Goal: Transaction & Acquisition: Purchase product/service

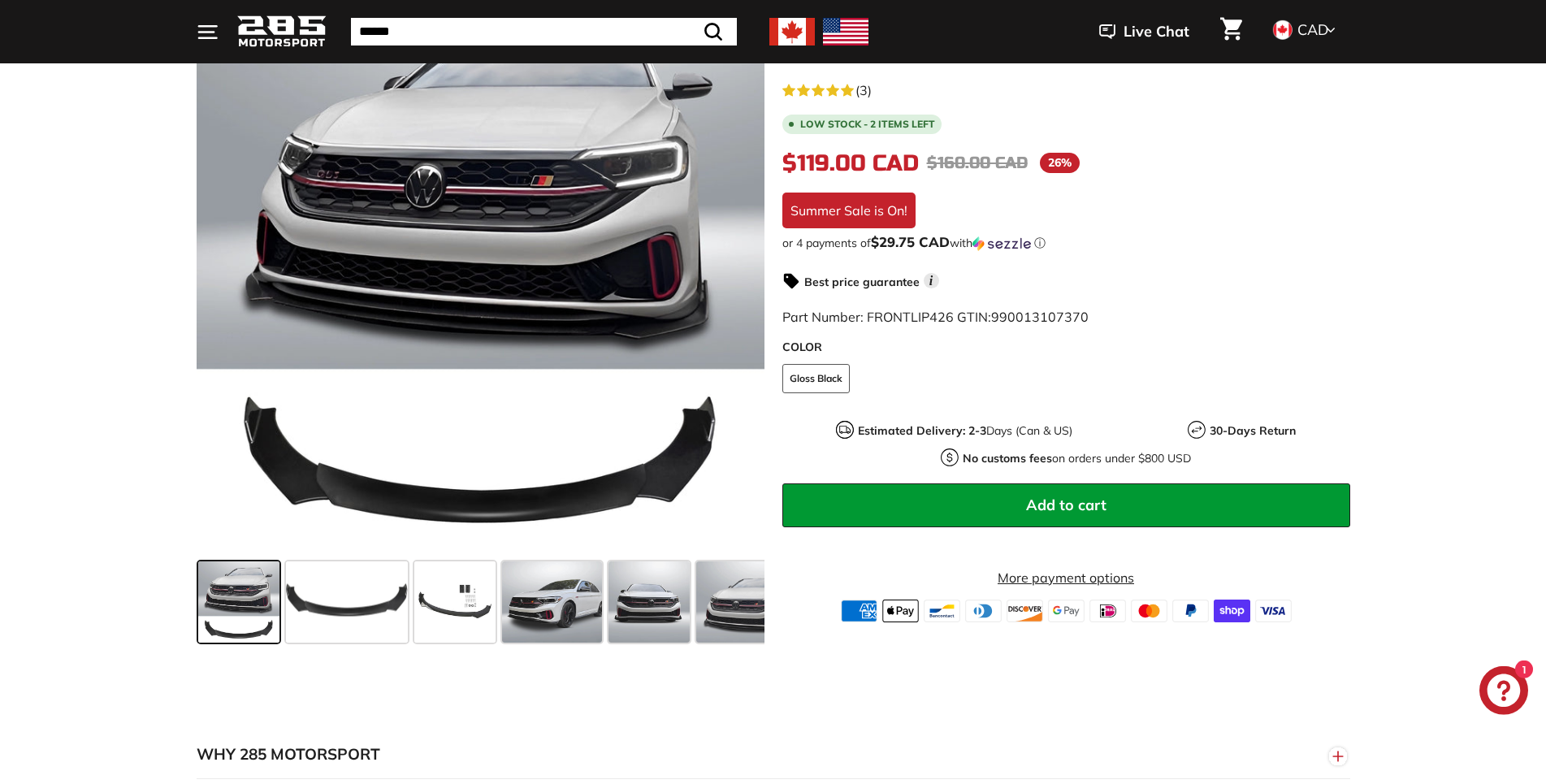
scroll to position [331, 0]
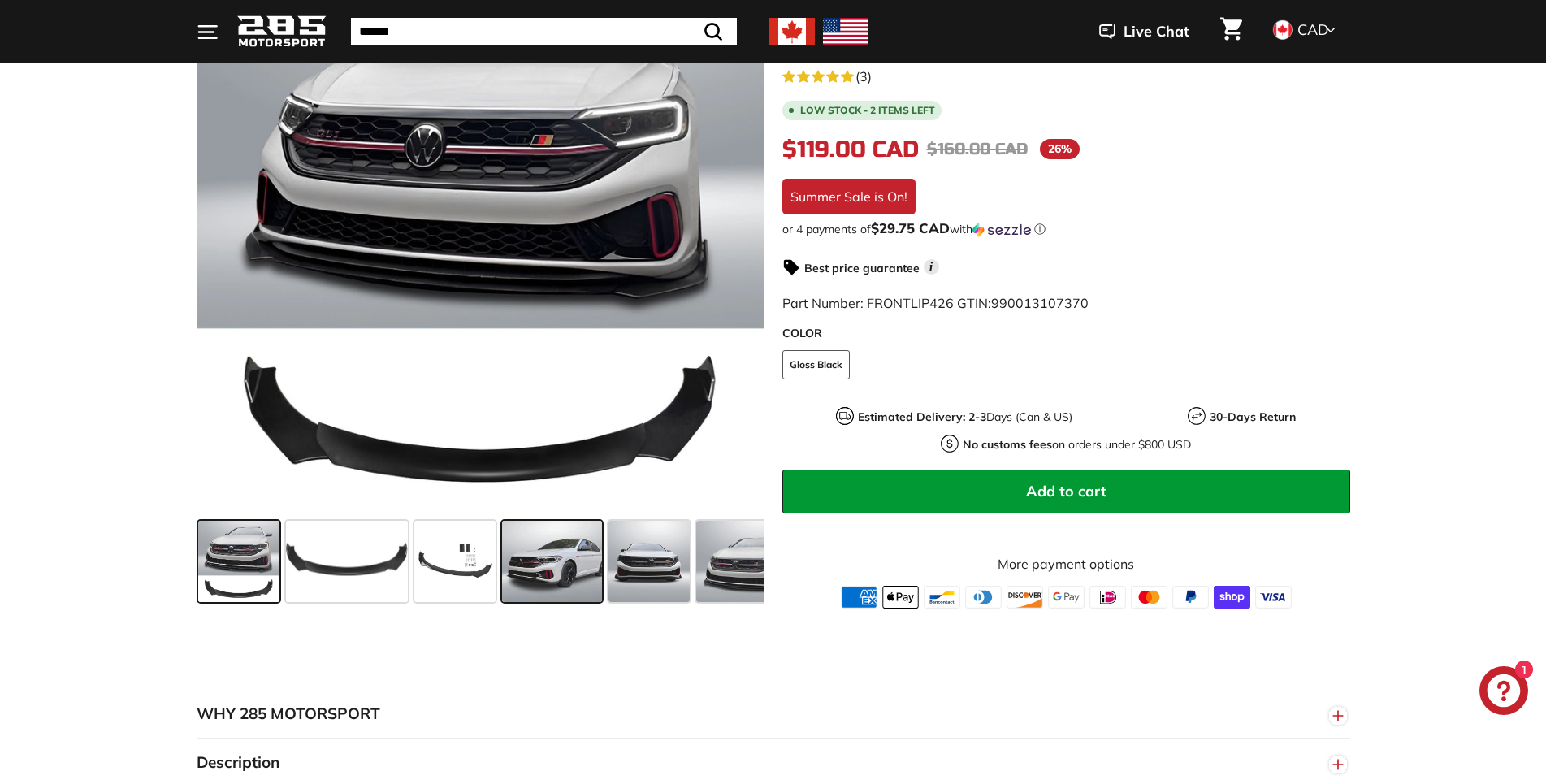
click at [596, 585] on span at bounding box center [552, 560] width 101 height 81
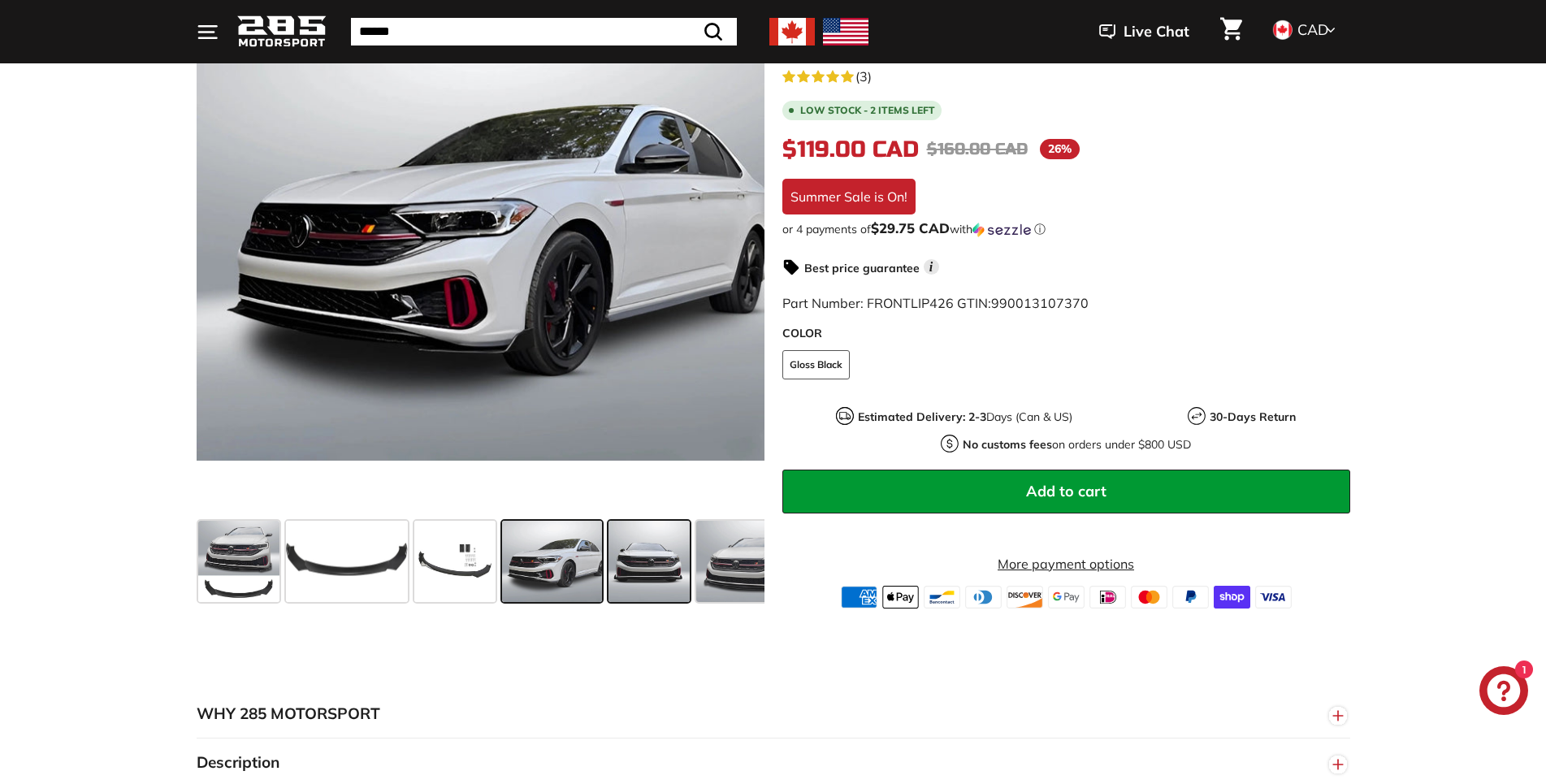
click at [672, 579] on span at bounding box center [648, 560] width 81 height 81
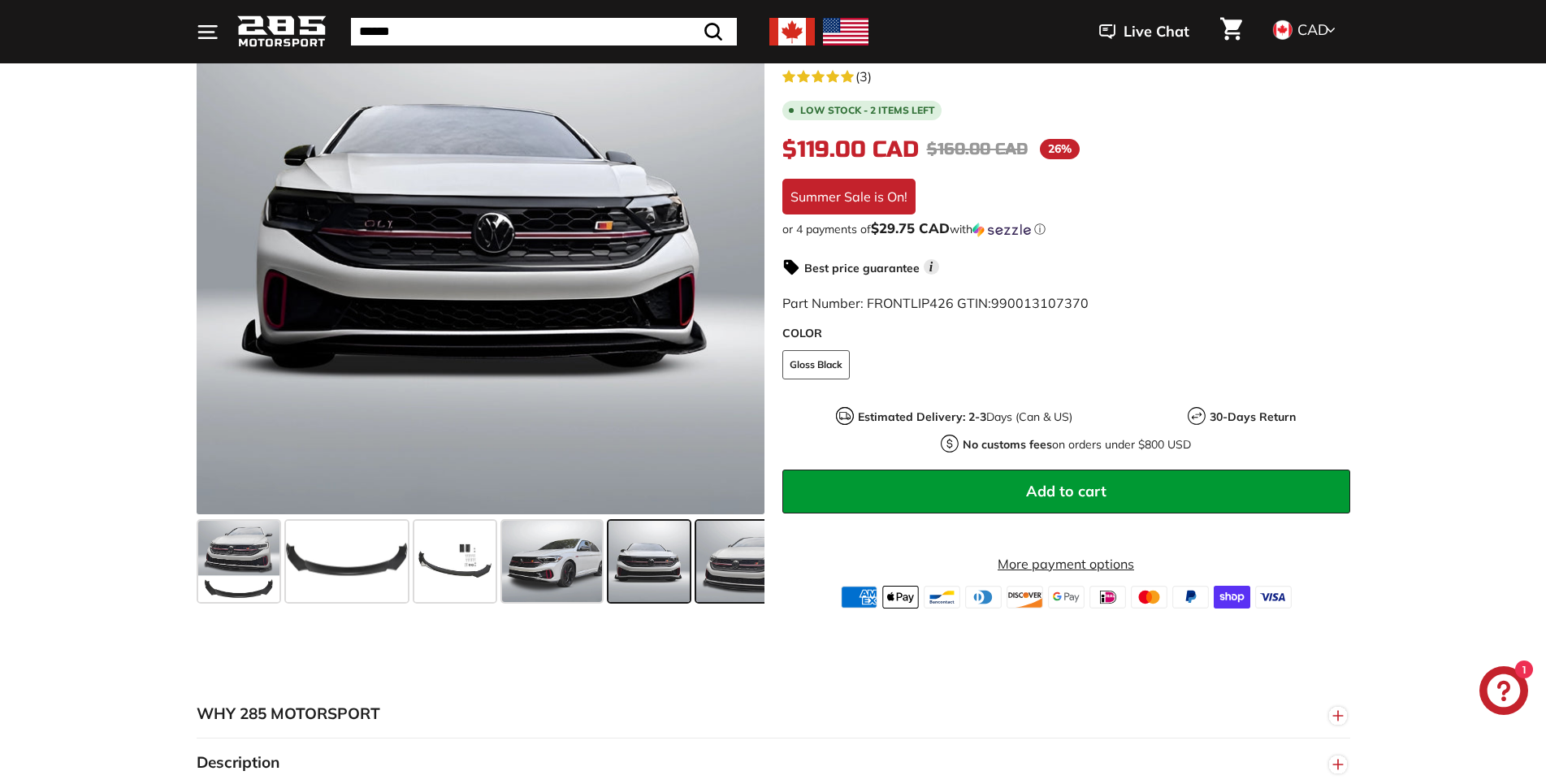
click at [751, 572] on span at bounding box center [744, 560] width 97 height 81
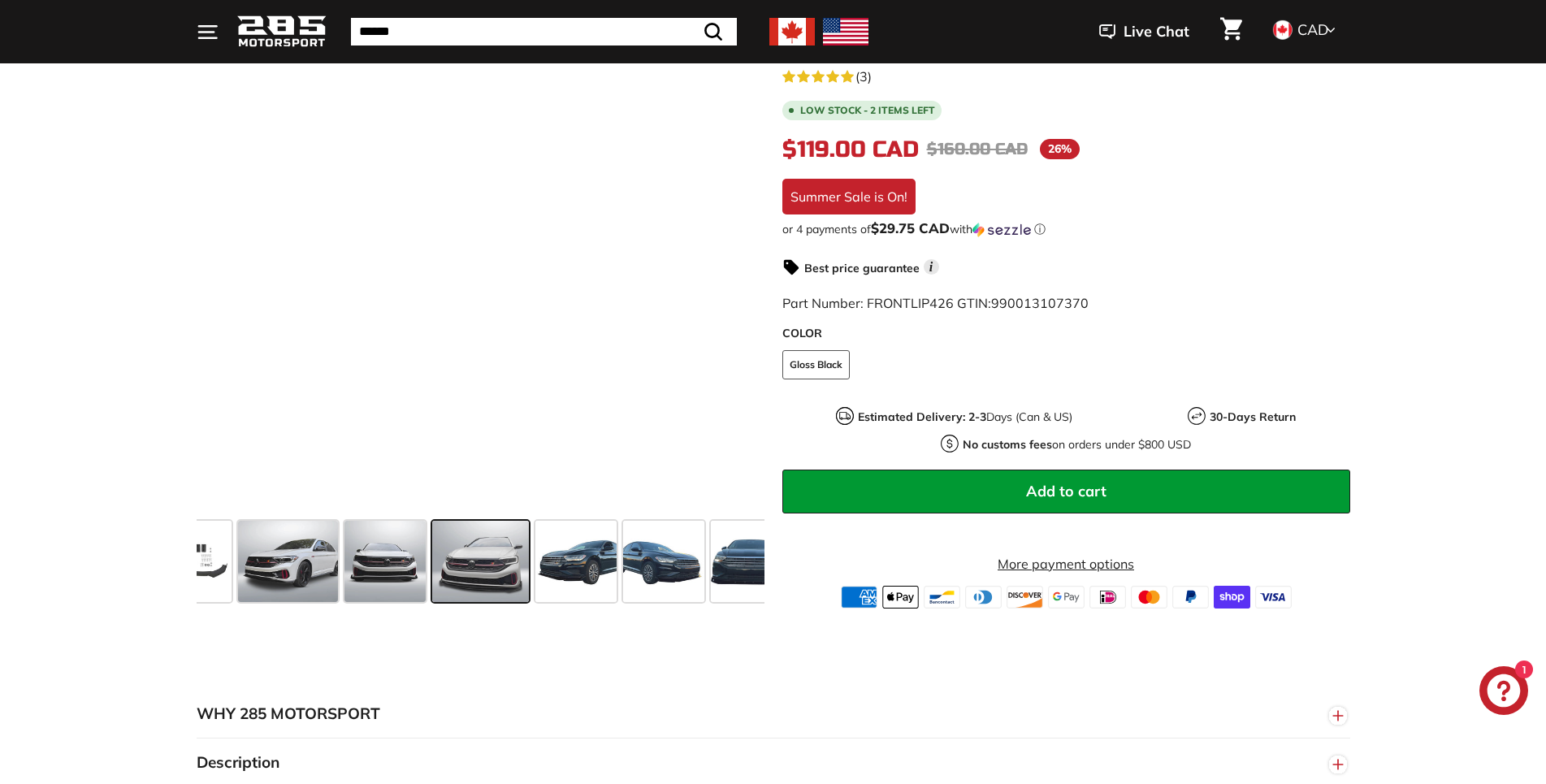
scroll to position [0, 265]
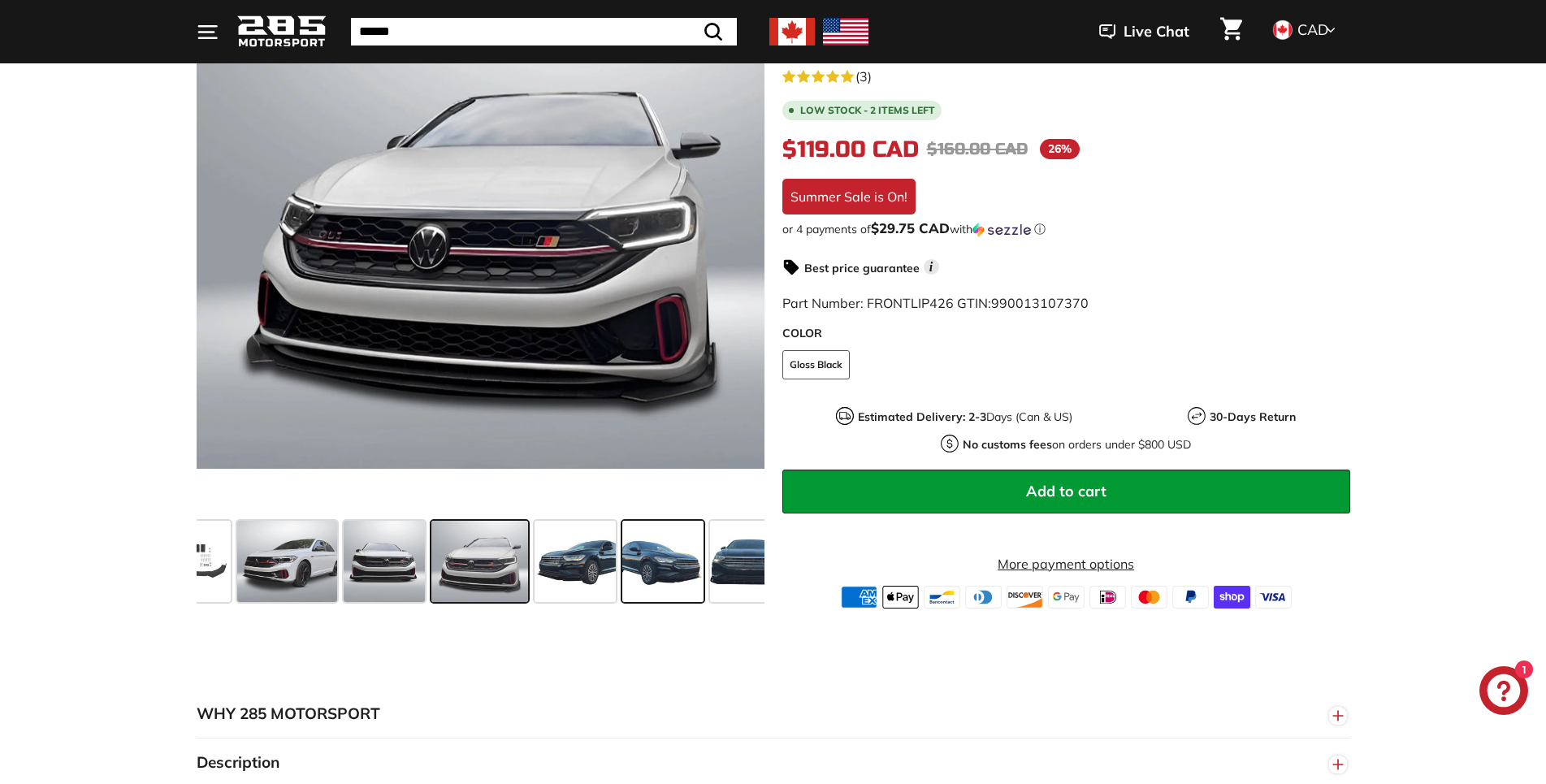
click at [678, 580] on span at bounding box center [662, 560] width 81 height 81
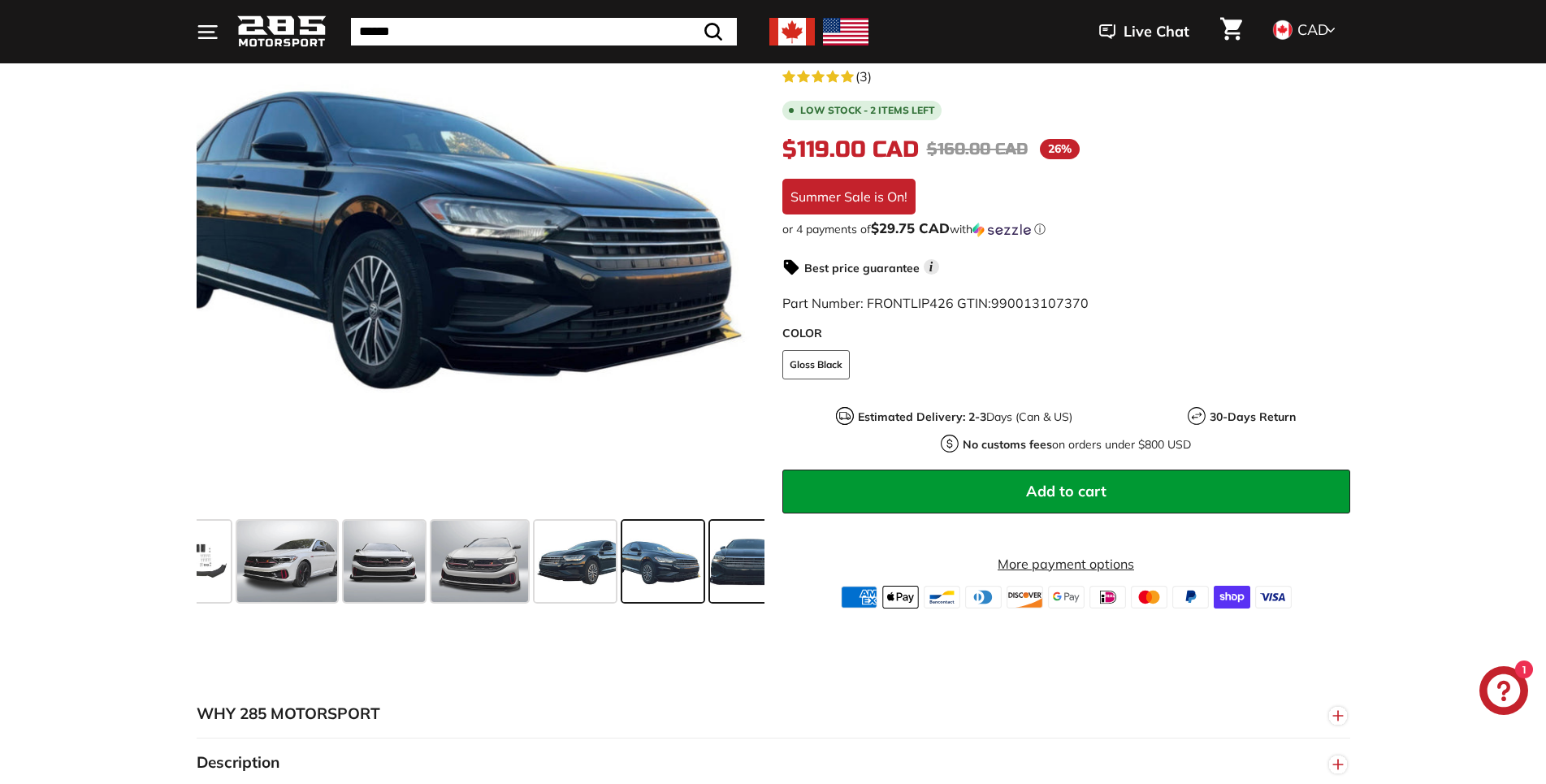
click at [739, 578] on span at bounding box center [750, 560] width 81 height 81
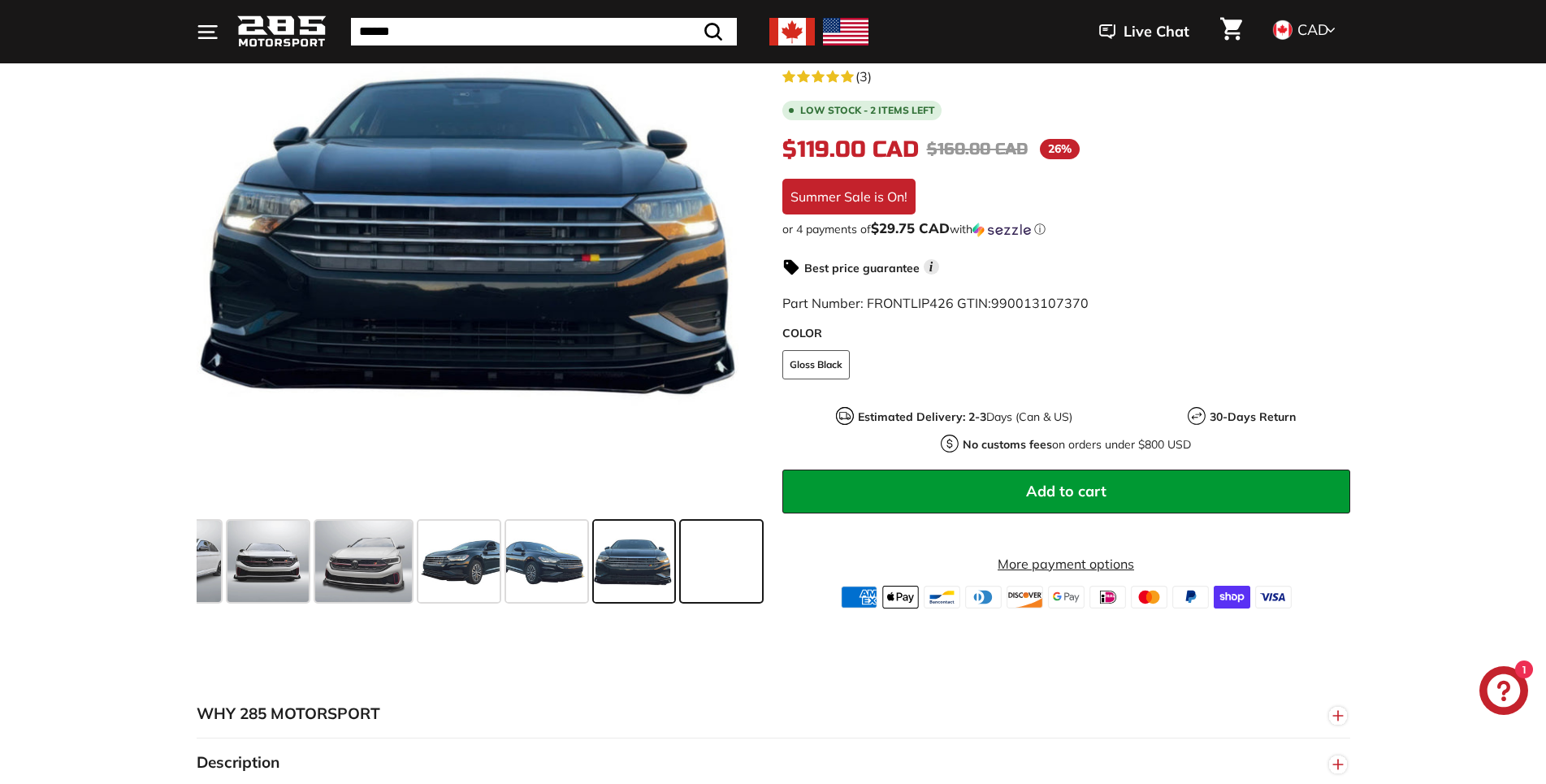
scroll to position [0, 381]
click at [751, 573] on span at bounding box center [720, 560] width 81 height 81
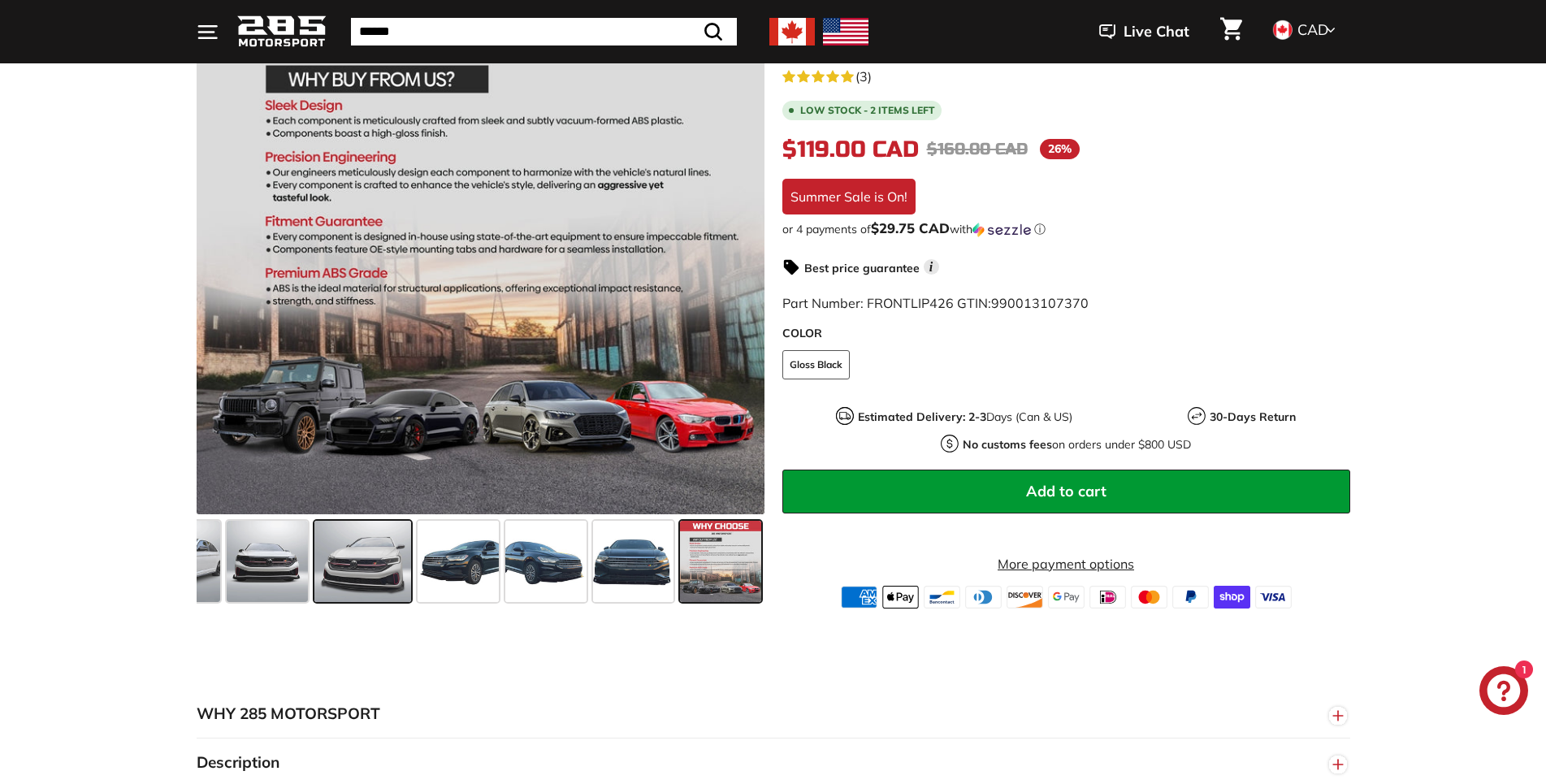
click at [369, 561] on span at bounding box center [362, 560] width 97 height 81
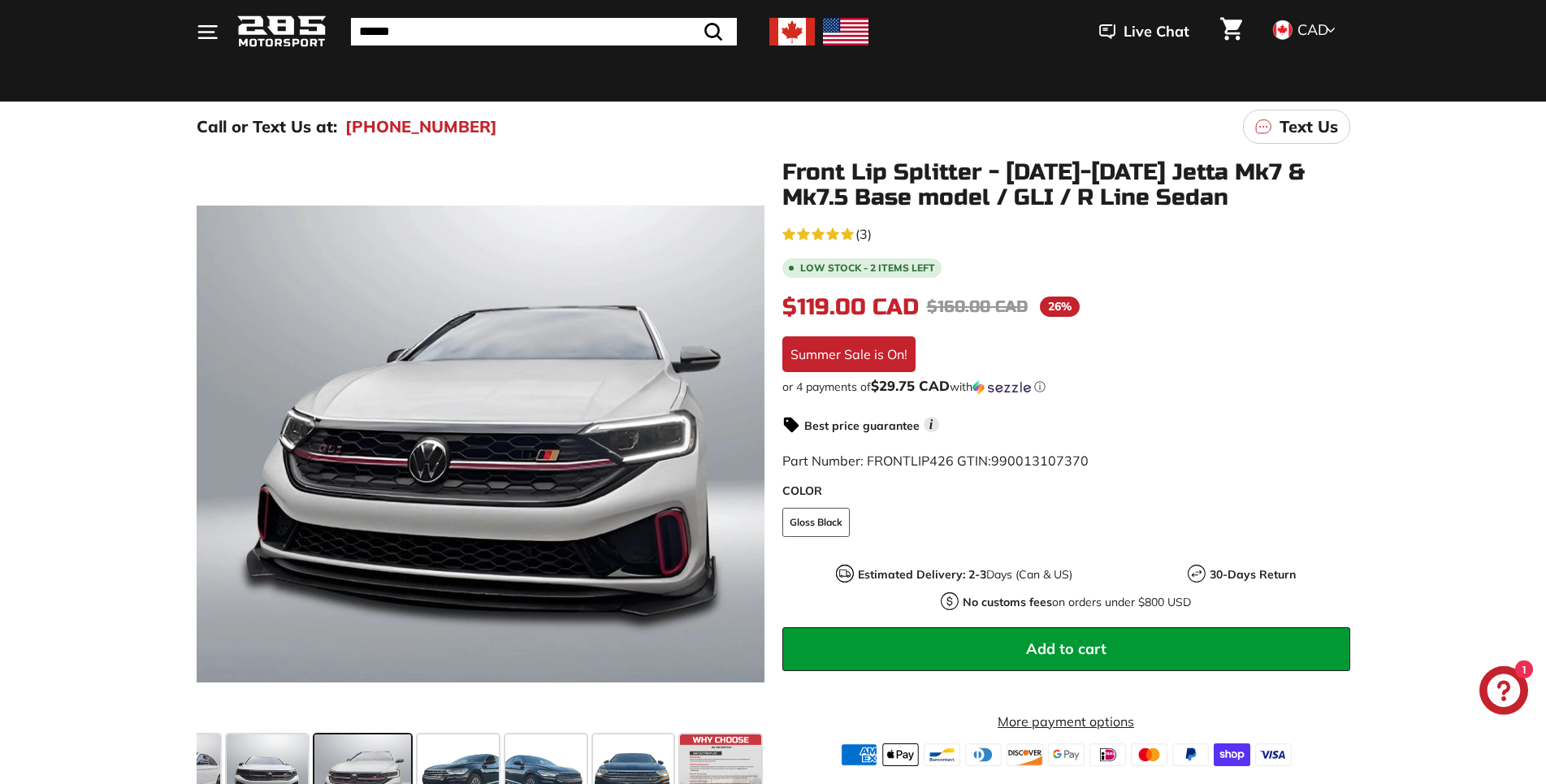
scroll to position [83, 0]
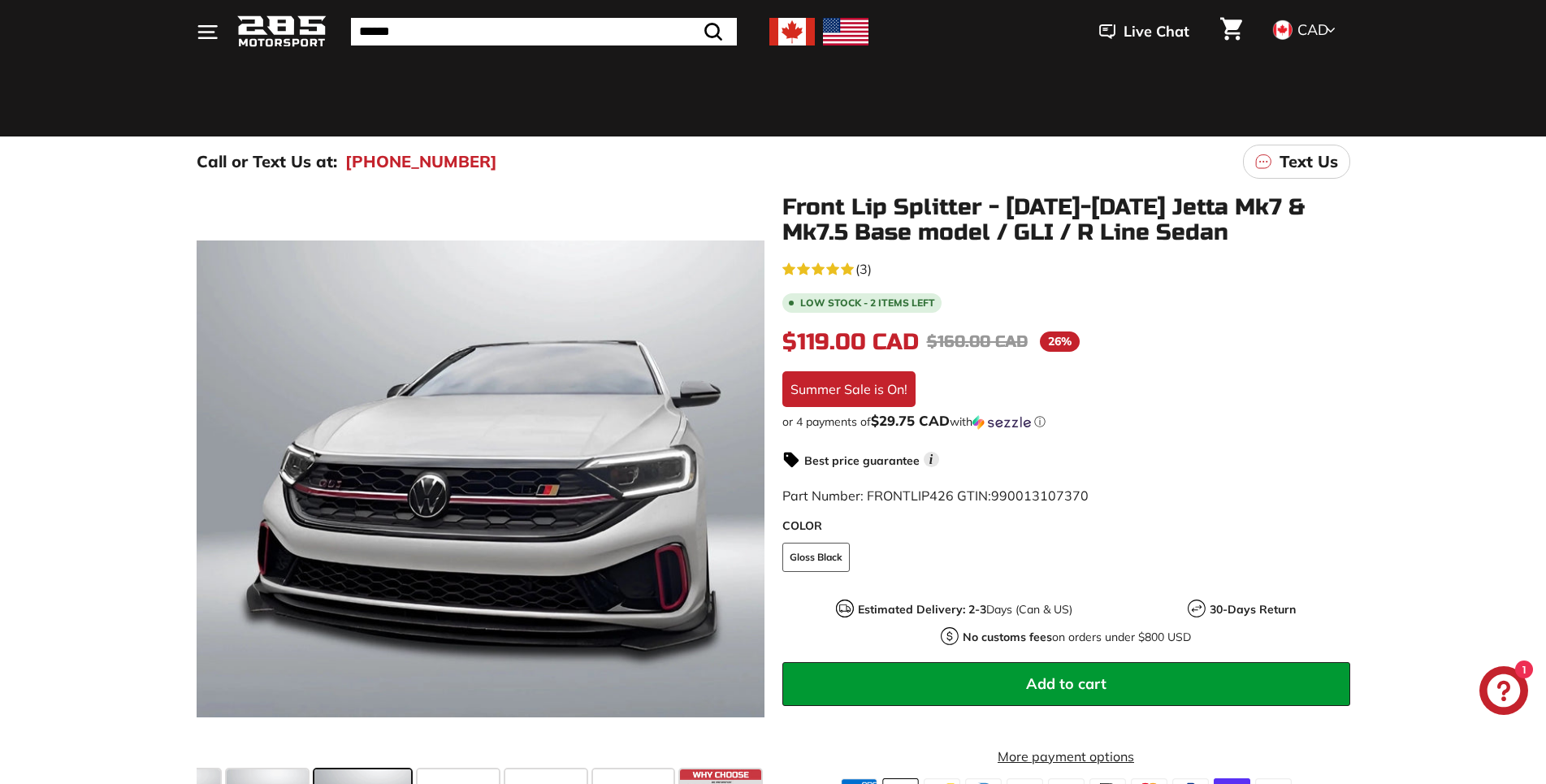
click at [448, 35] on input "Search" at bounding box center [544, 31] width 386 height 27
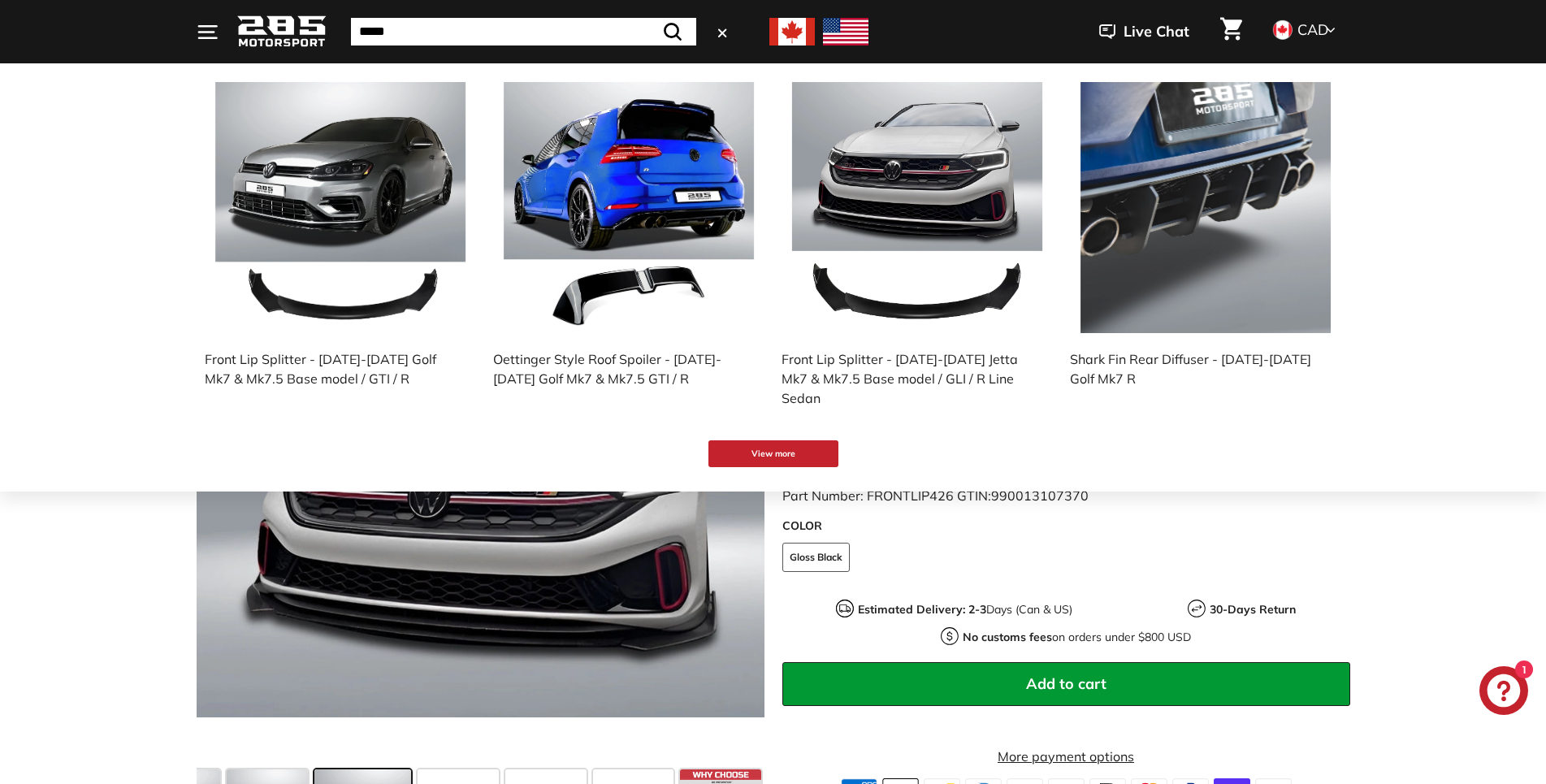
type input "*****"
click at [649, 18] on button ".cls-1{fill:none;stroke:#000;stroke-miterlimit:10;stroke-width:2px} Search" at bounding box center [673, 31] width 47 height 27
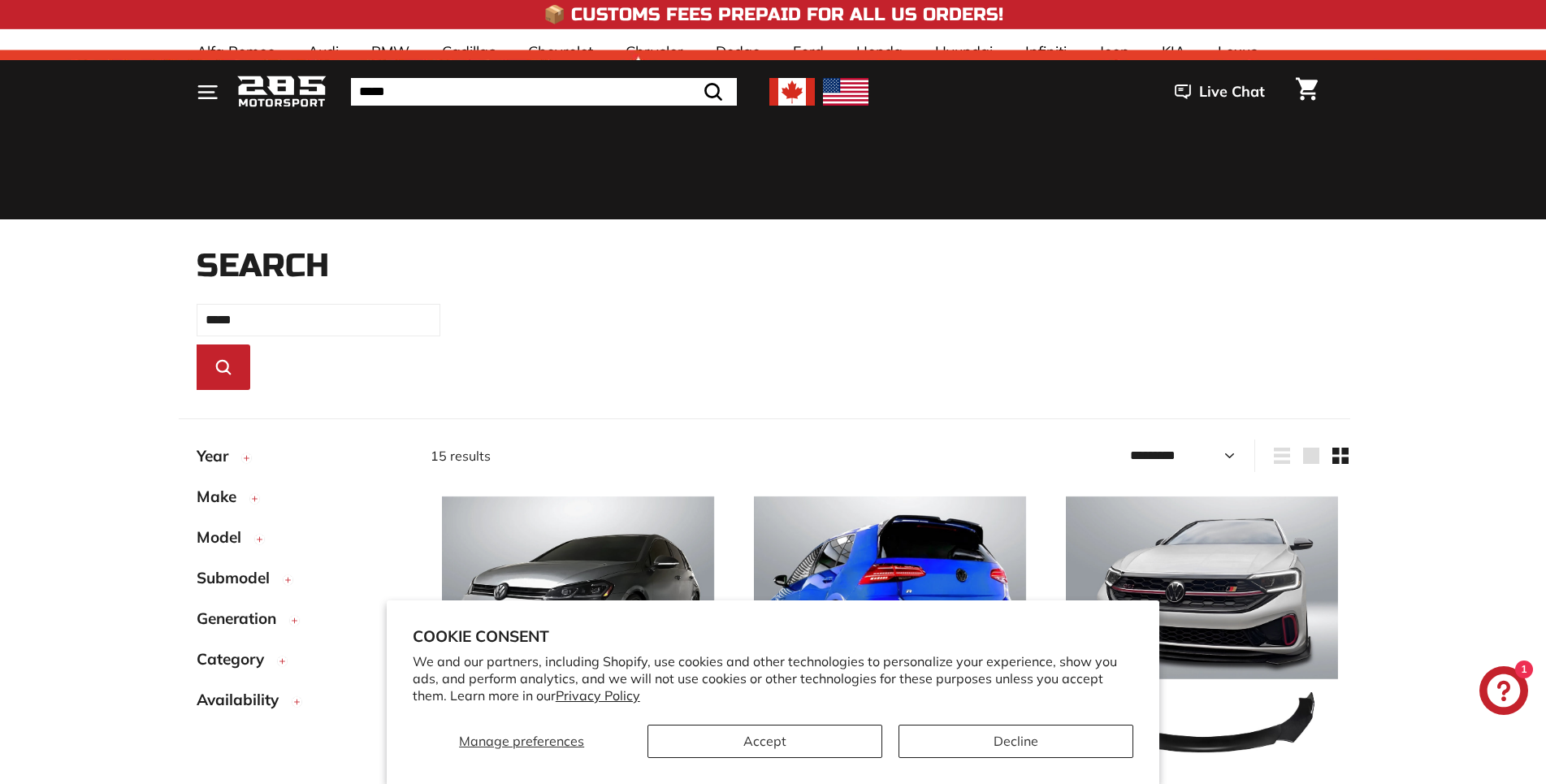
select select "*********"
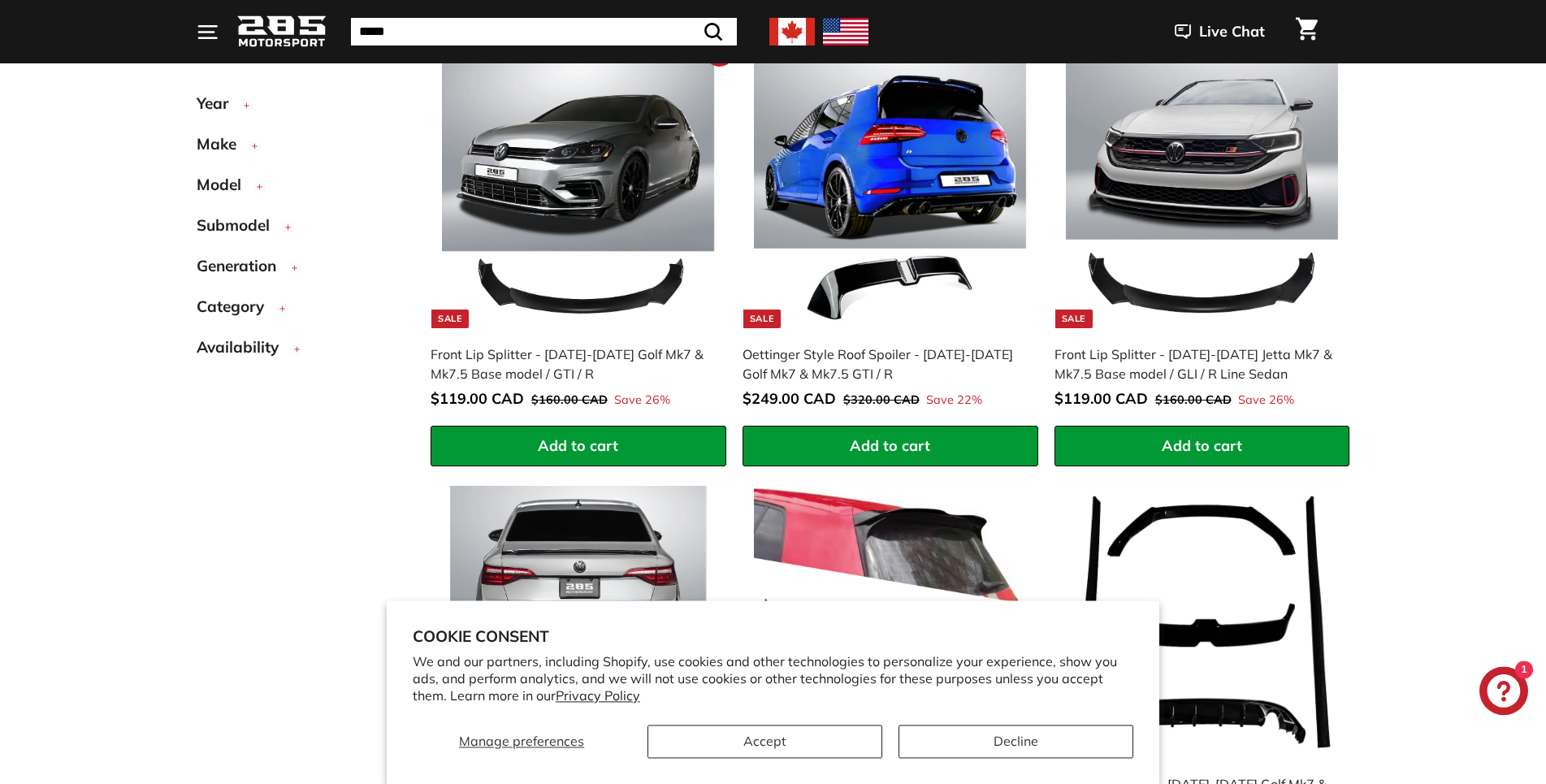
scroll to position [439, 0]
click at [776, 745] on button "Accept" at bounding box center [765, 741] width 235 height 33
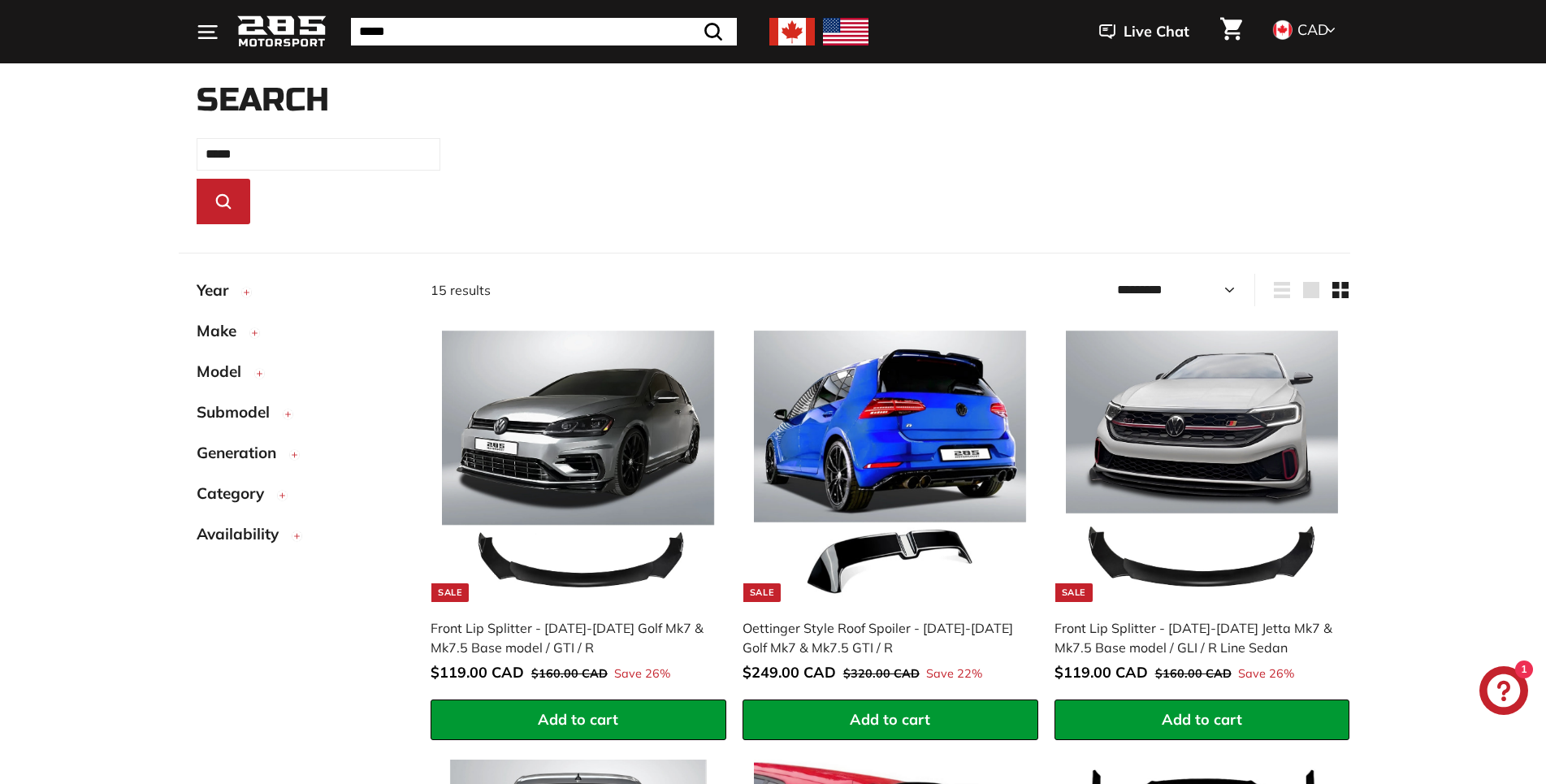
scroll to position [0, 0]
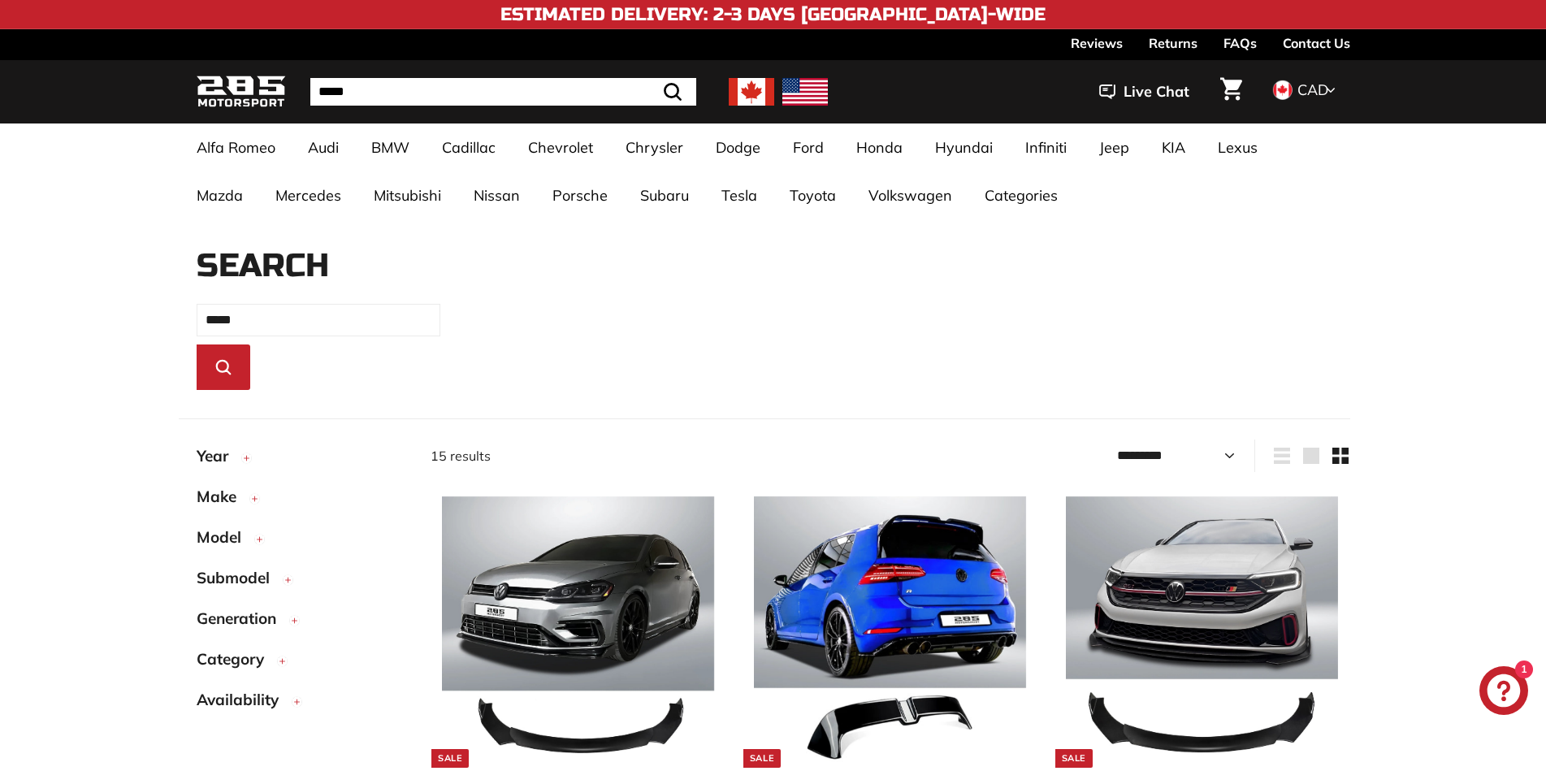
click at [393, 81] on input "*****" at bounding box center [503, 92] width 386 height 27
type input "**********"
click at [608, 78] on button ".cls-1{fill:none;stroke:#000;stroke-miterlimit:10;stroke-width:2px} Search" at bounding box center [632, 92] width 47 height 27
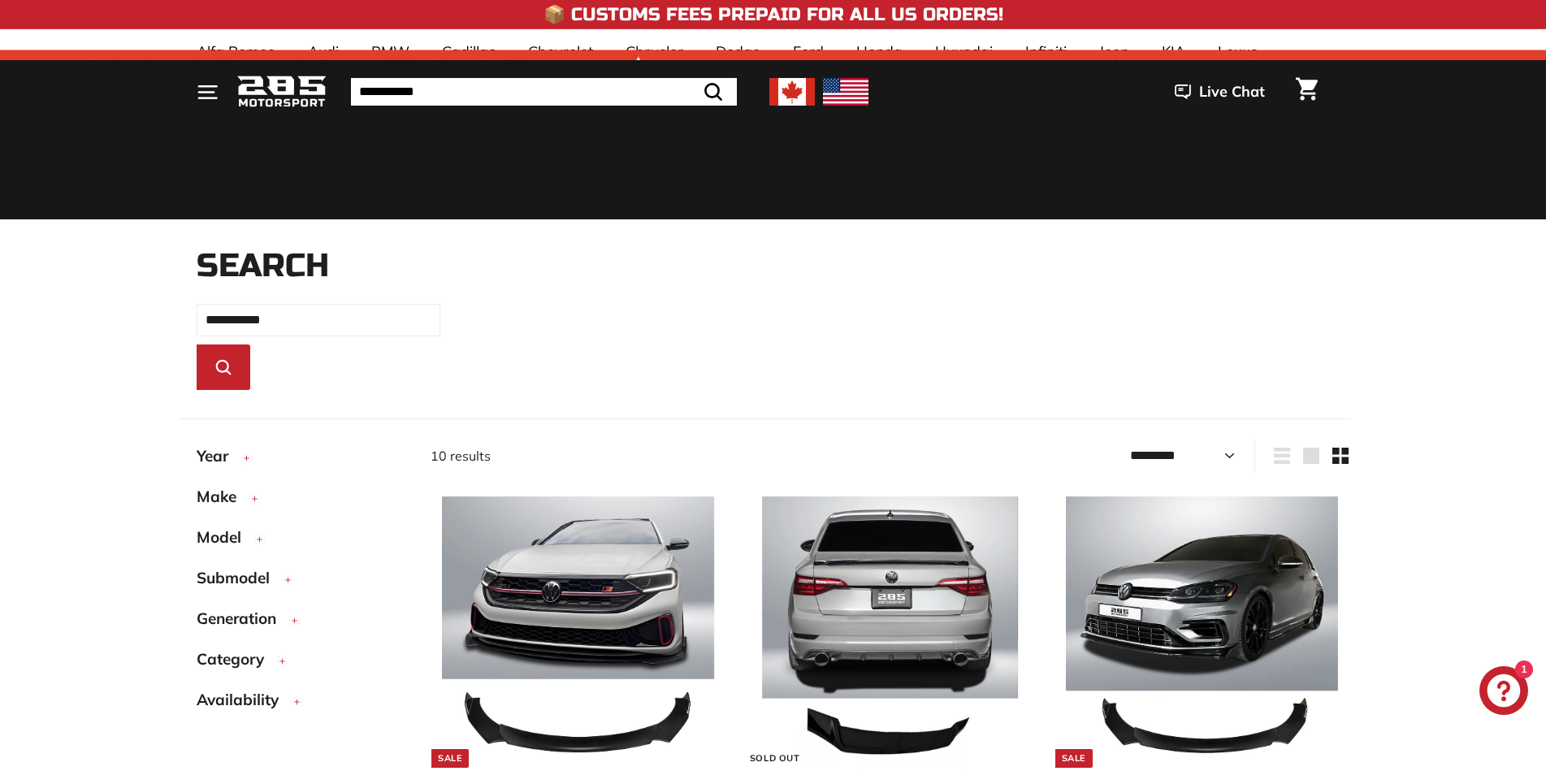
select select "*********"
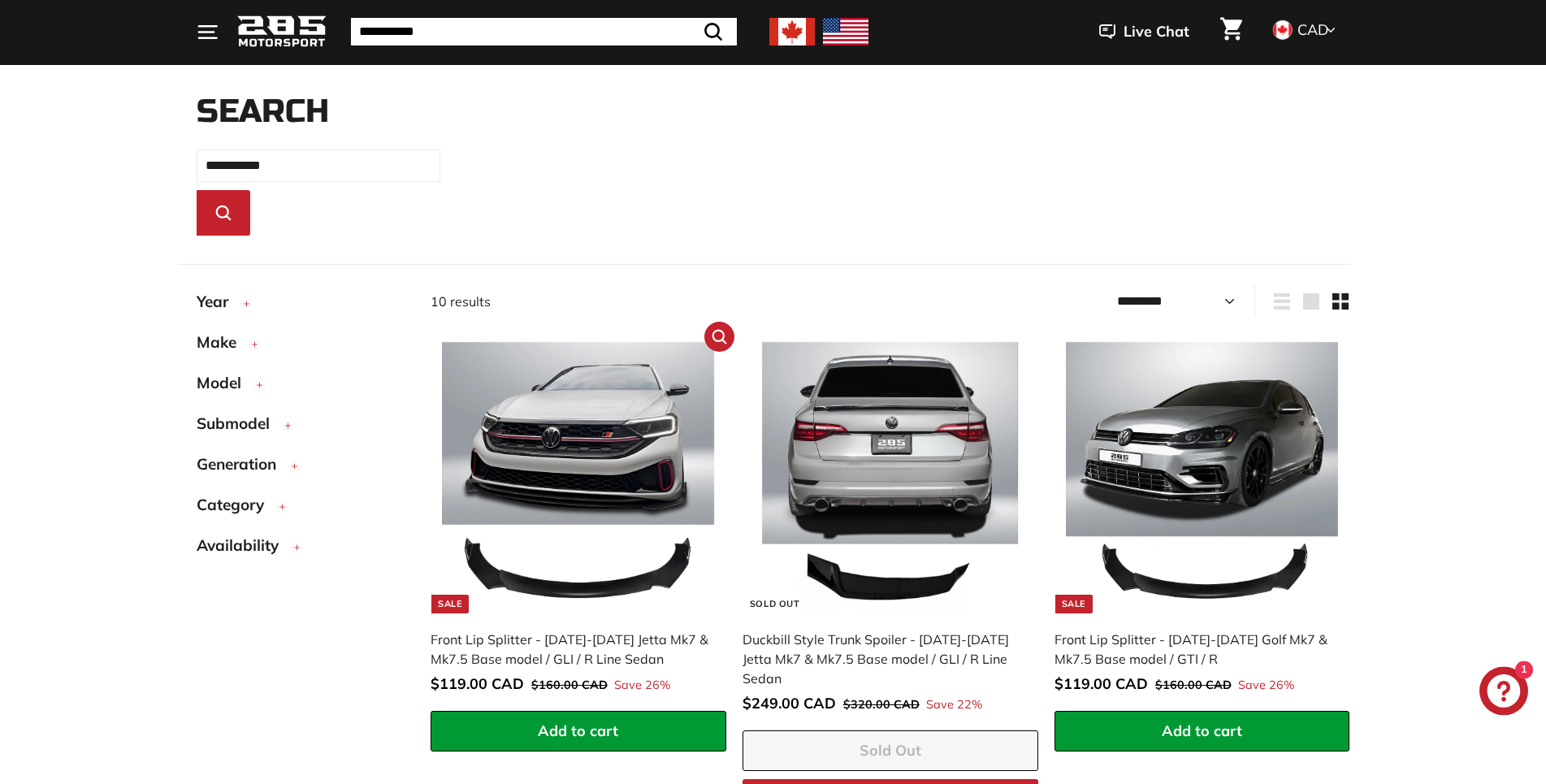
scroll to position [159, 0]
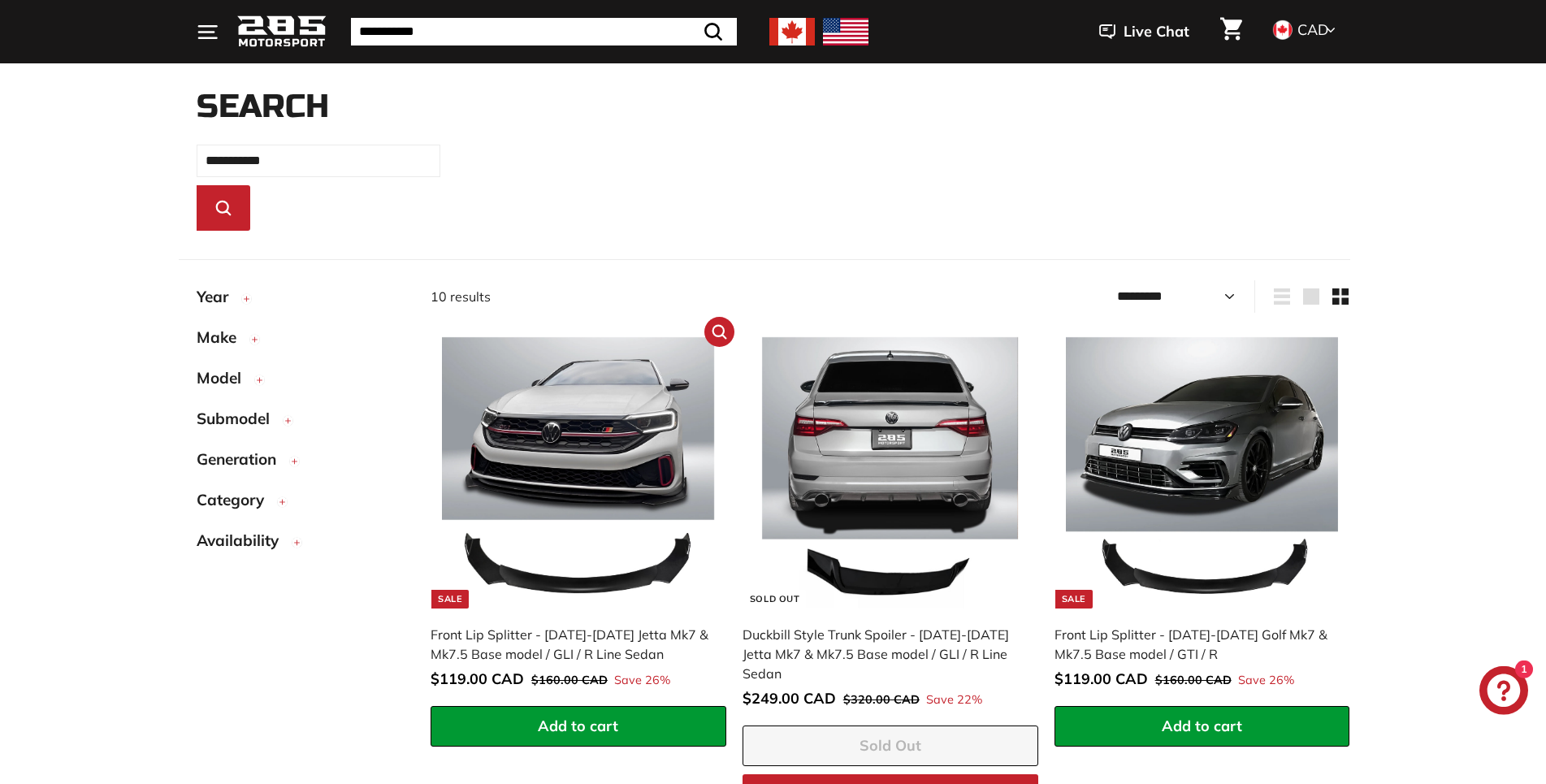
click at [636, 717] on button "Add to cart" at bounding box center [578, 726] width 295 height 41
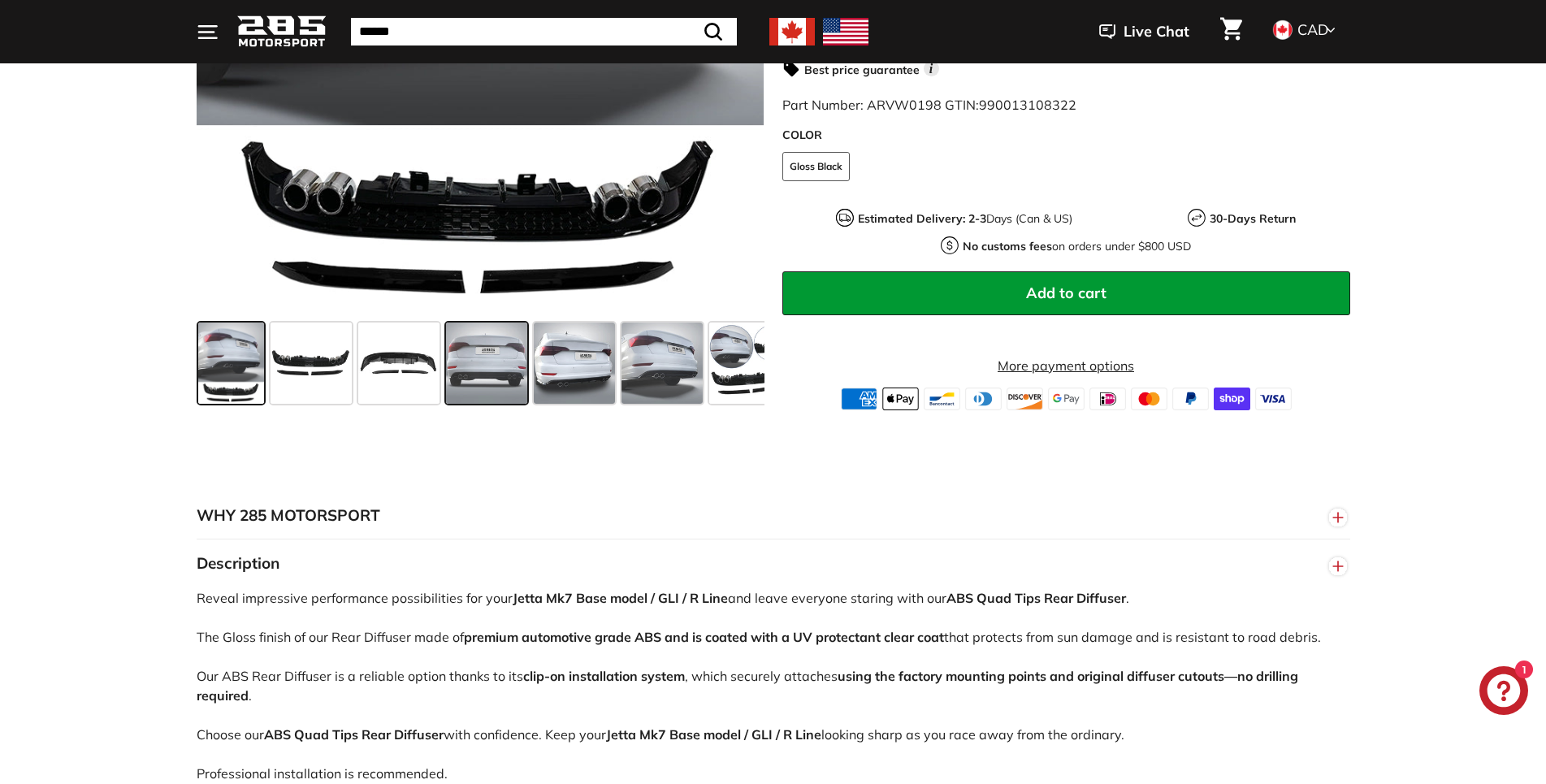
scroll to position [497, 0]
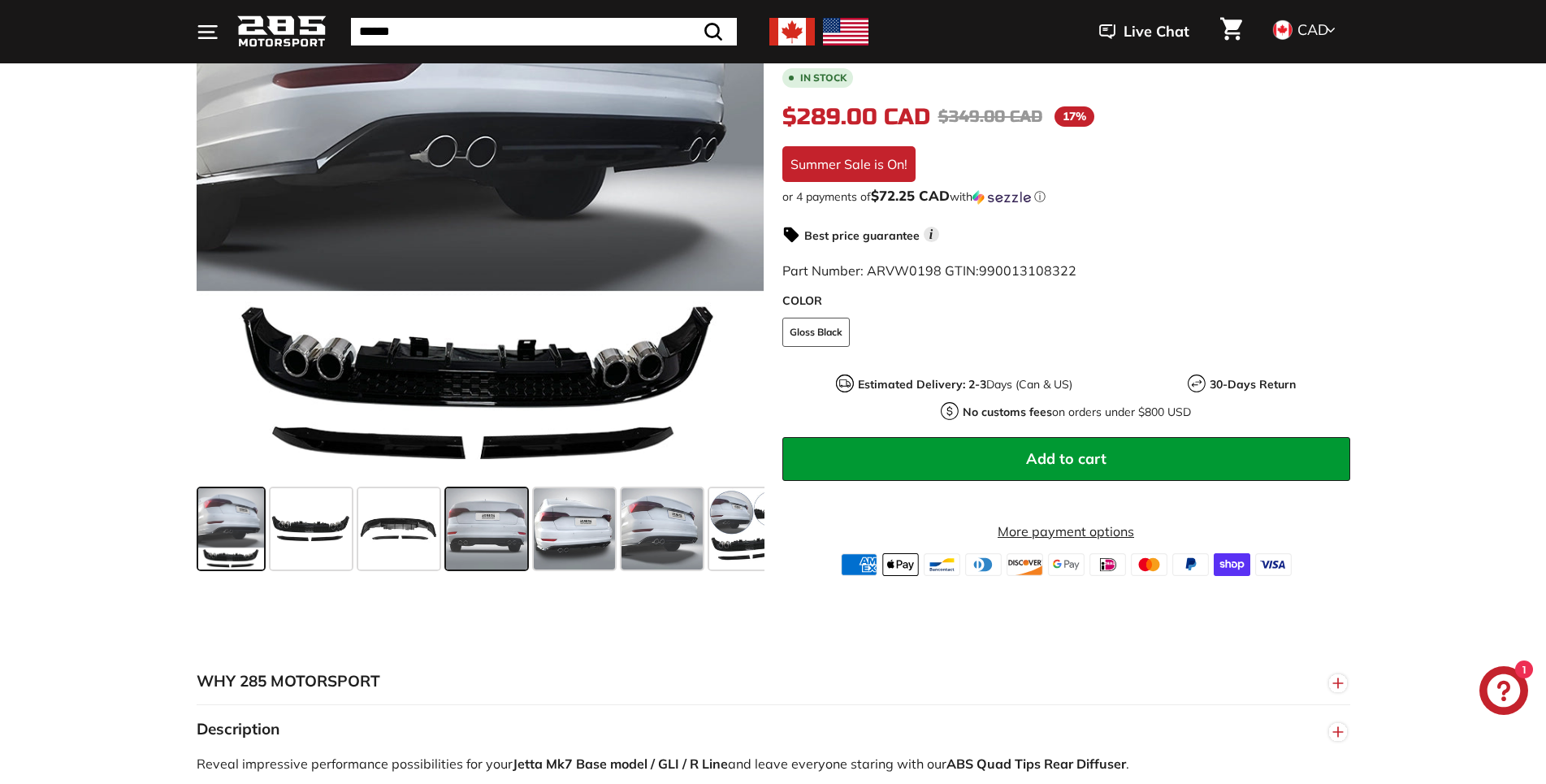
click at [505, 546] on span at bounding box center [486, 528] width 81 height 81
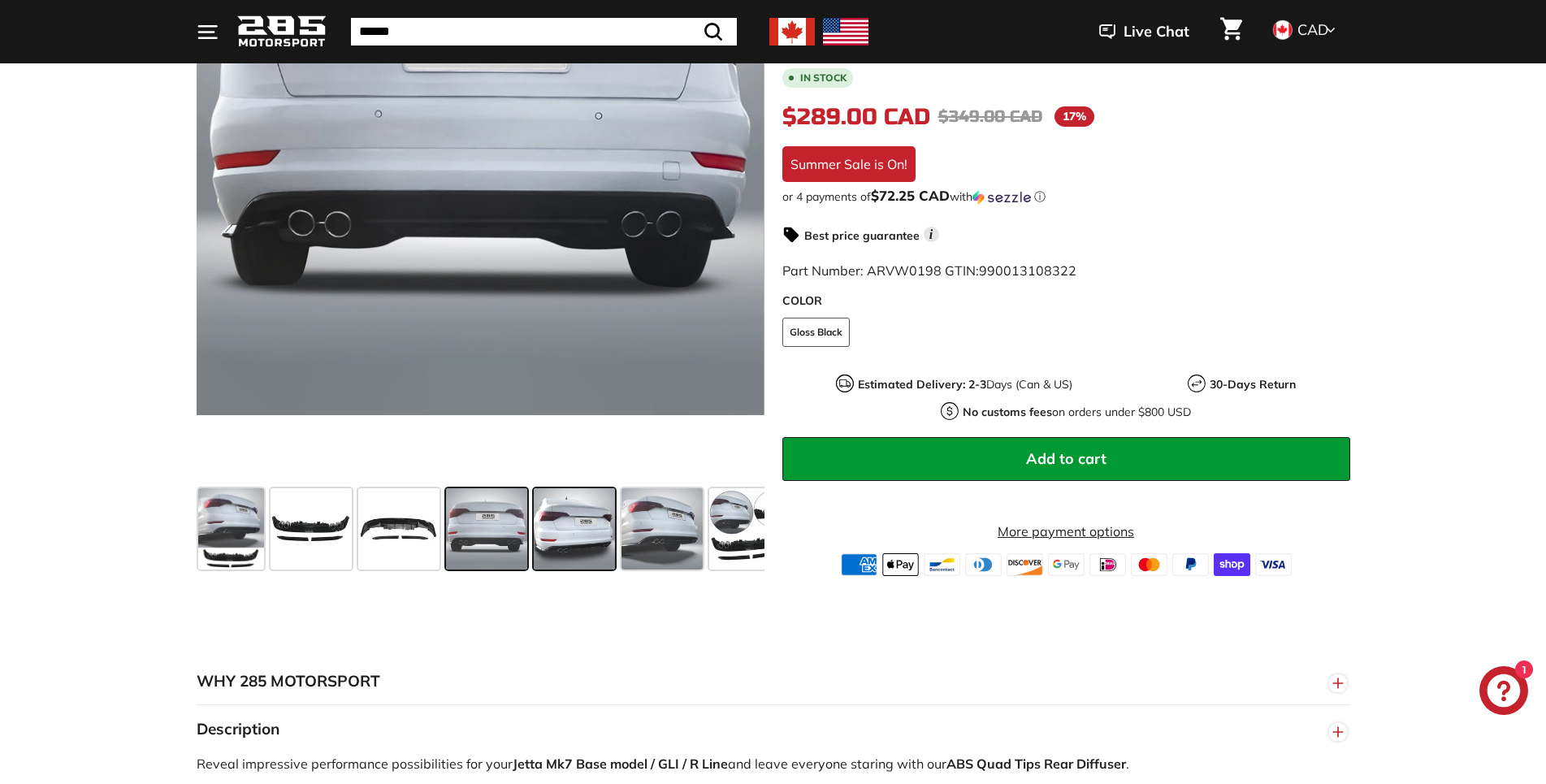
click at [606, 555] on span at bounding box center [574, 528] width 81 height 81
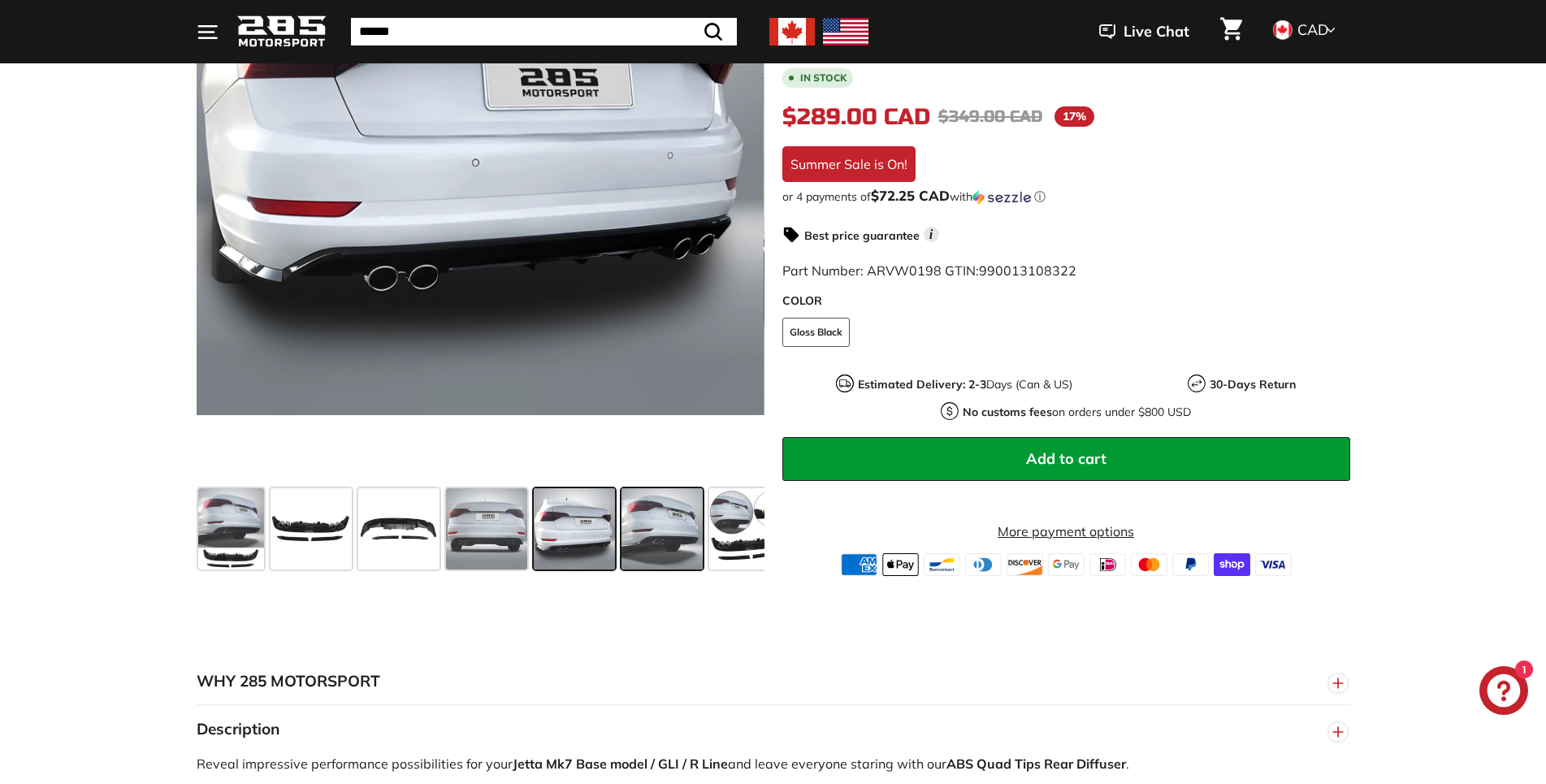
click at [702, 563] on span at bounding box center [661, 528] width 81 height 81
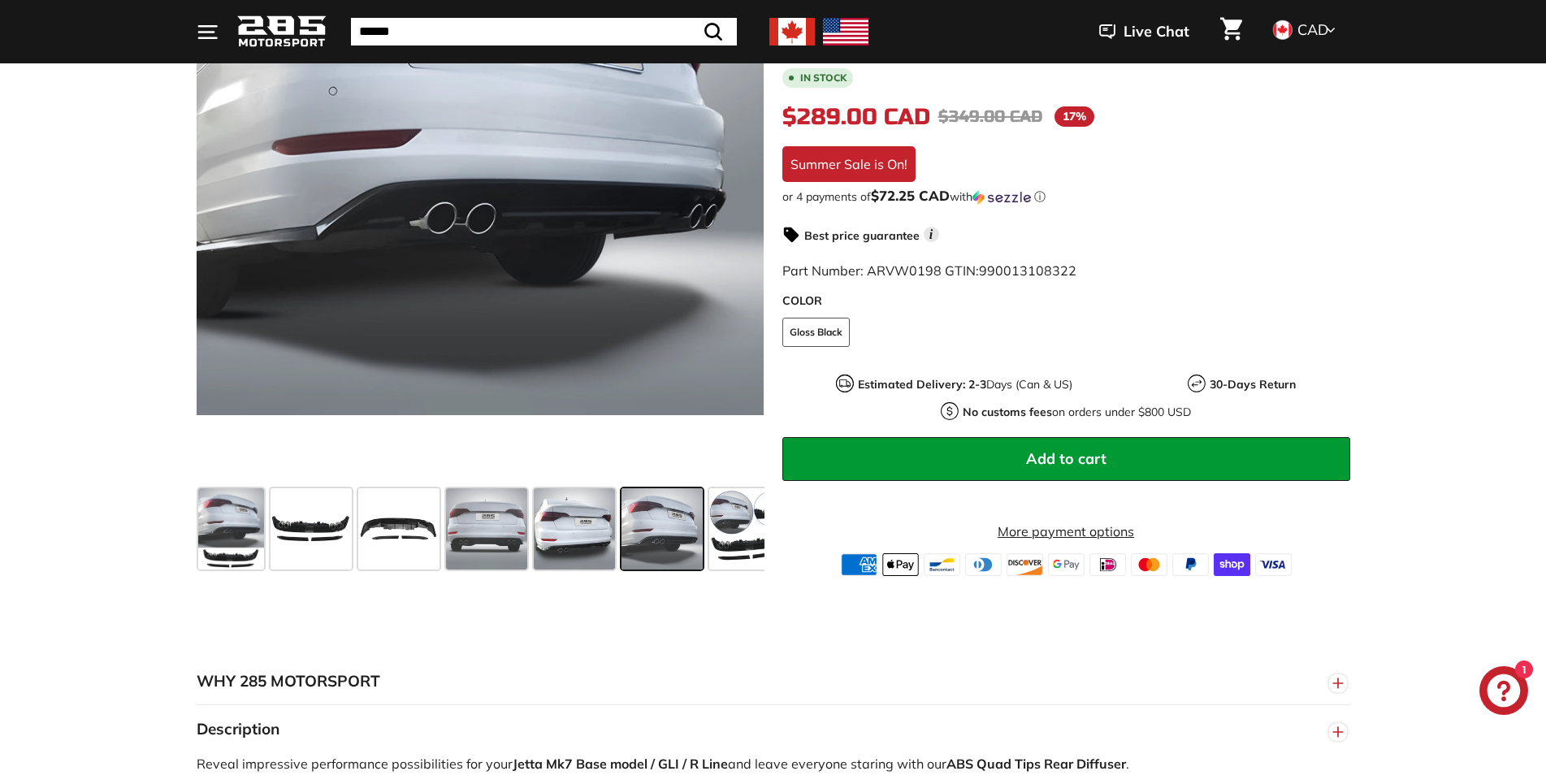
click at [773, 563] on div "Quad Tips Rear Diffuser - 2019-2021 Jetta Mk7 Base model / GLI / R Line In stoc…" at bounding box center [1057, 289] width 586 height 573
click at [750, 548] on span at bounding box center [749, 528] width 81 height 81
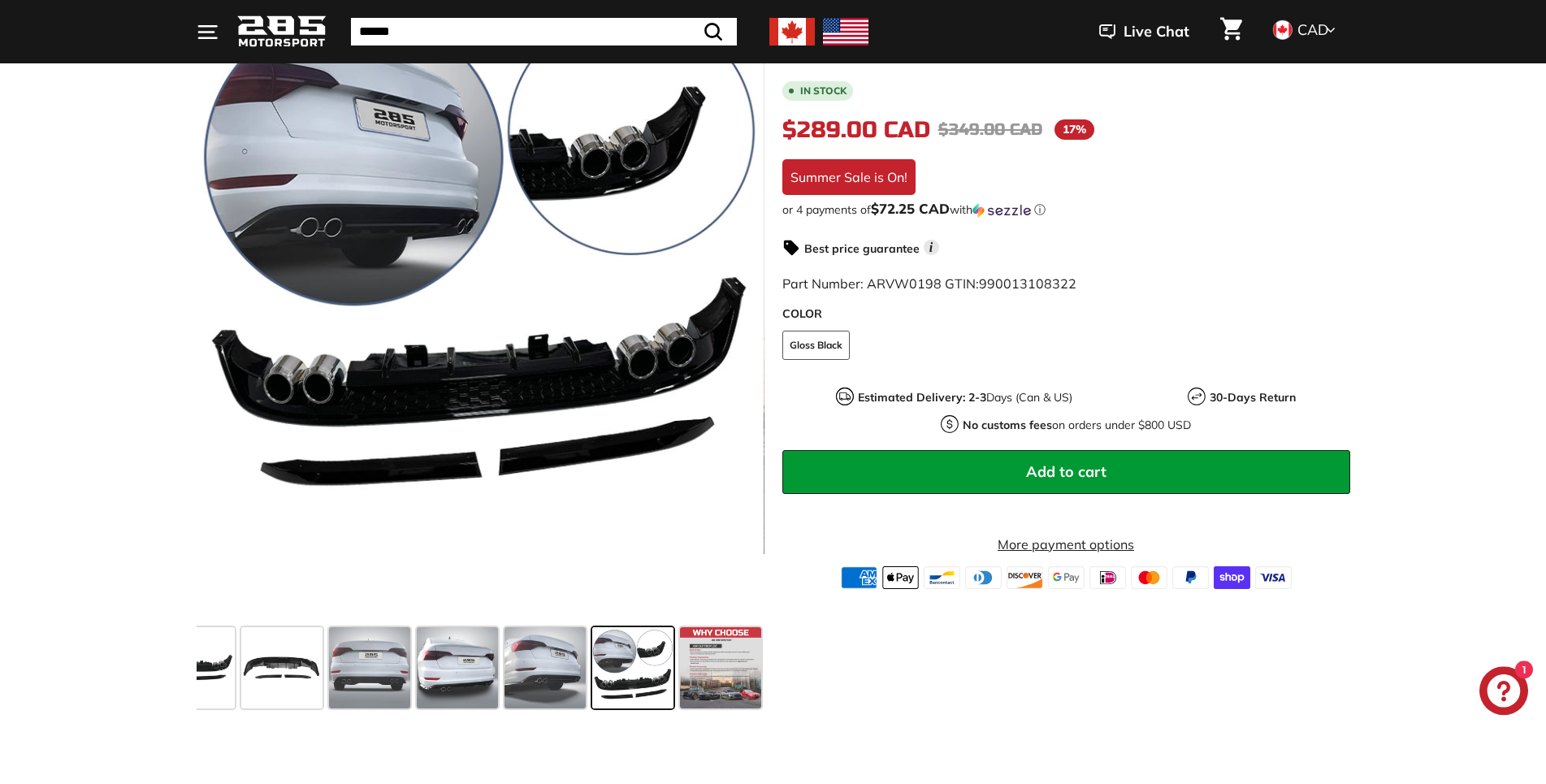
scroll to position [331, 0]
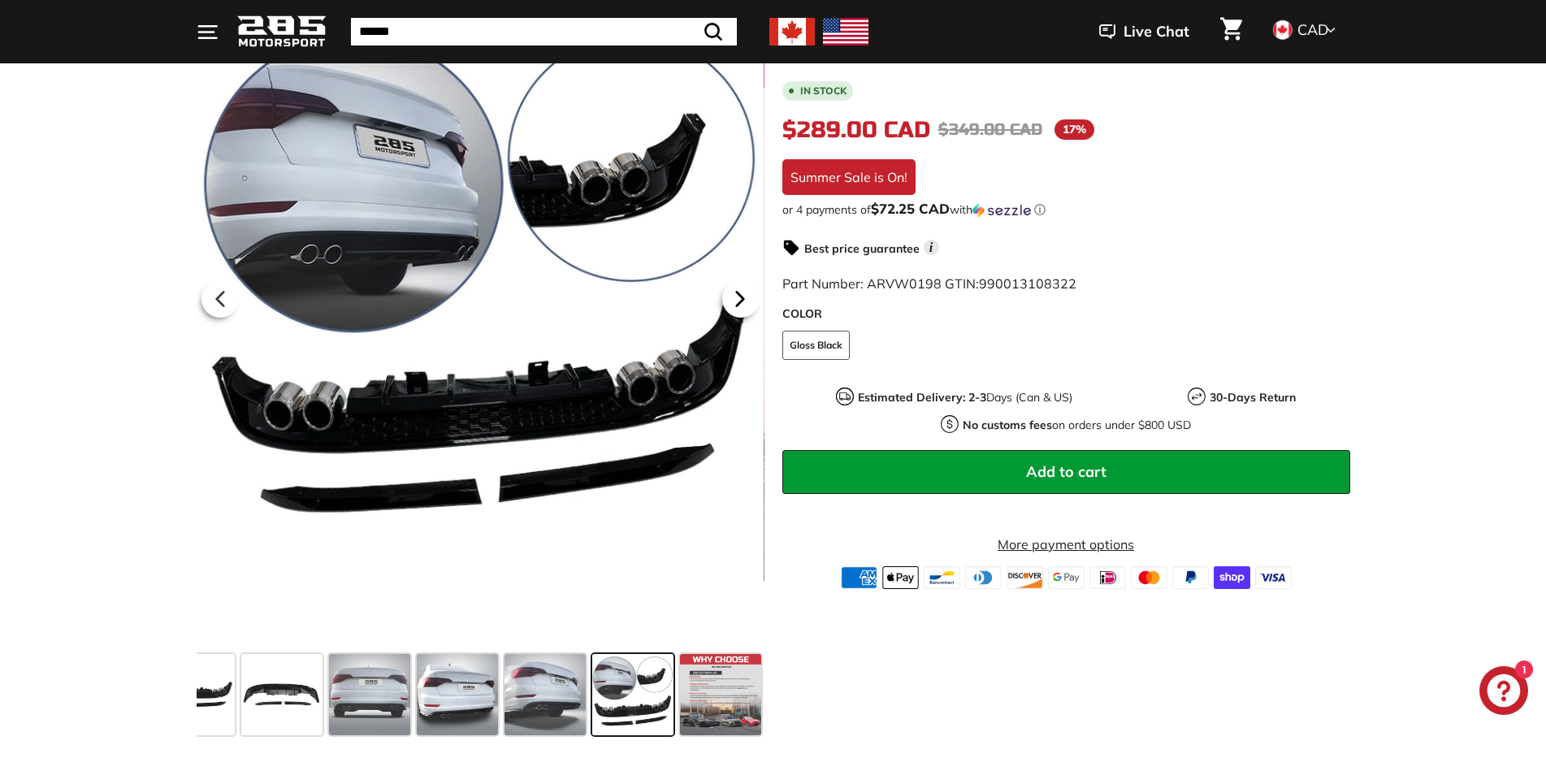
click at [749, 283] on icon at bounding box center [740, 299] width 37 height 37
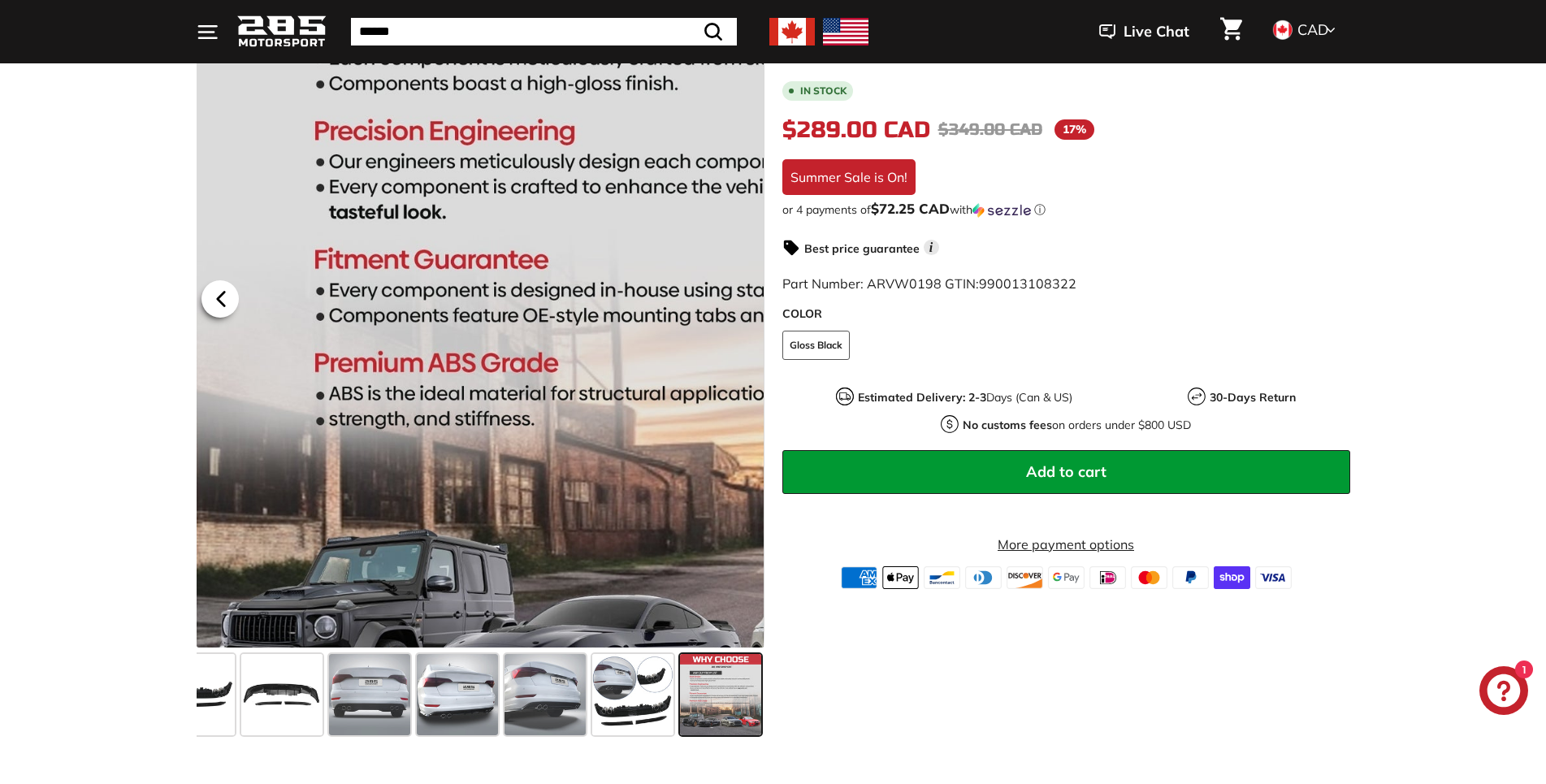
click at [216, 312] on icon at bounding box center [221, 299] width 37 height 37
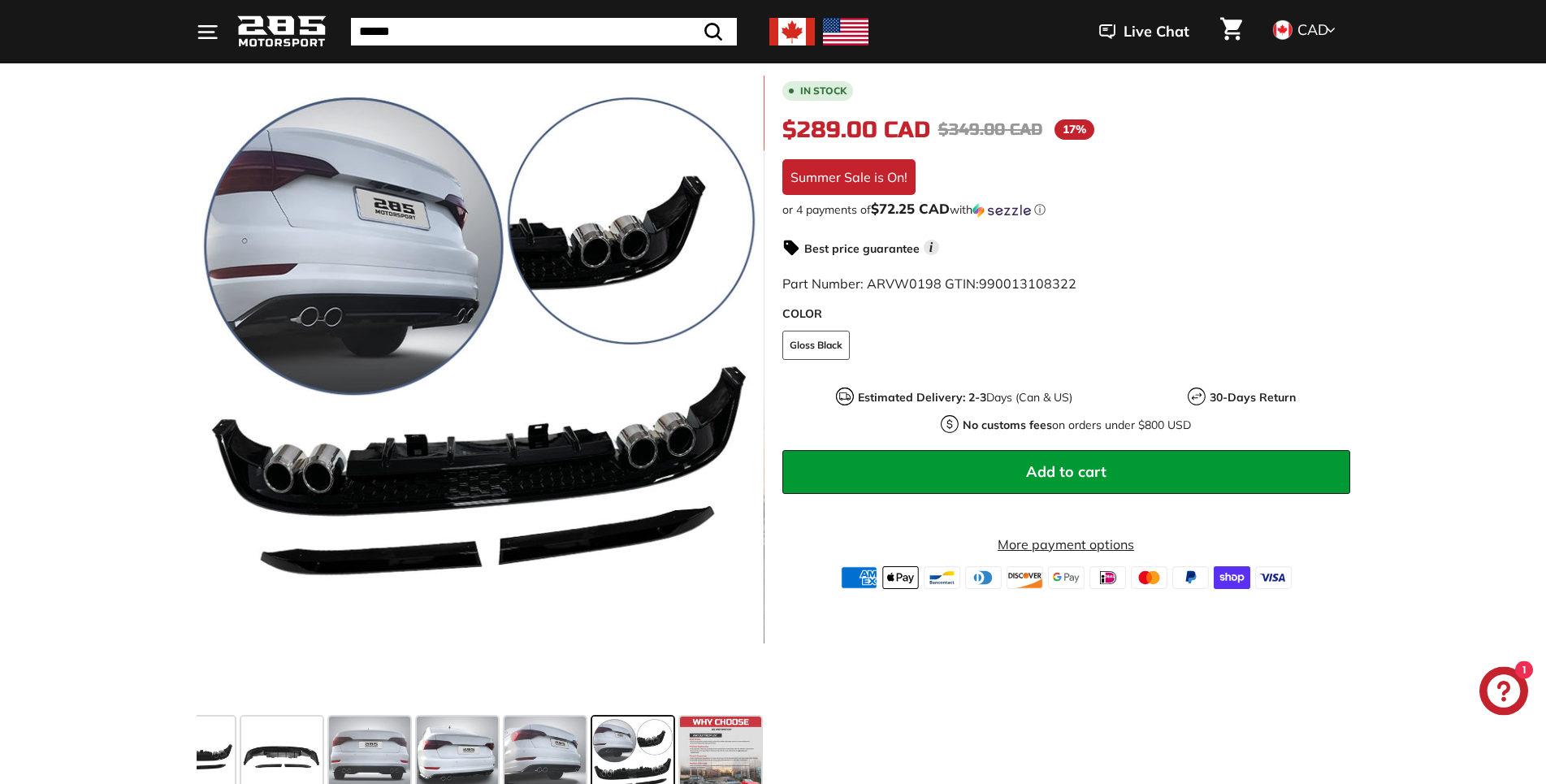
scroll to position [248, 0]
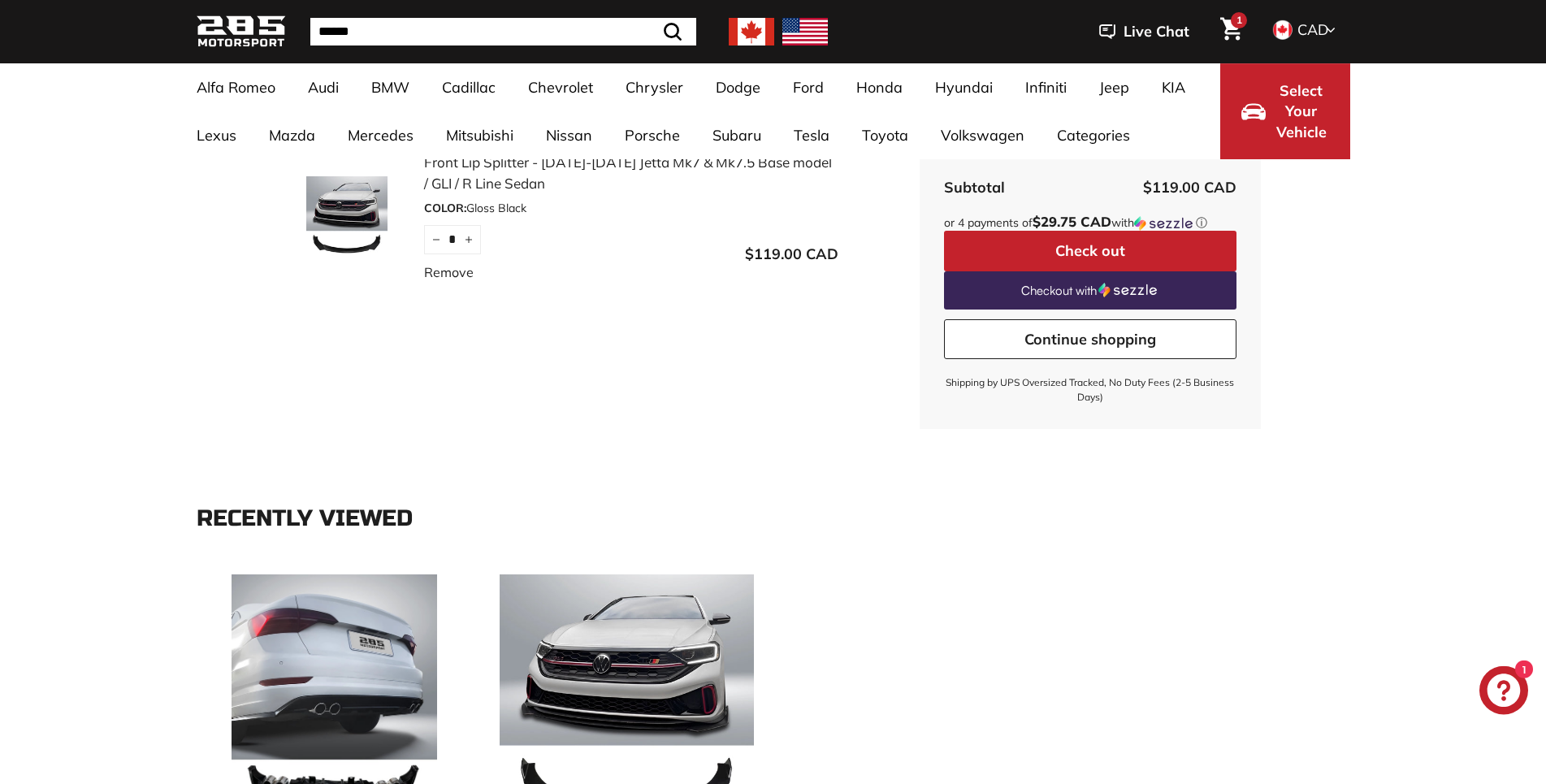
scroll to position [248, 0]
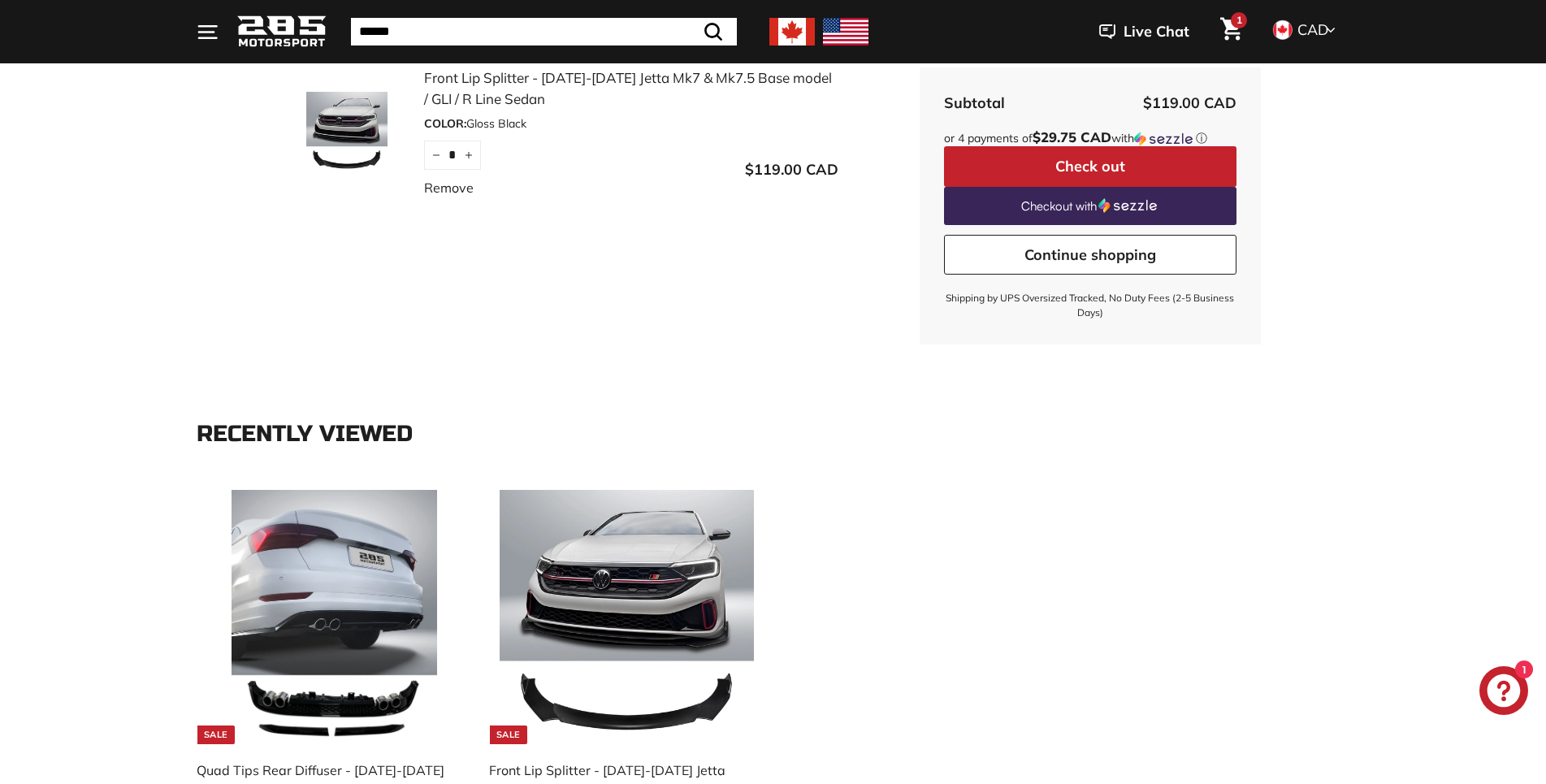
click at [937, 550] on div "**********" at bounding box center [773, 694] width 1170 height 430
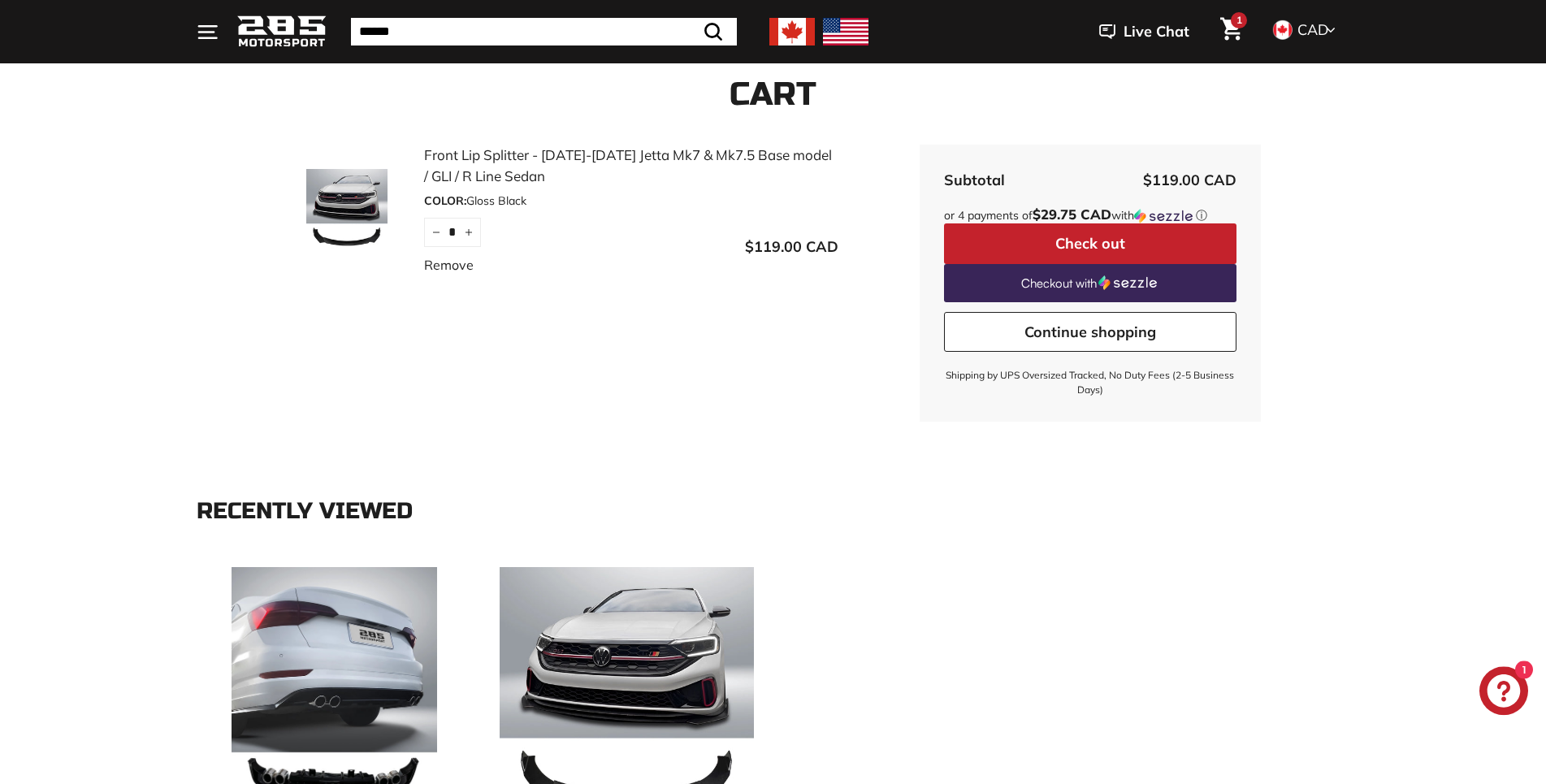
scroll to position [0, 0]
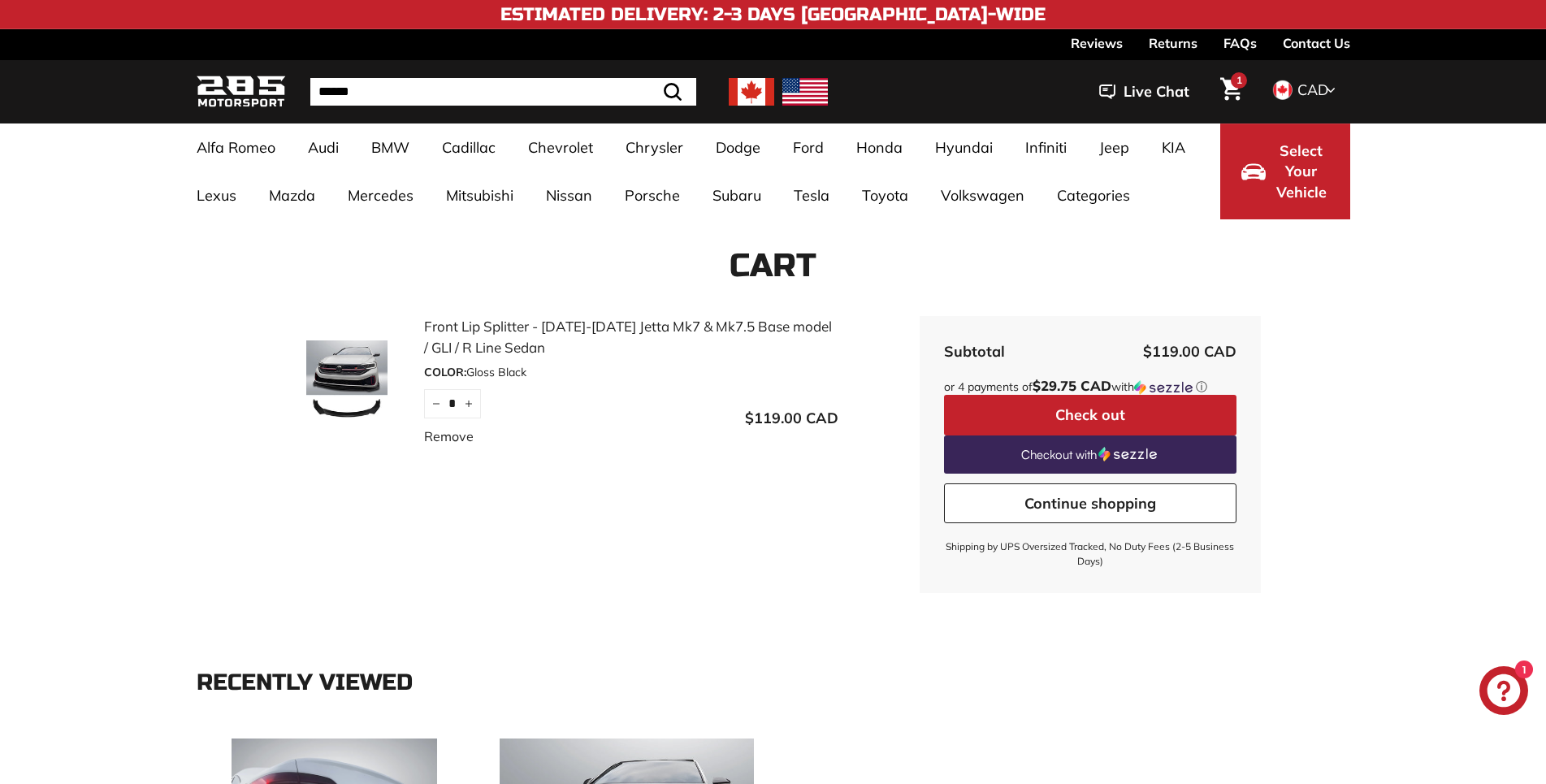
click at [1115, 408] on button "Check out" at bounding box center [1089, 415] width 292 height 41
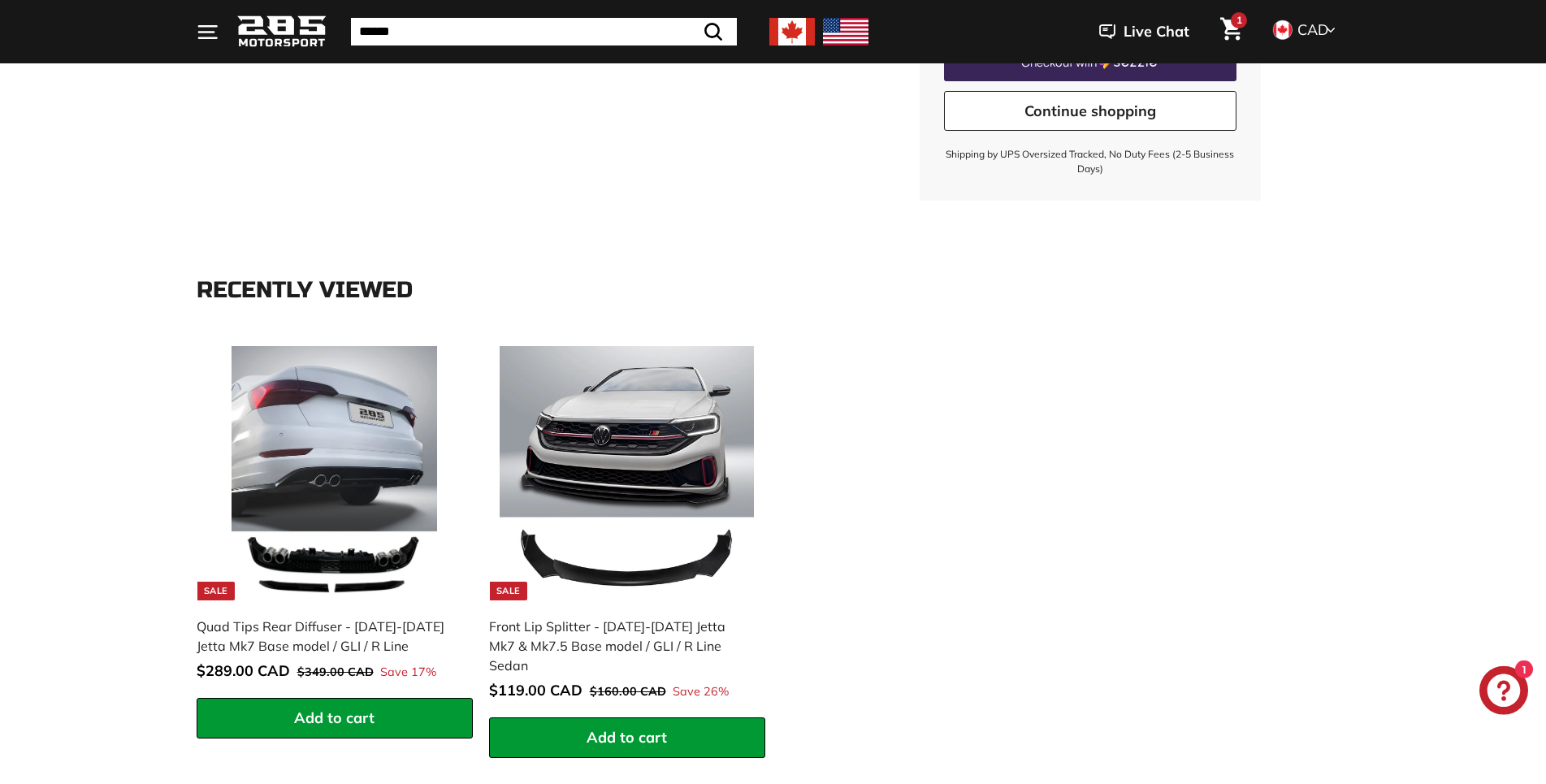
scroll to position [248, 0]
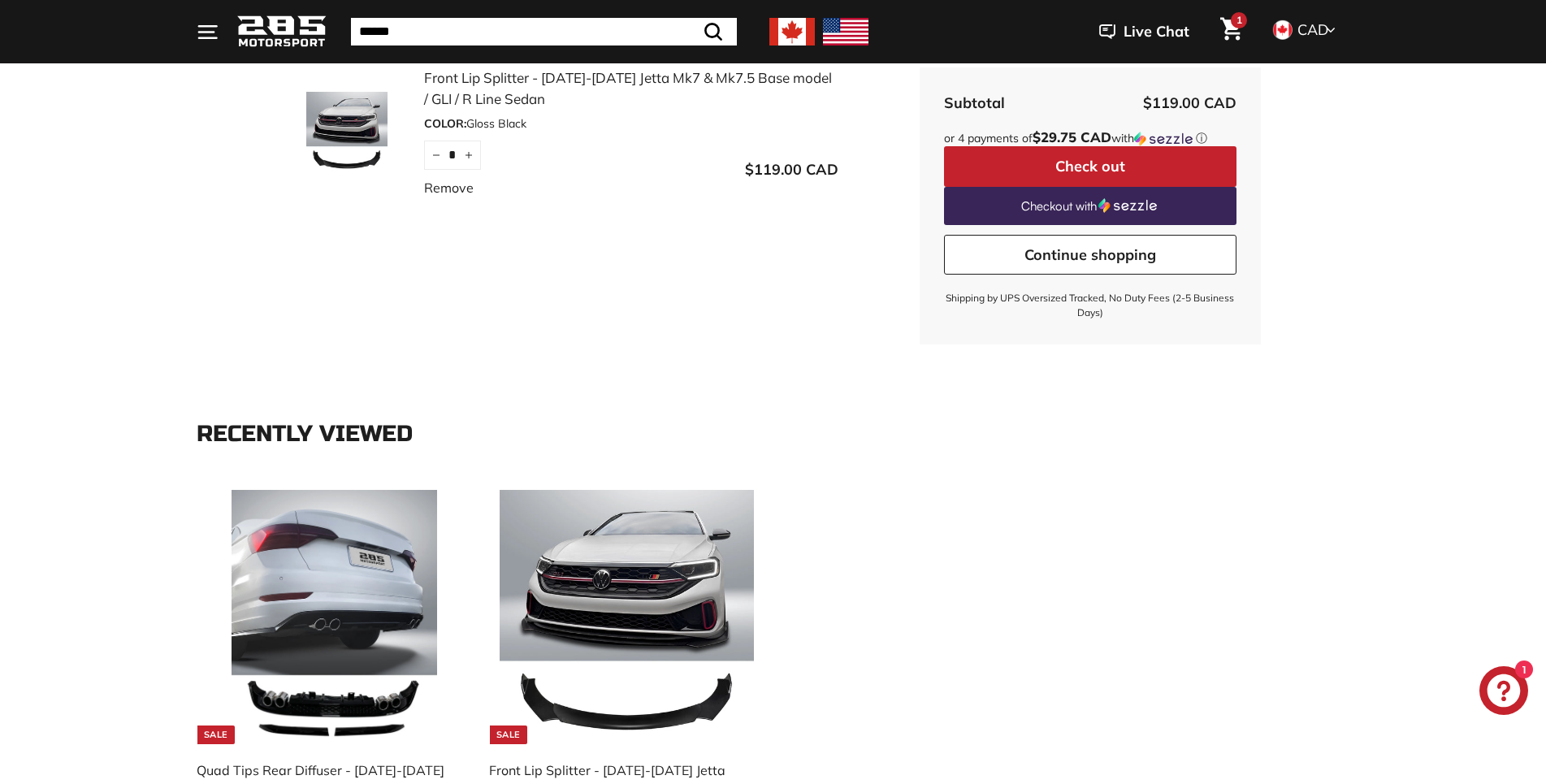
click at [504, 73] on link "Front Lip Splitter - [DATE]-[DATE] Jetta Mk7 & Mk7.5 Base model / GLI / R Line …" at bounding box center [632, 88] width 415 height 41
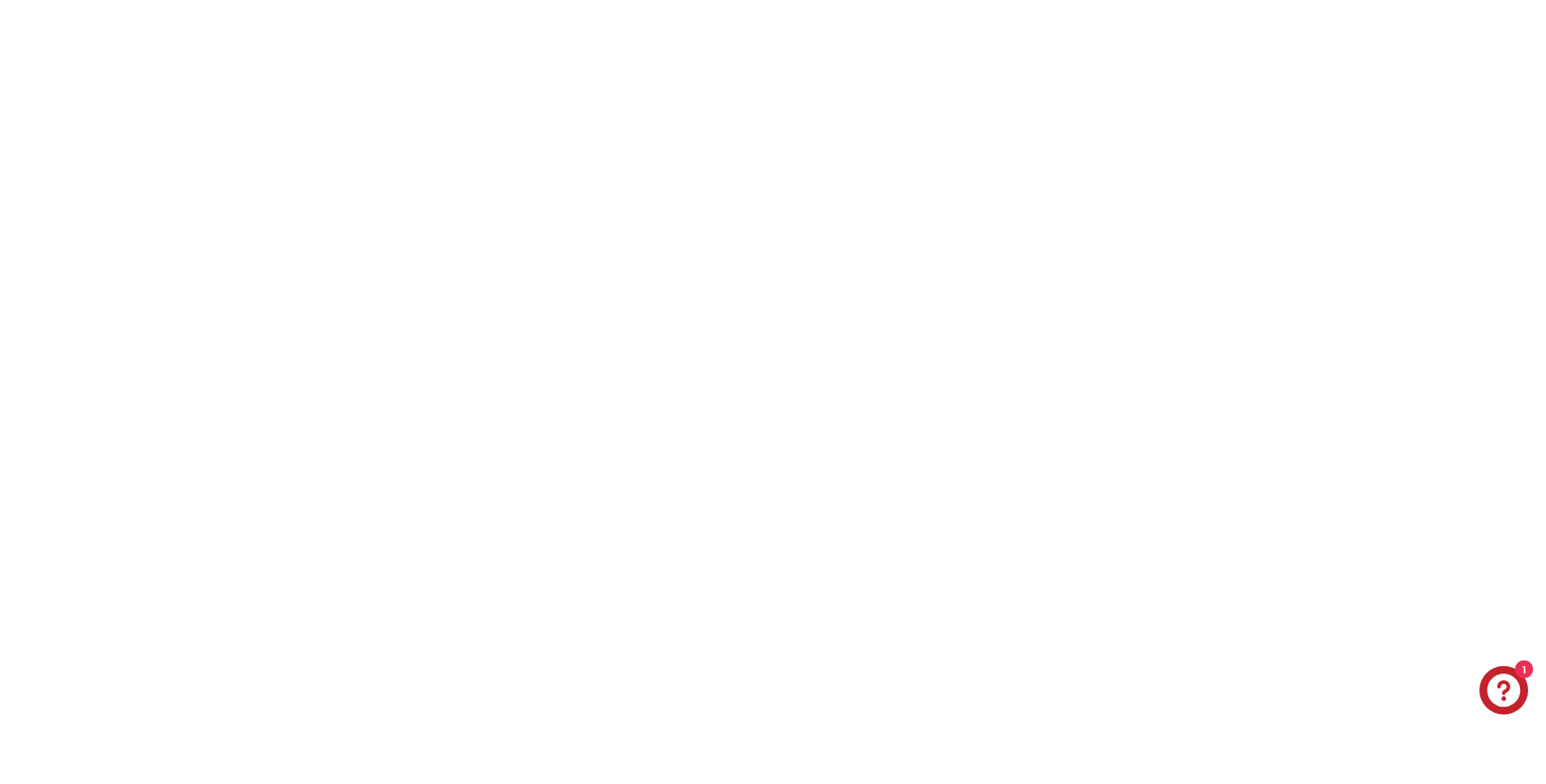
scroll to position [828, 0]
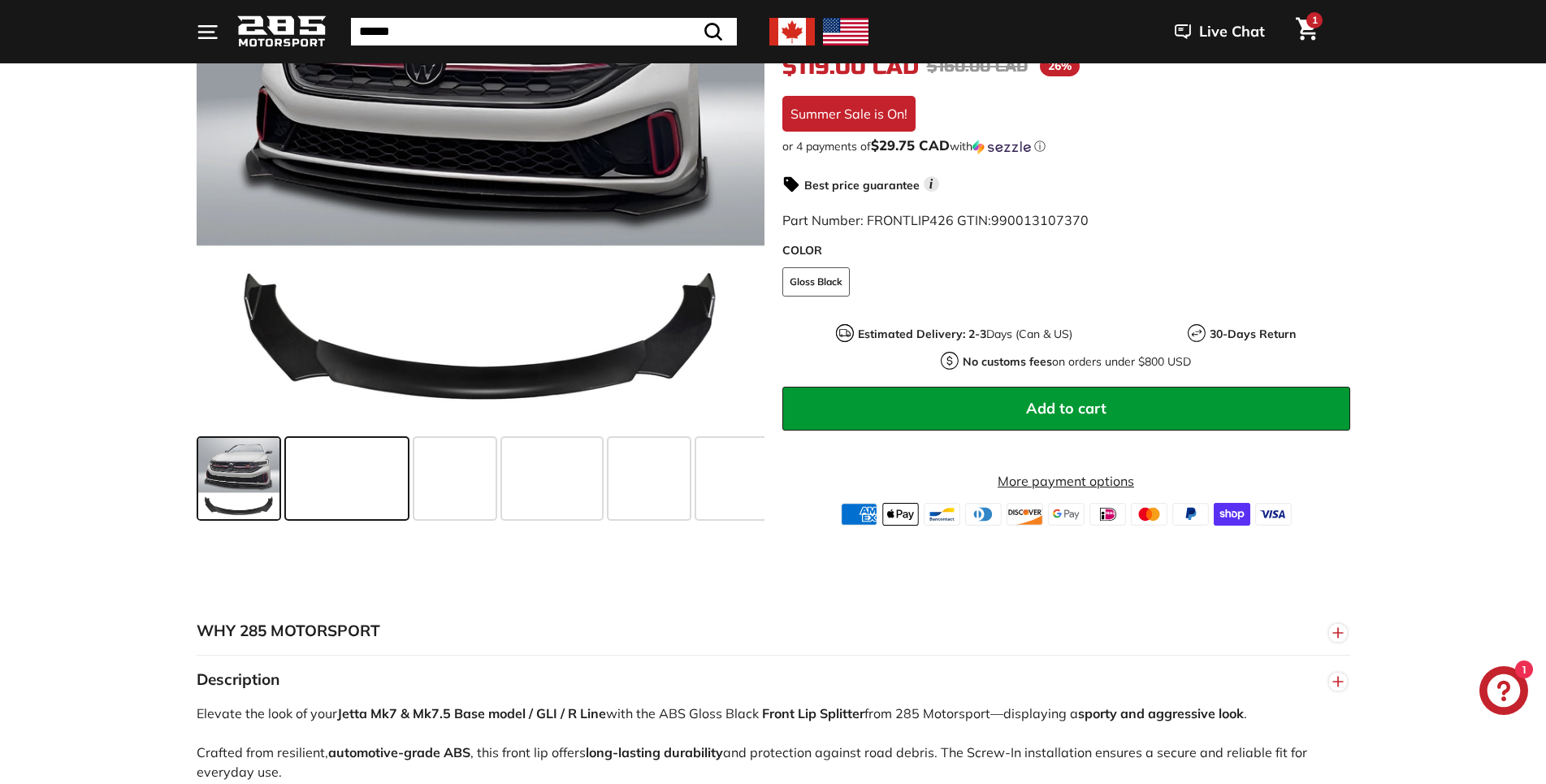
scroll to position [414, 0]
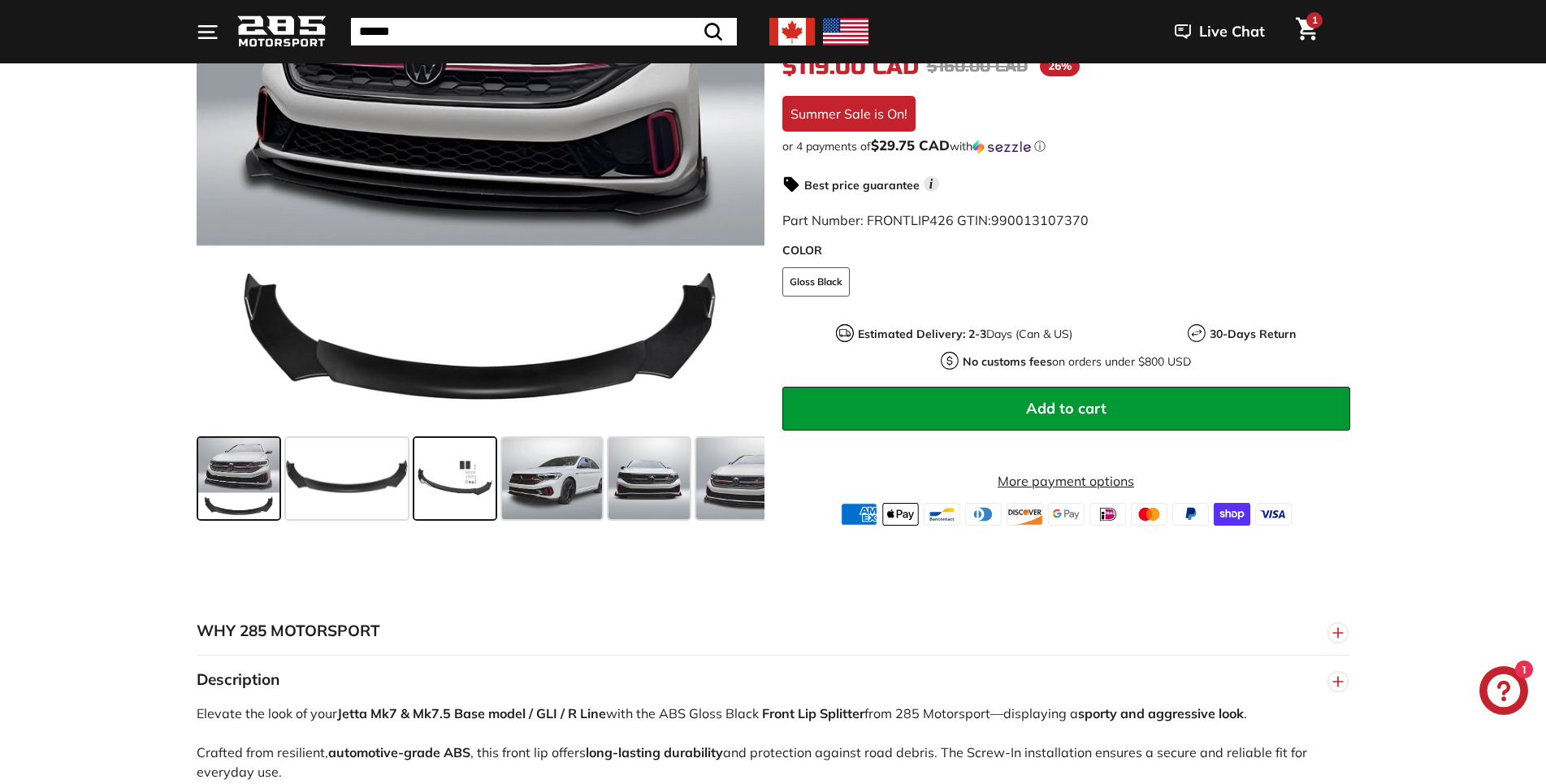
click at [440, 492] on span at bounding box center [455, 478] width 81 height 81
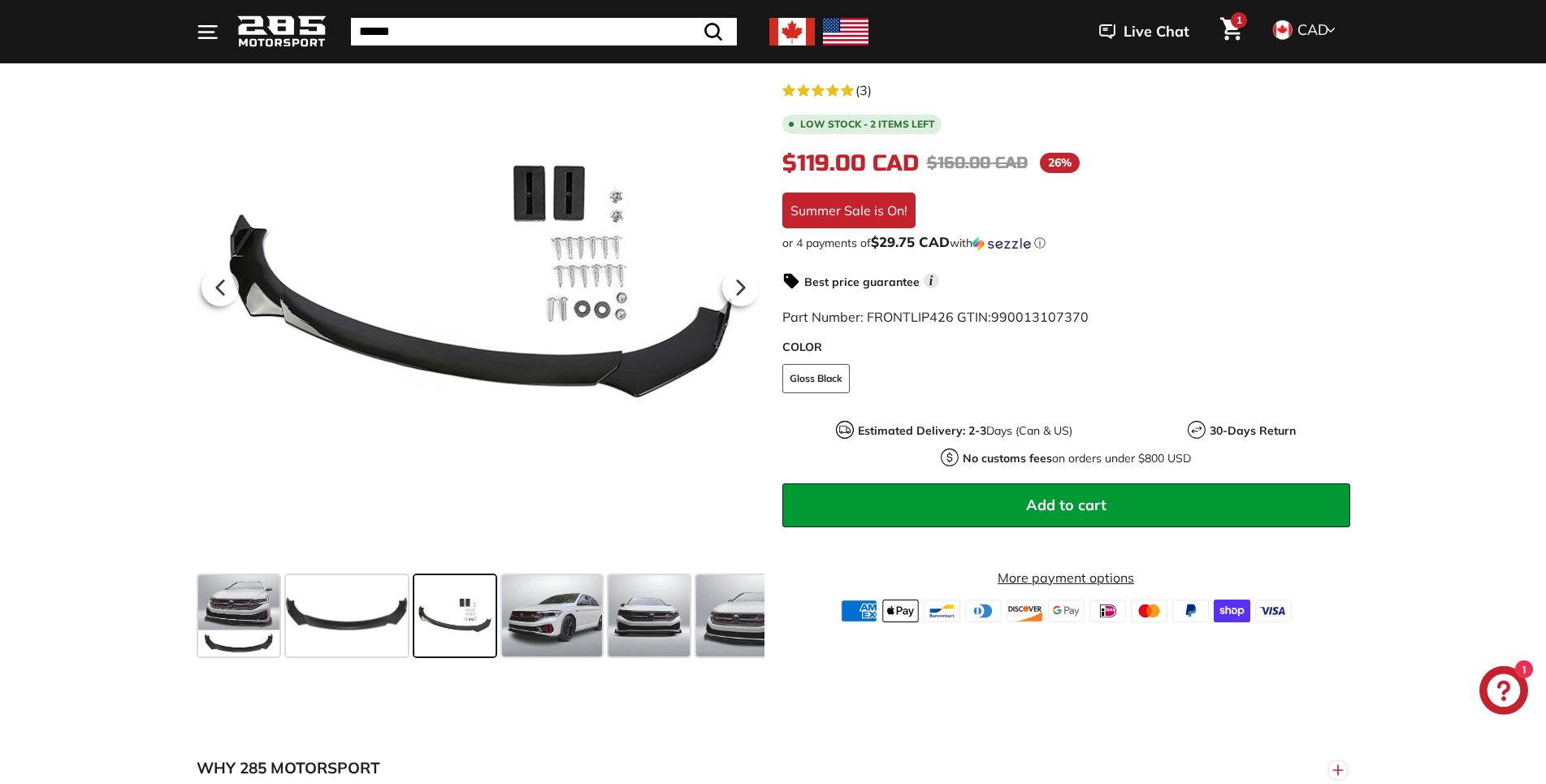
scroll to position [248, 0]
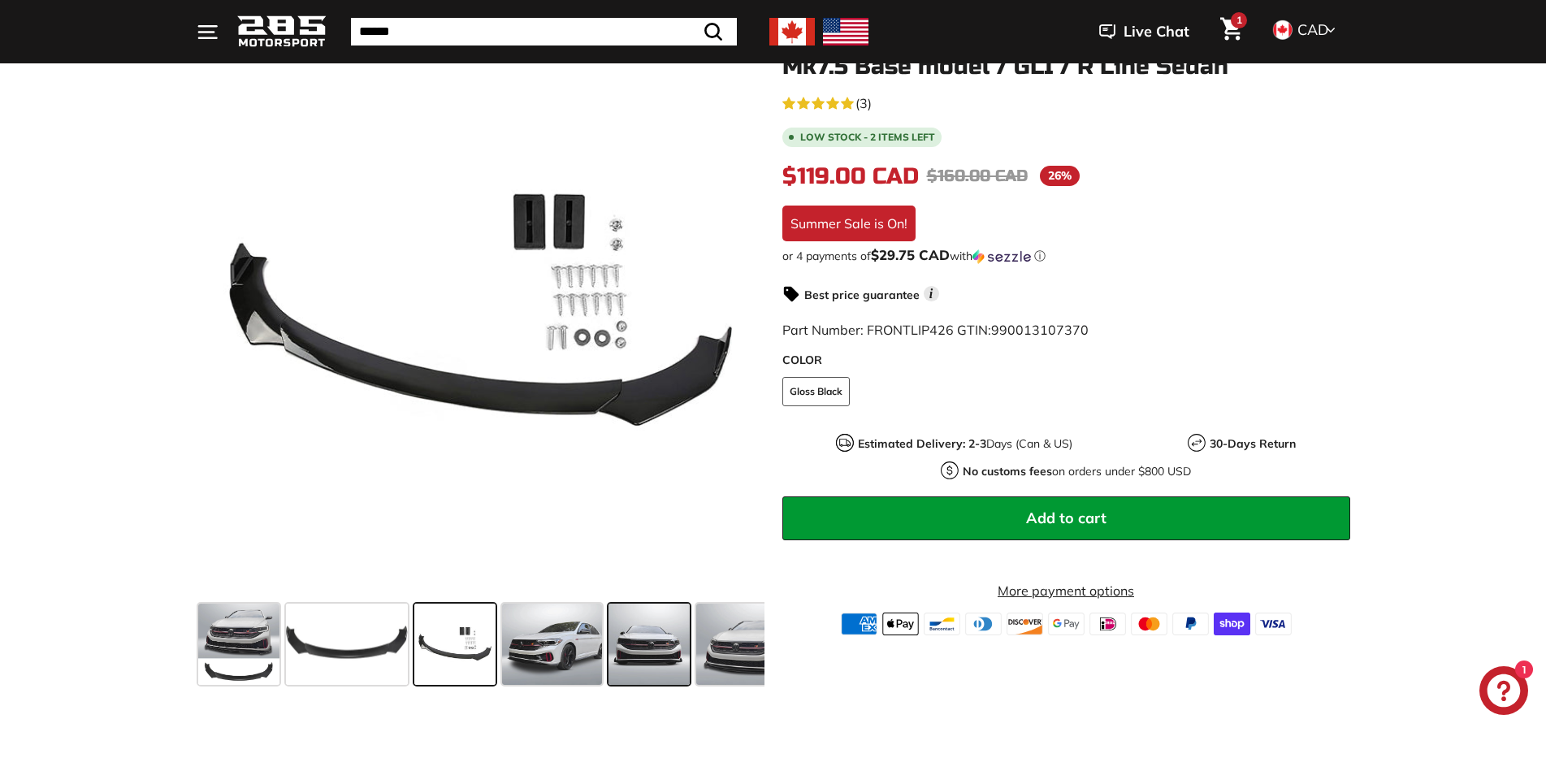
click at [684, 652] on span at bounding box center [648, 643] width 81 height 81
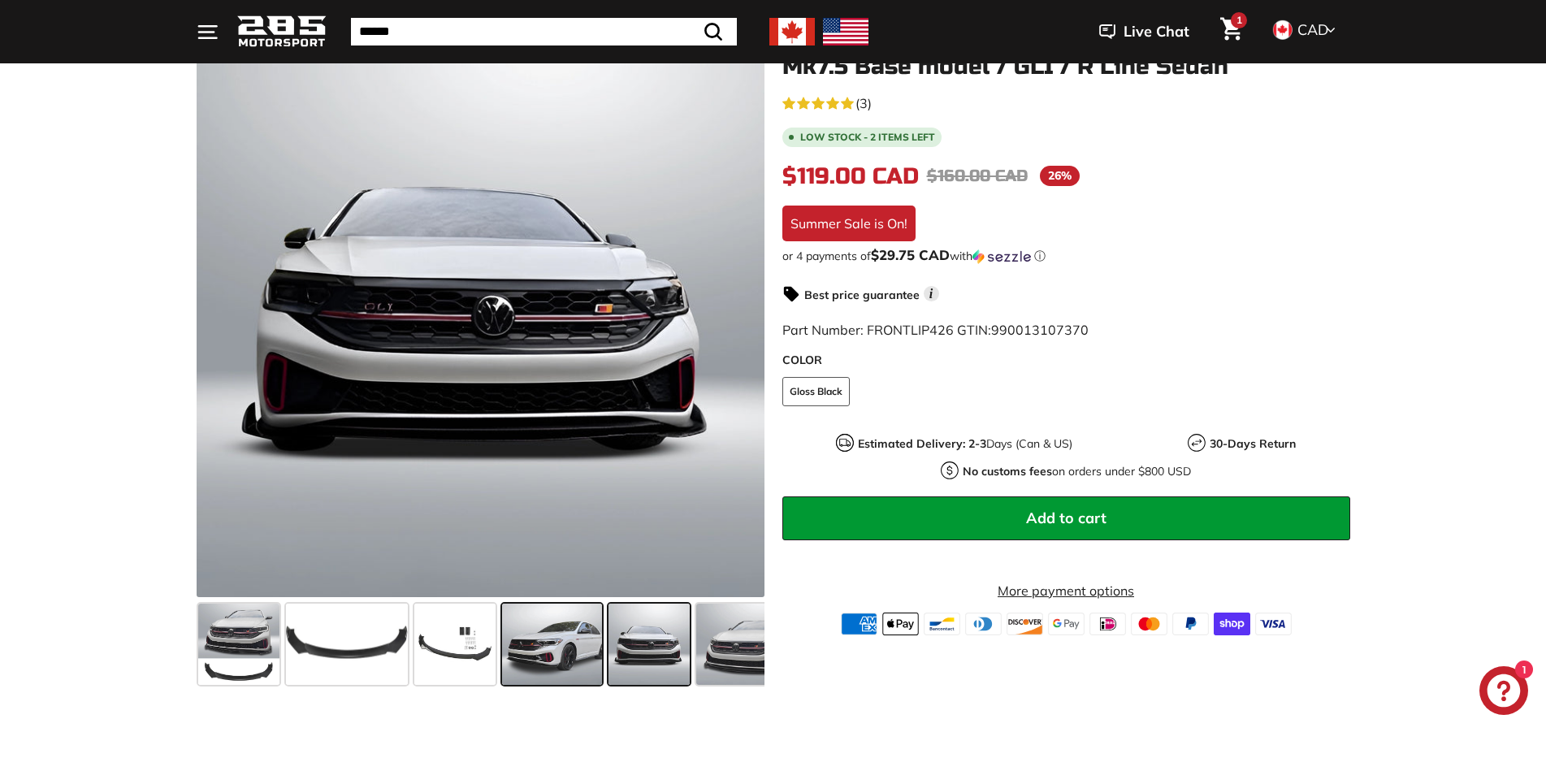
click at [551, 637] on span at bounding box center [552, 643] width 101 height 81
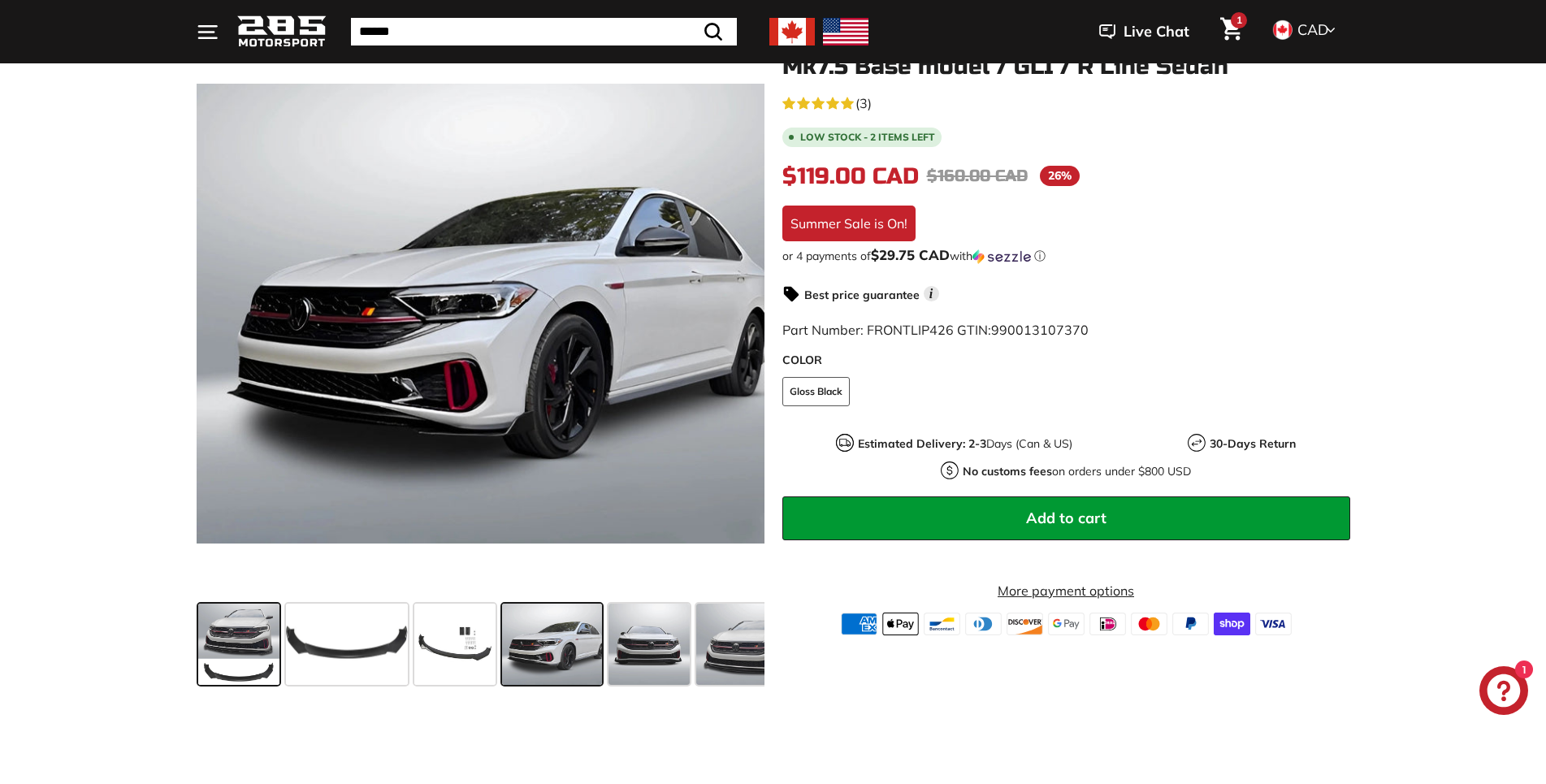
click at [213, 650] on span at bounding box center [239, 643] width 81 height 81
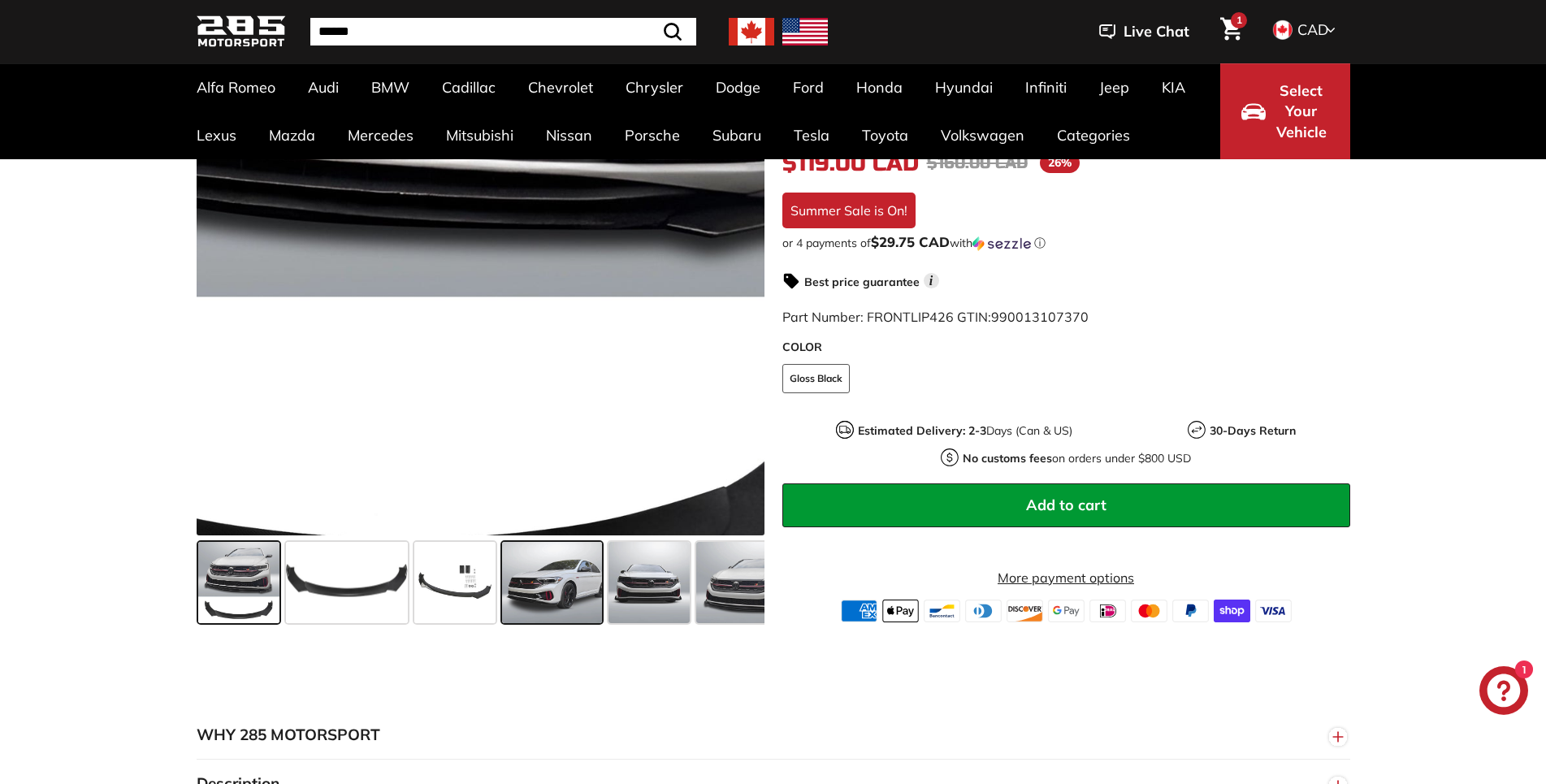
scroll to position [331, 0]
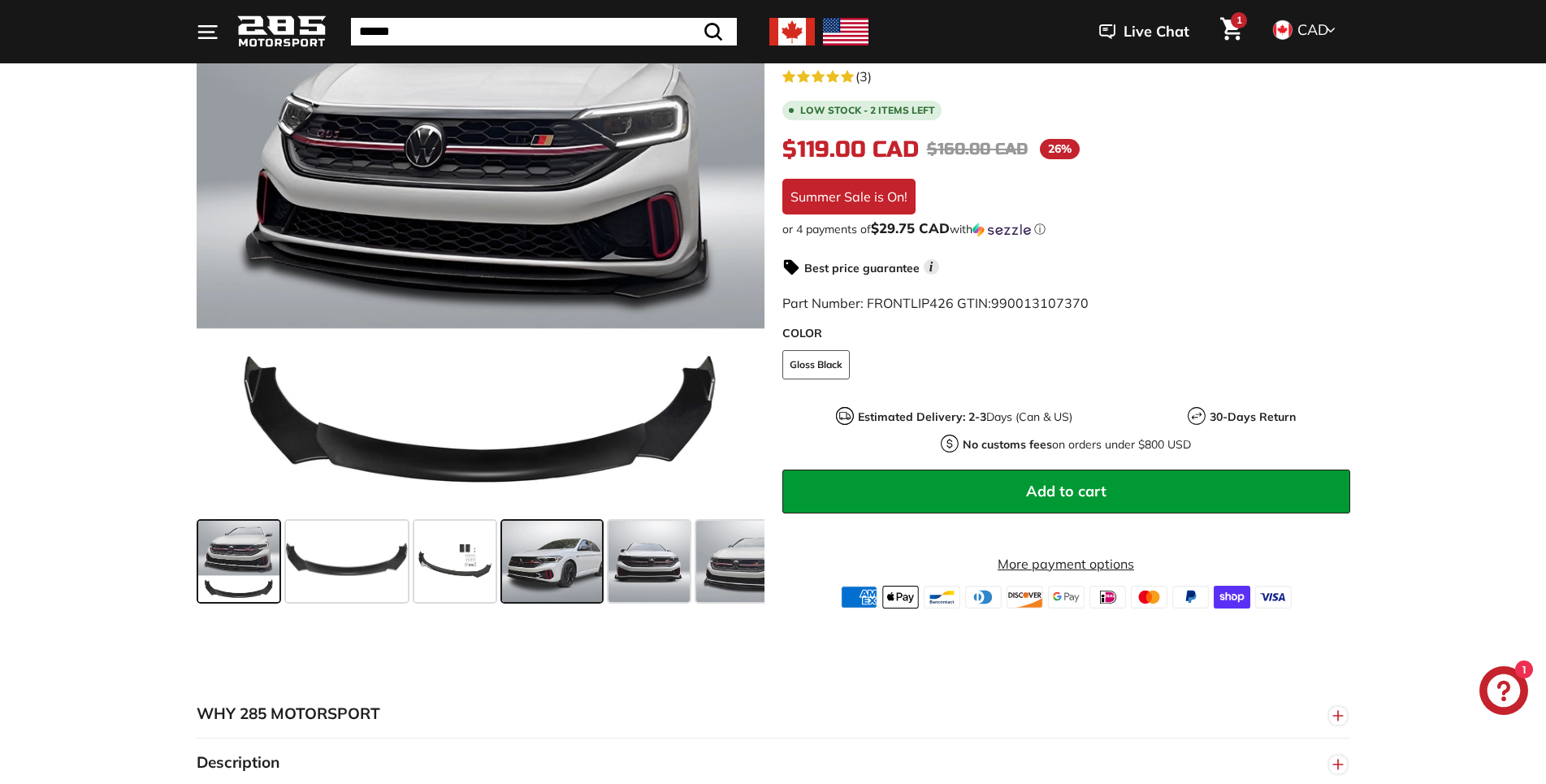
click at [565, 582] on span at bounding box center [552, 560] width 101 height 81
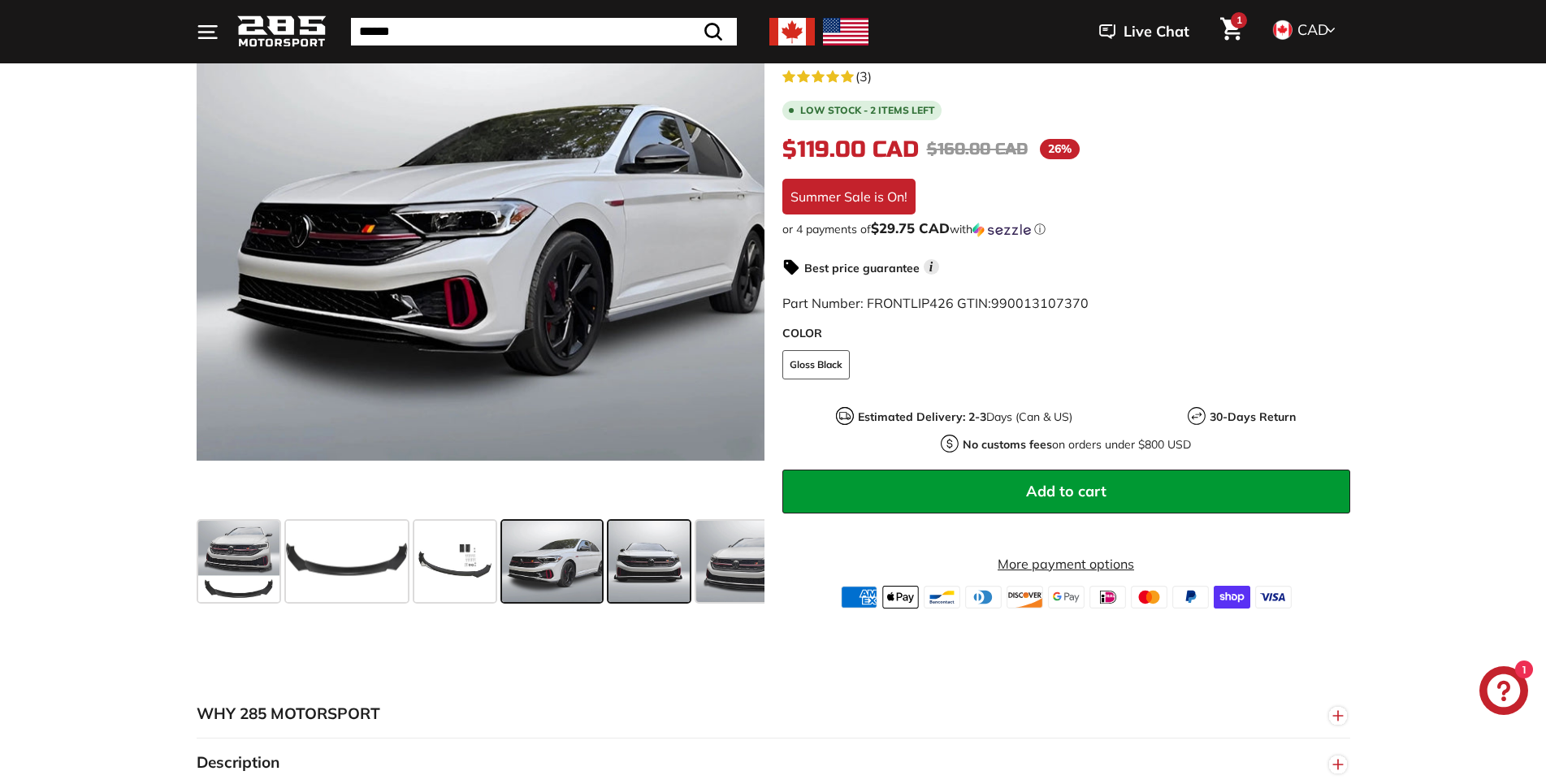
click at [646, 561] on span at bounding box center [648, 560] width 81 height 81
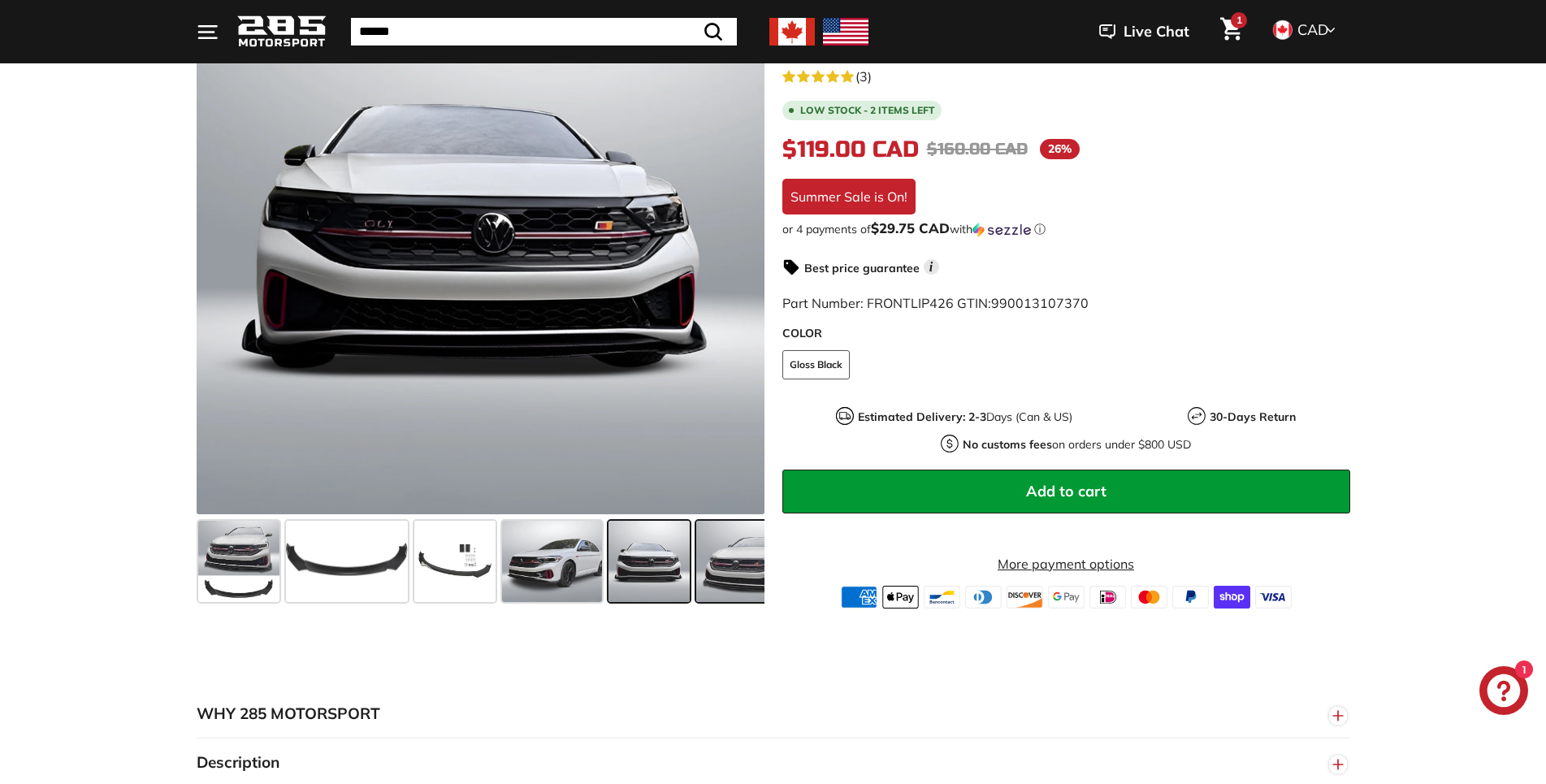
click at [707, 551] on span at bounding box center [744, 560] width 97 height 81
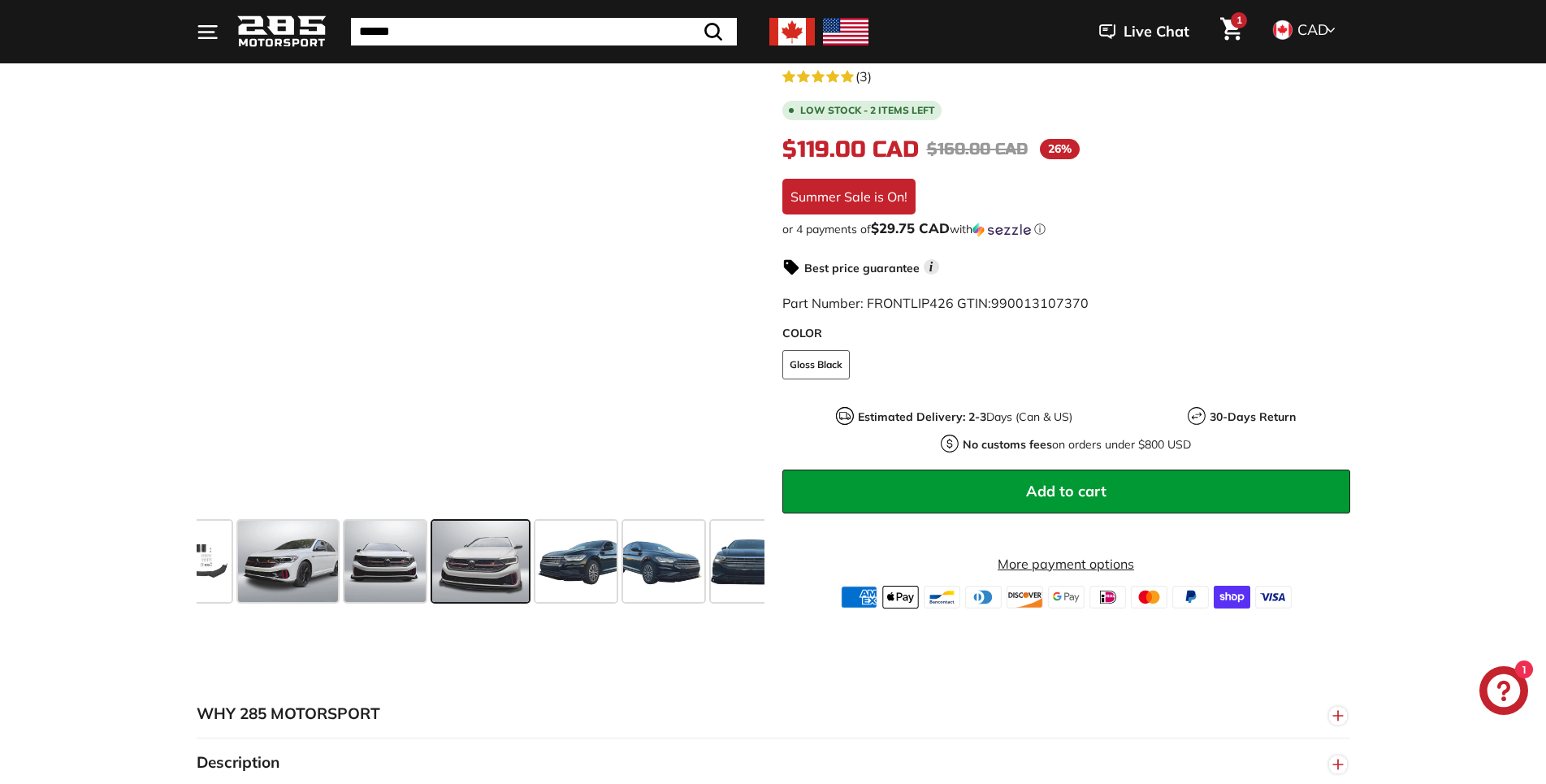
scroll to position [0, 265]
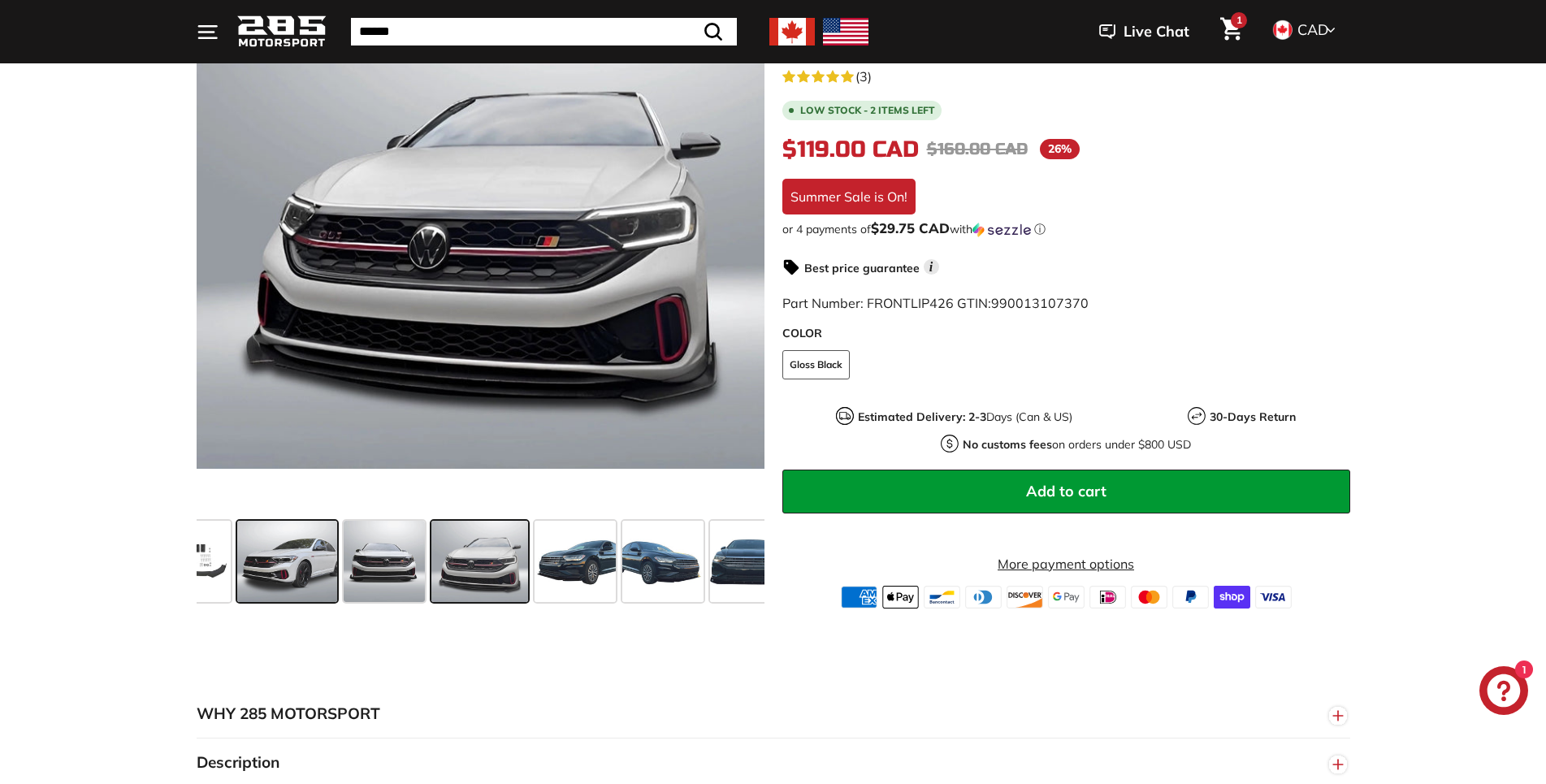
click at [317, 574] on span at bounding box center [287, 560] width 101 height 81
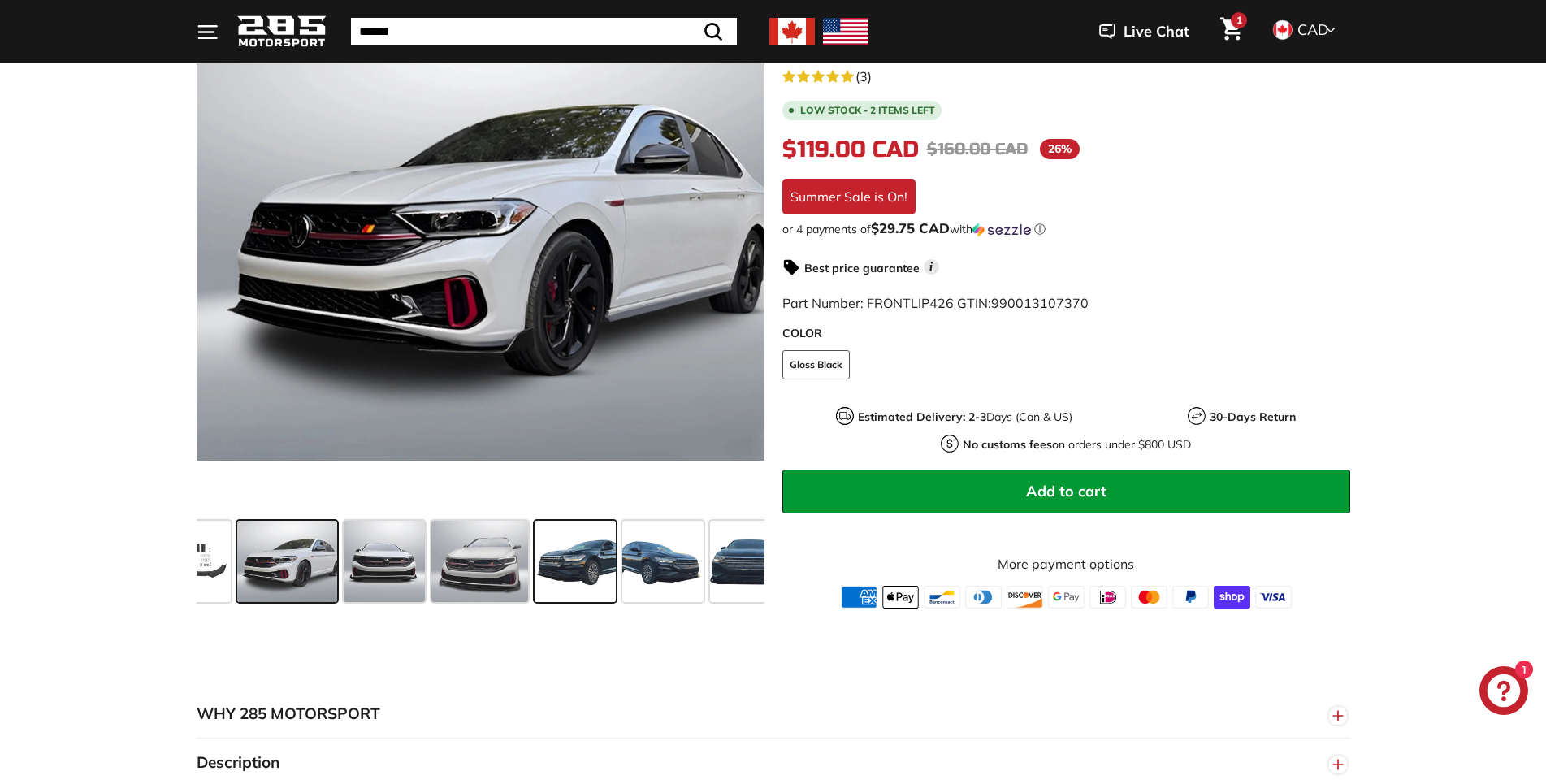
click at [576, 559] on span at bounding box center [575, 560] width 81 height 81
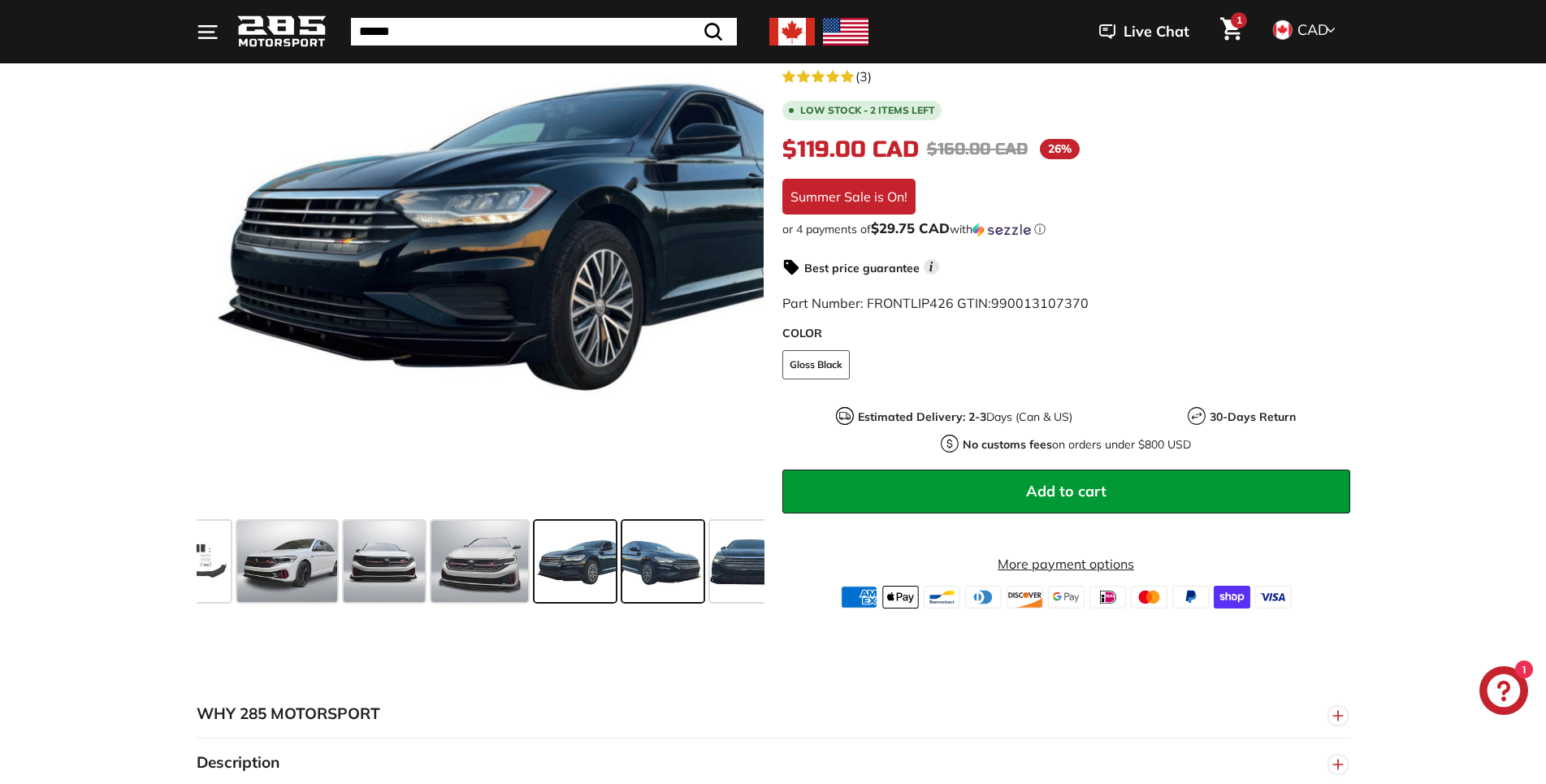
click at [668, 588] on span at bounding box center [662, 560] width 81 height 81
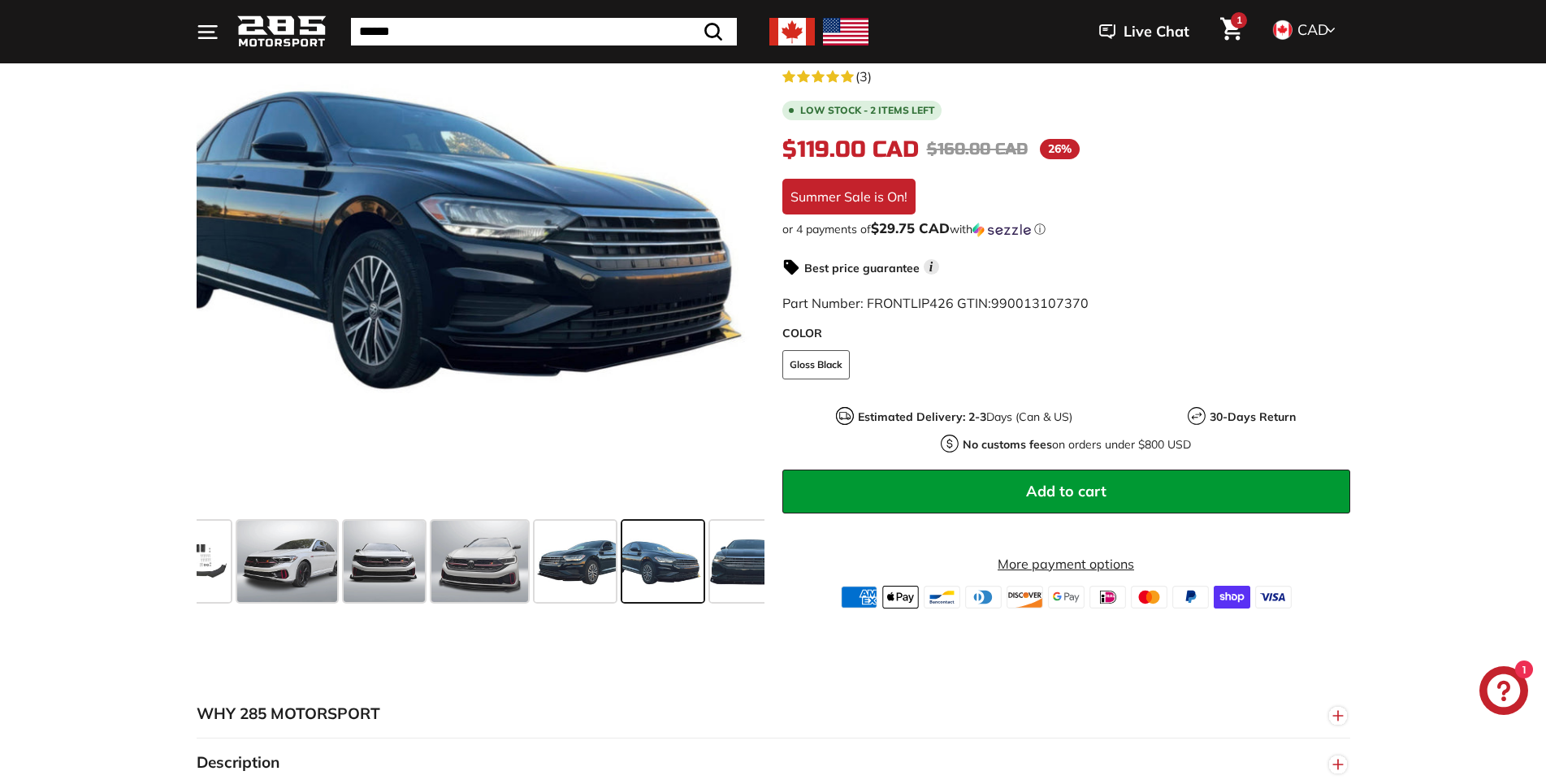
click at [773, 592] on div "Front Lip Splitter - [DATE]-[DATE] Jetta Mk7 & Mk7.5 Base model / GLI / R Line …" at bounding box center [1057, 305] width 586 height 606
click at [724, 575] on span at bounding box center [750, 560] width 81 height 81
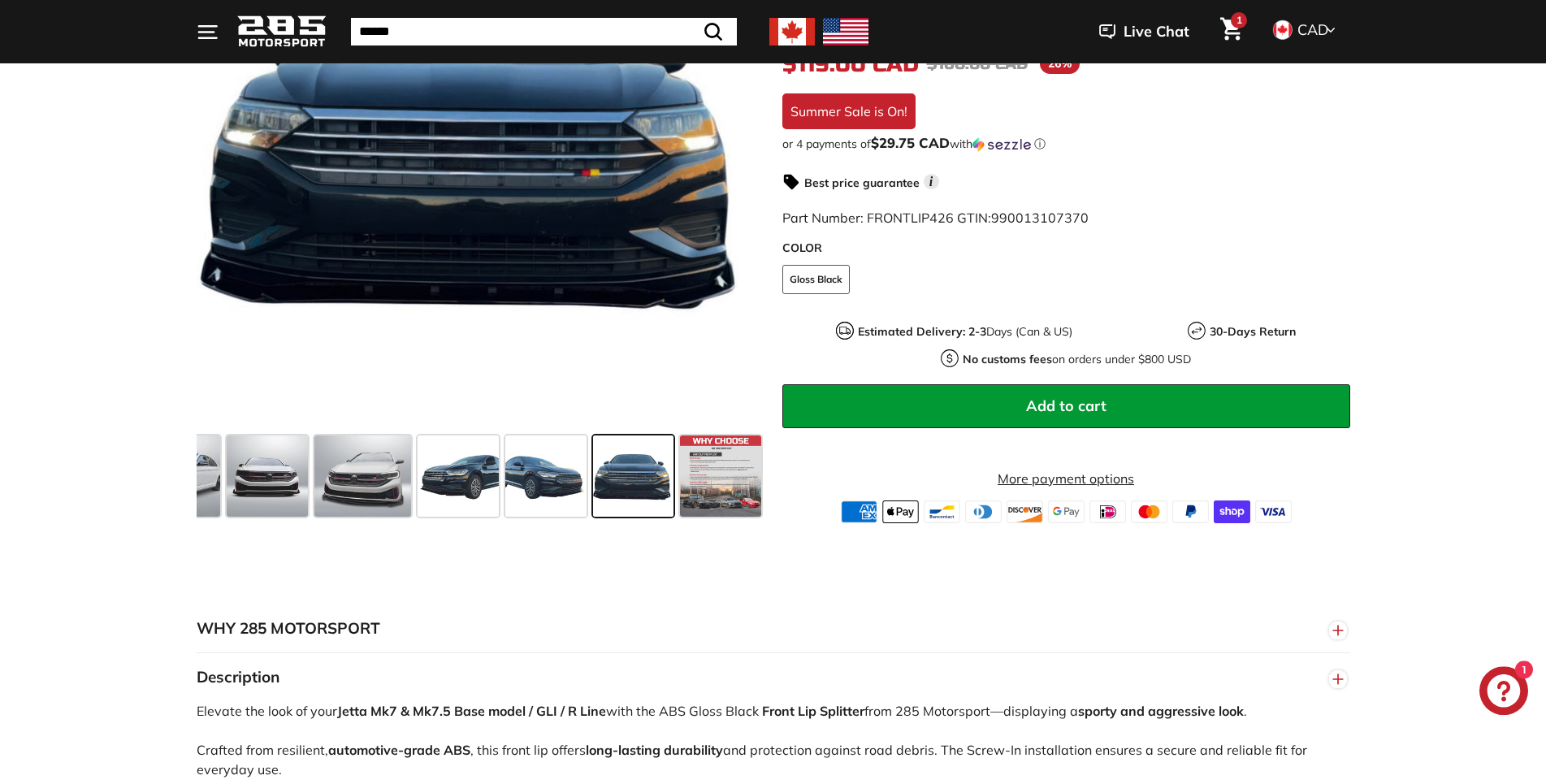
scroll to position [414, 0]
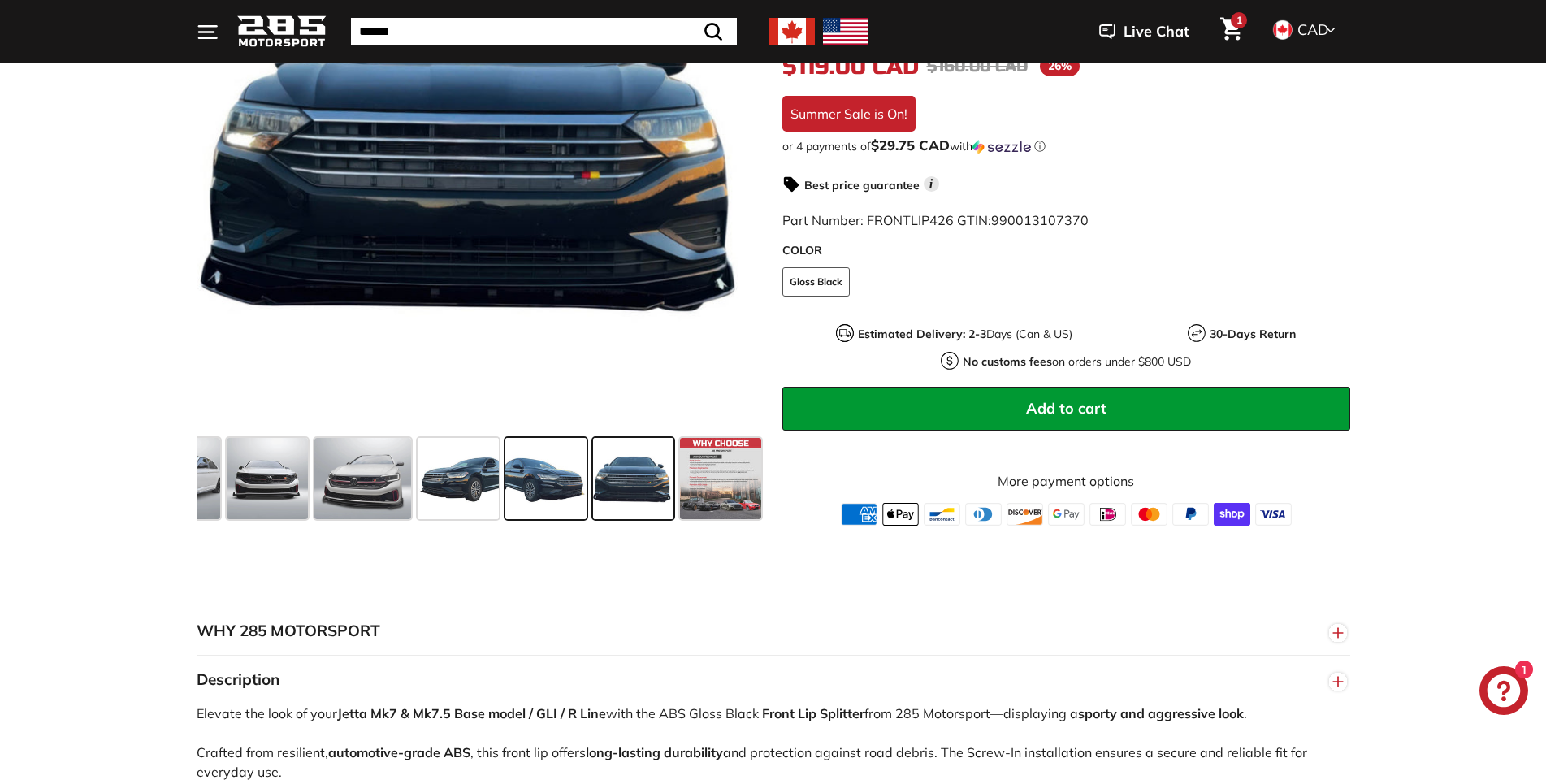
click at [570, 460] on span at bounding box center [546, 478] width 81 height 81
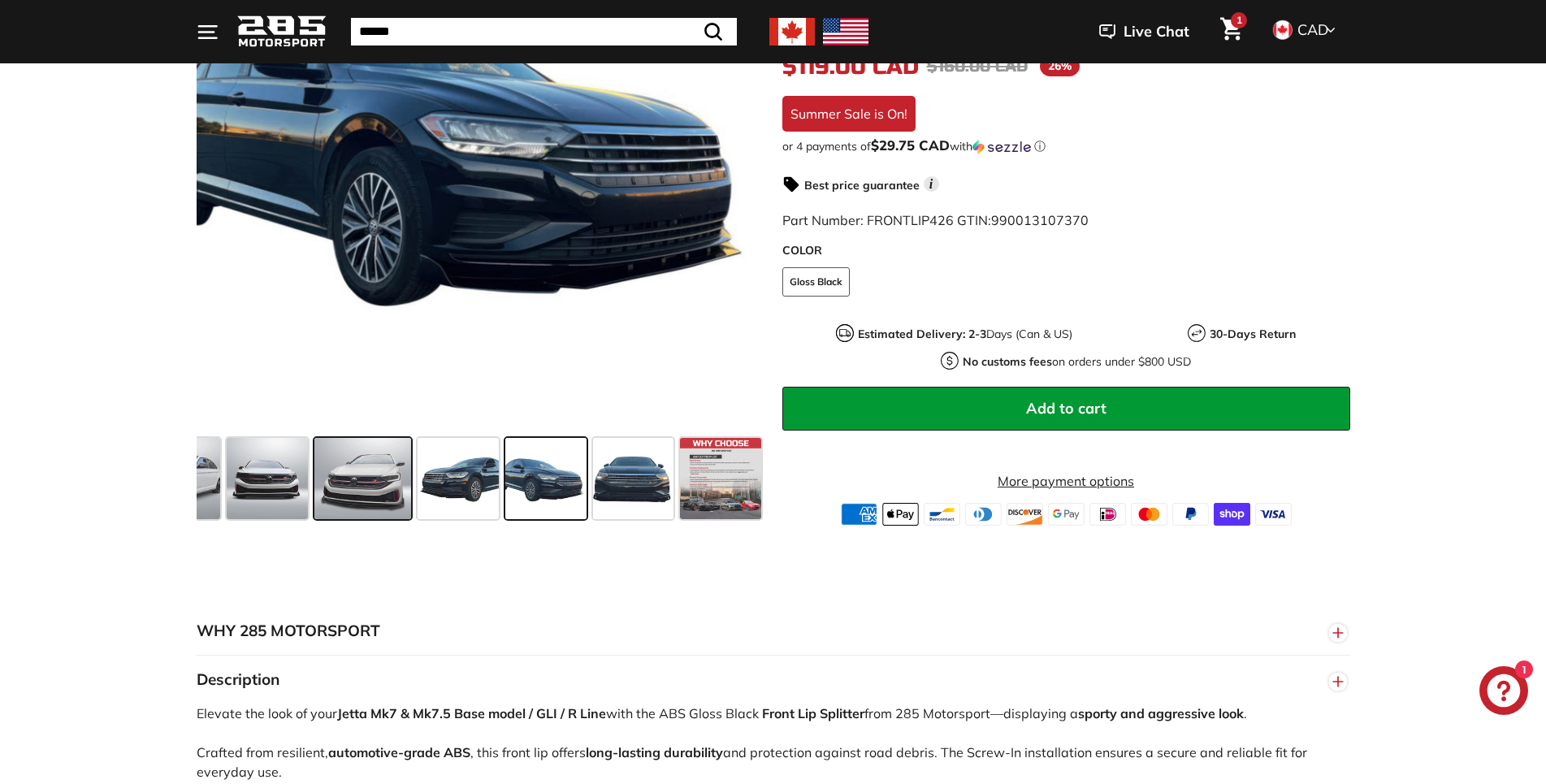
click at [324, 482] on span at bounding box center [362, 478] width 97 height 81
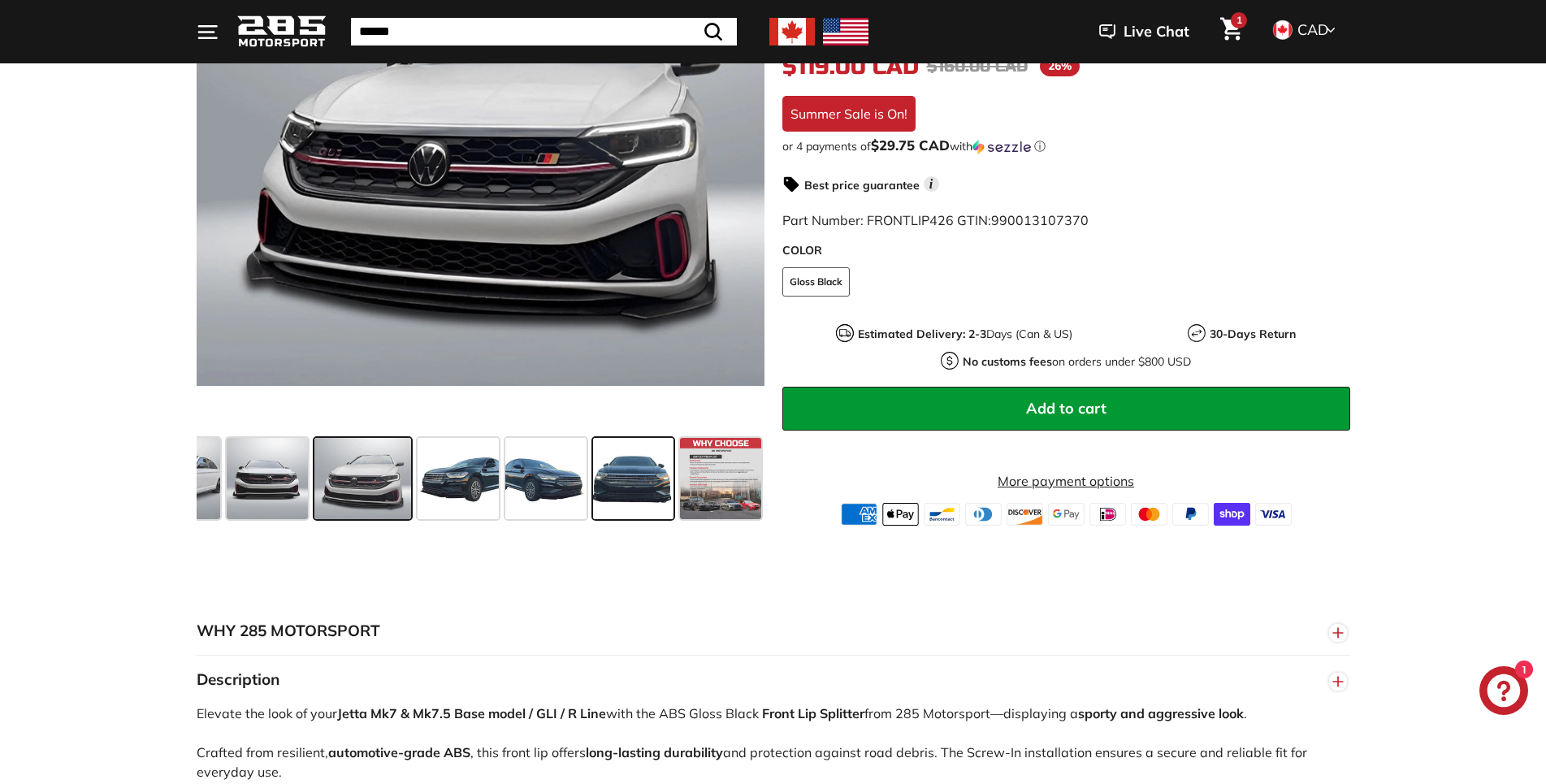
click at [604, 472] on span at bounding box center [633, 478] width 81 height 81
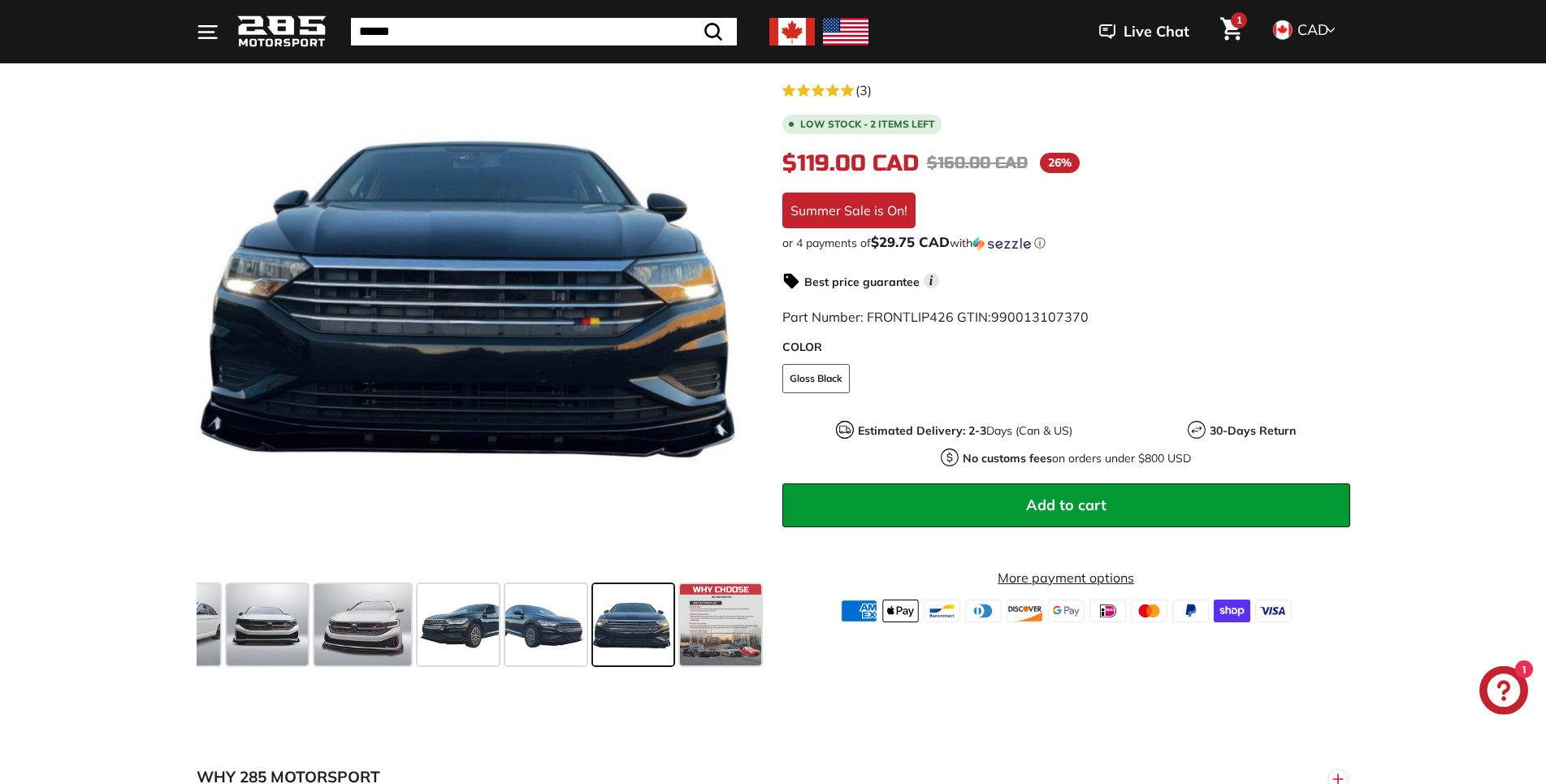
scroll to position [165, 0]
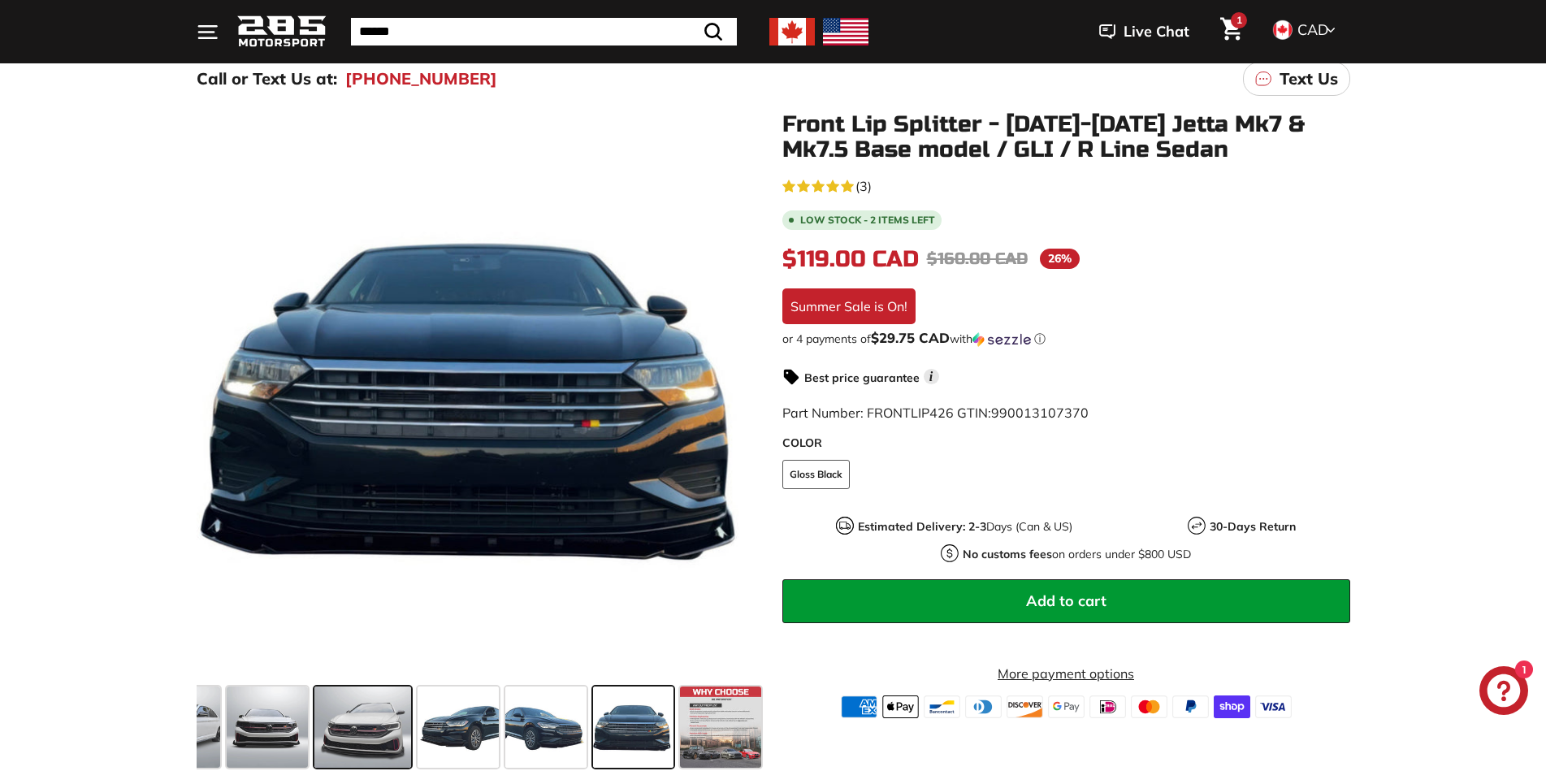
click at [357, 717] on span at bounding box center [362, 726] width 97 height 81
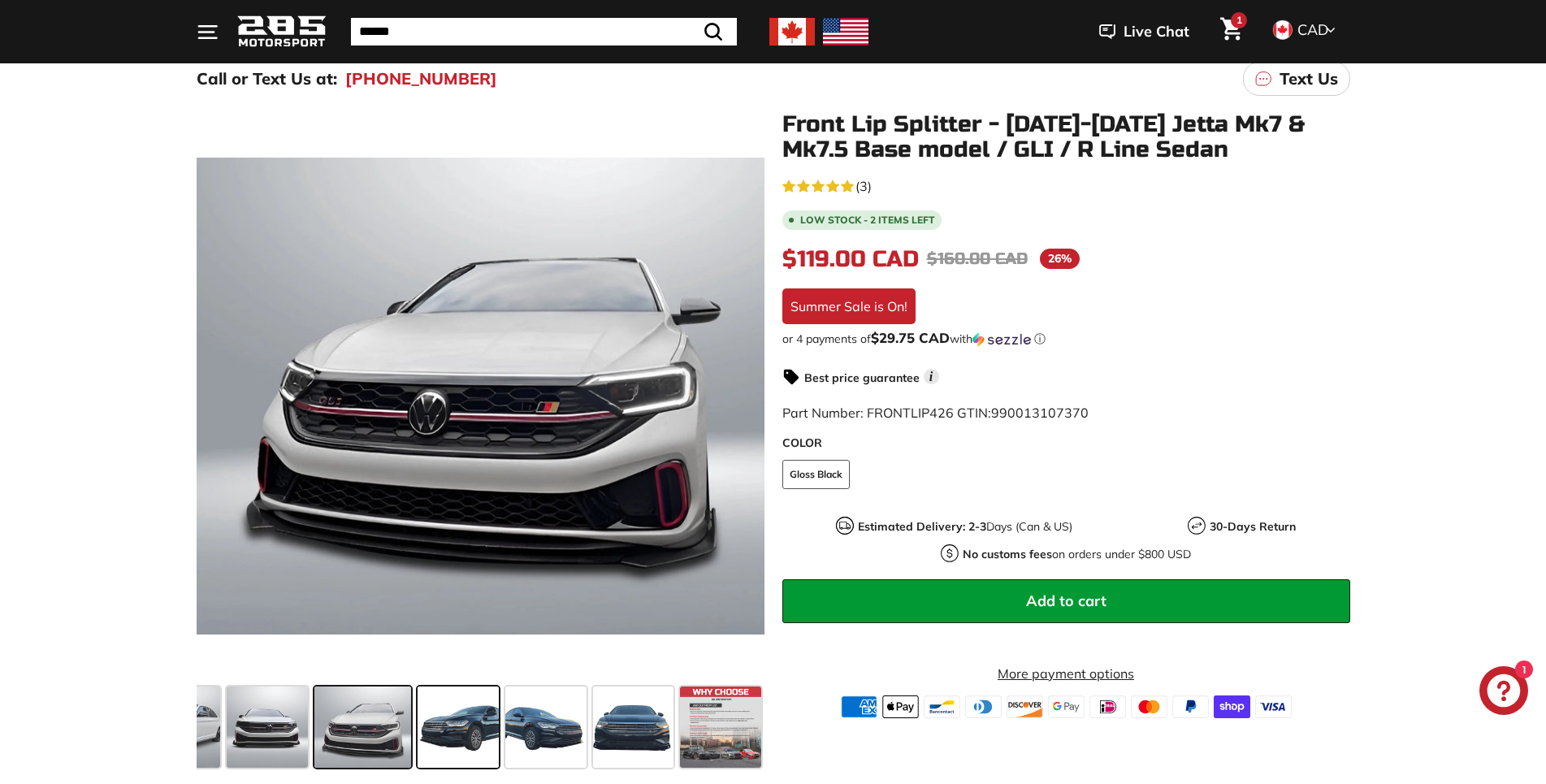
click at [457, 731] on span at bounding box center [458, 726] width 81 height 81
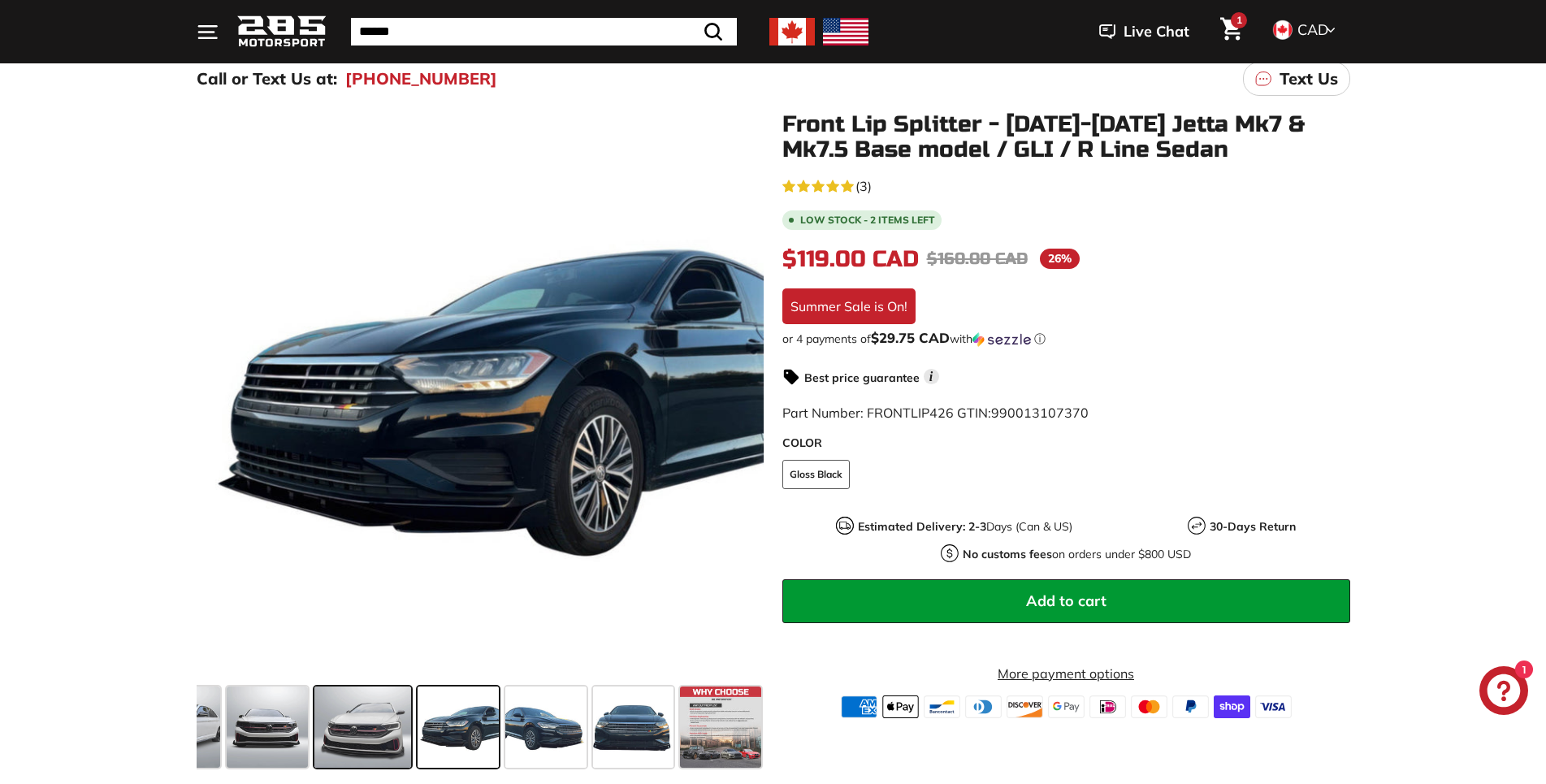
click at [357, 721] on span at bounding box center [362, 726] width 97 height 81
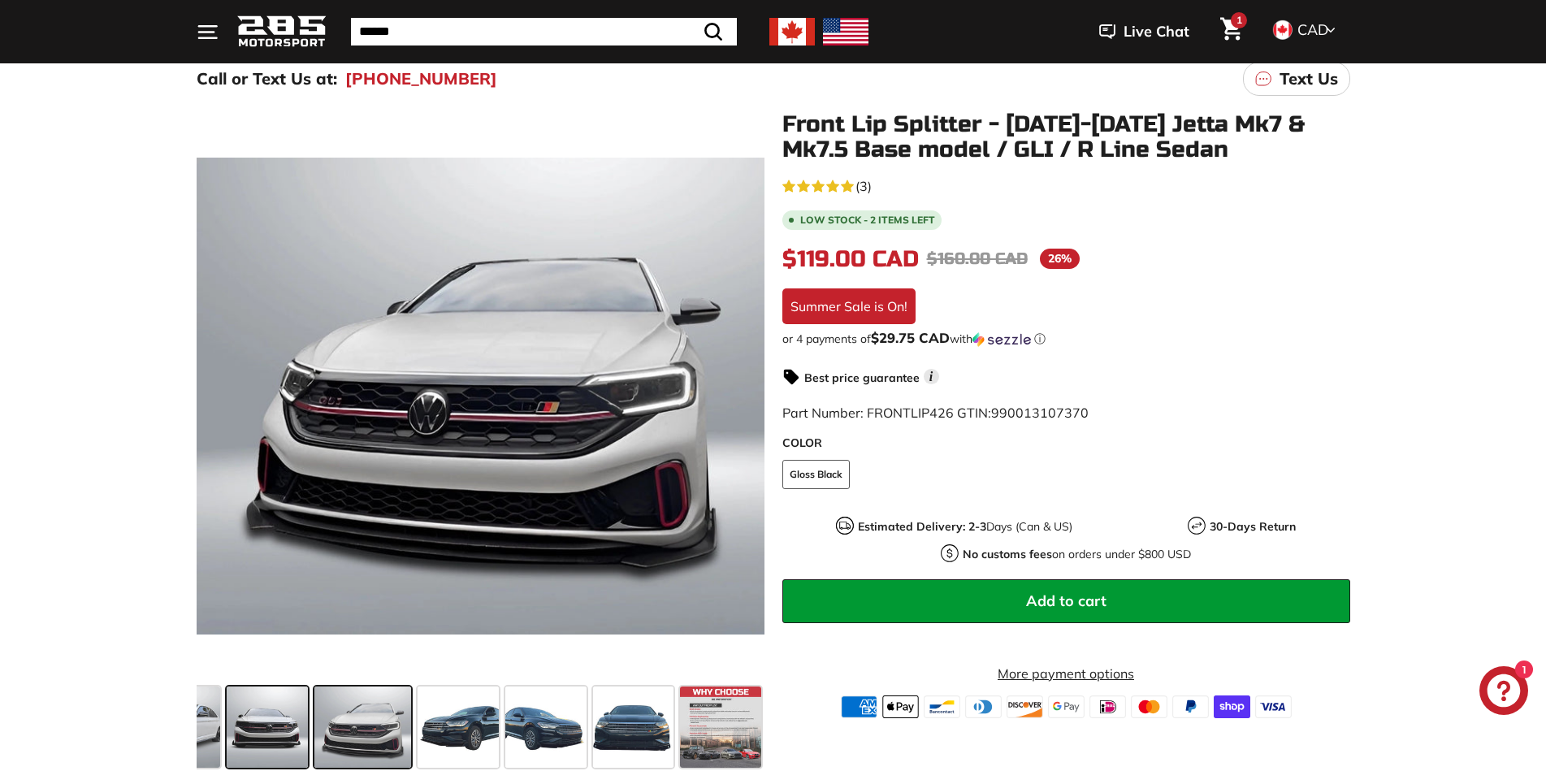
click at [281, 750] on span at bounding box center [267, 726] width 81 height 81
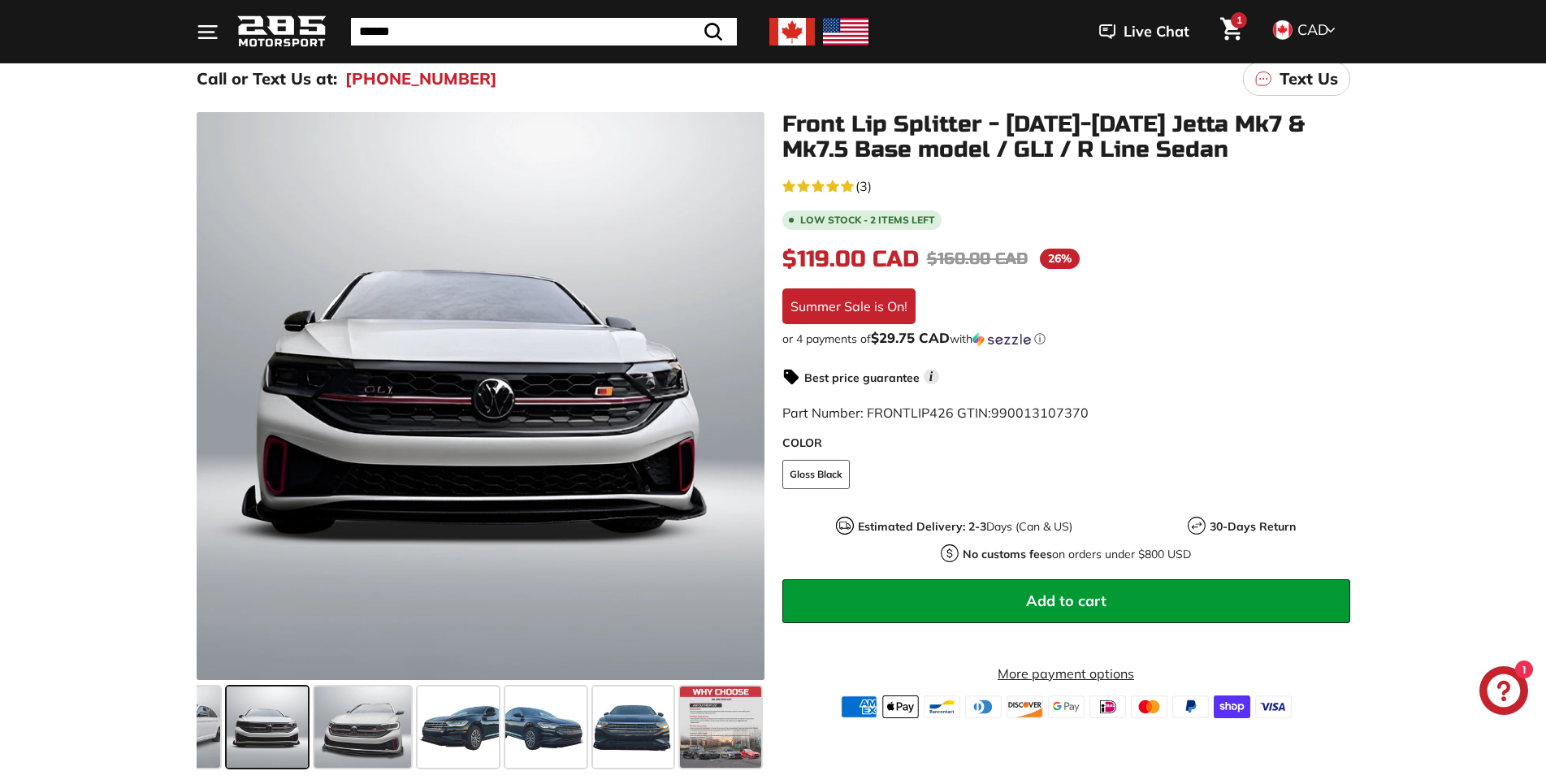
click at [192, 741] on div ".cls-1{fill:none;stroke:#000;stroke-miterlimit:10;stroke-width:2px} .cls-1{fill…" at bounding box center [471, 443] width 586 height 662
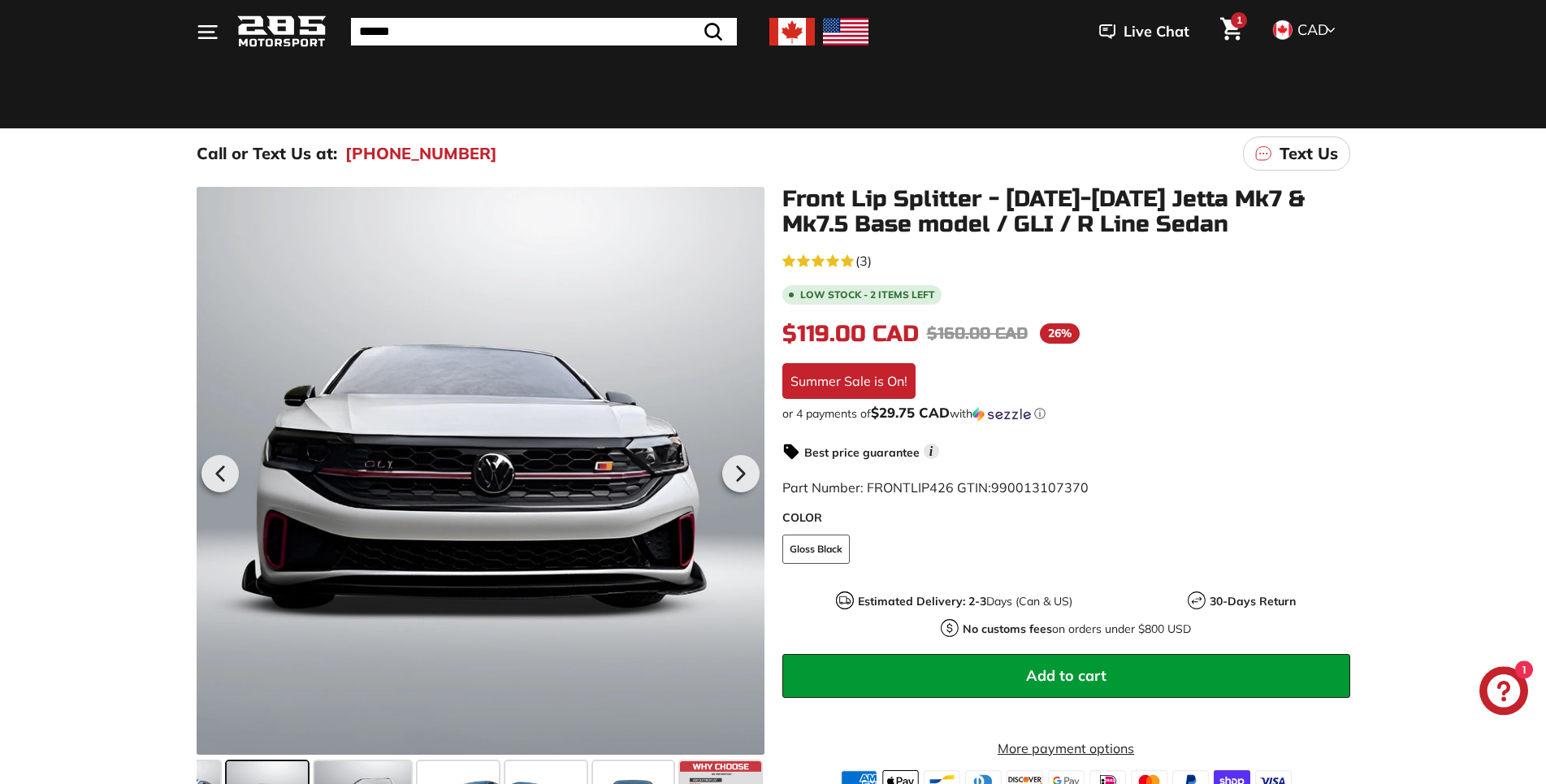
scroll to position [83, 0]
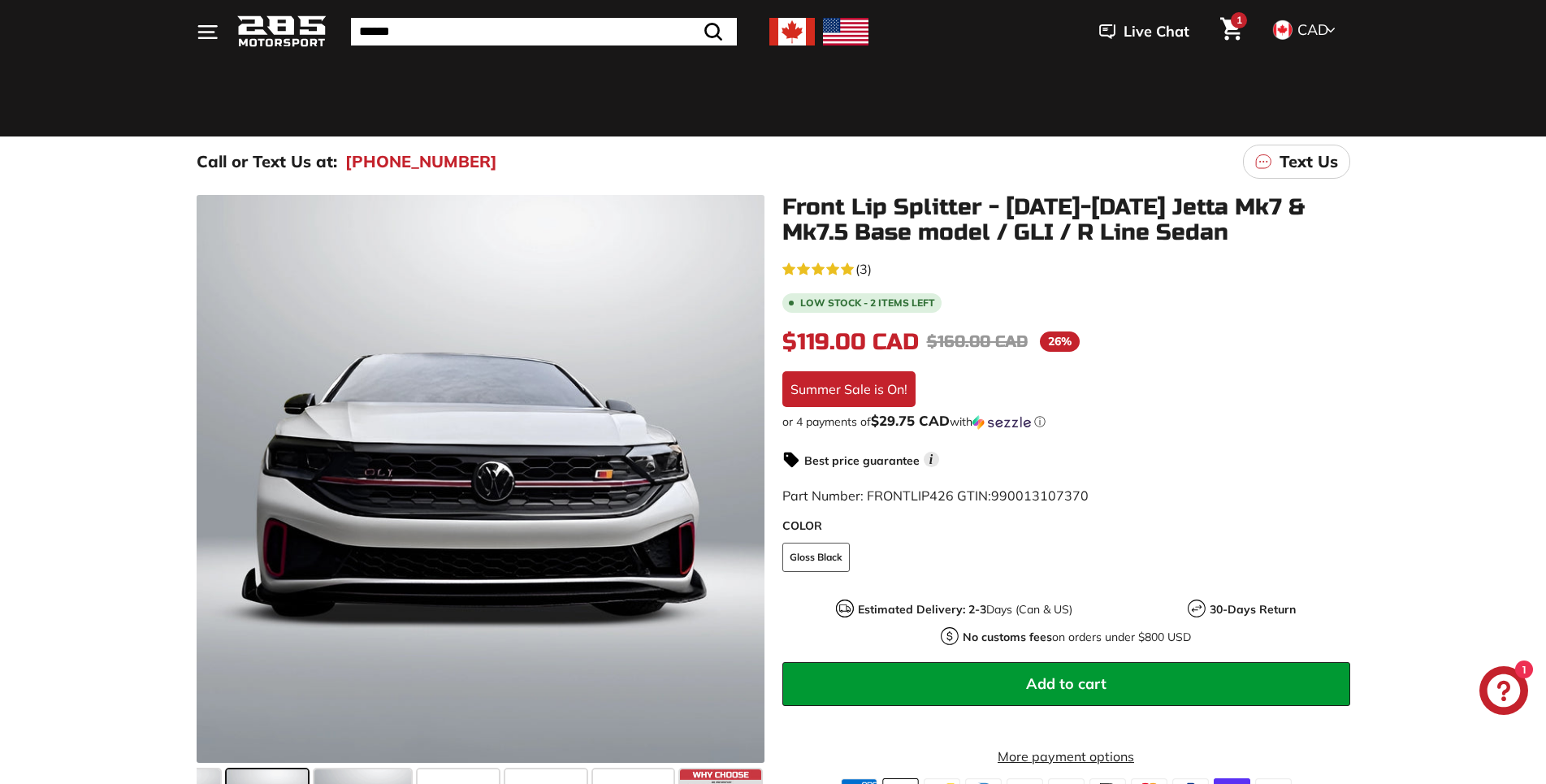
click at [818, 267] on use "5.0 rating (3 votes)" at bounding box center [817, 268] width 13 height 12
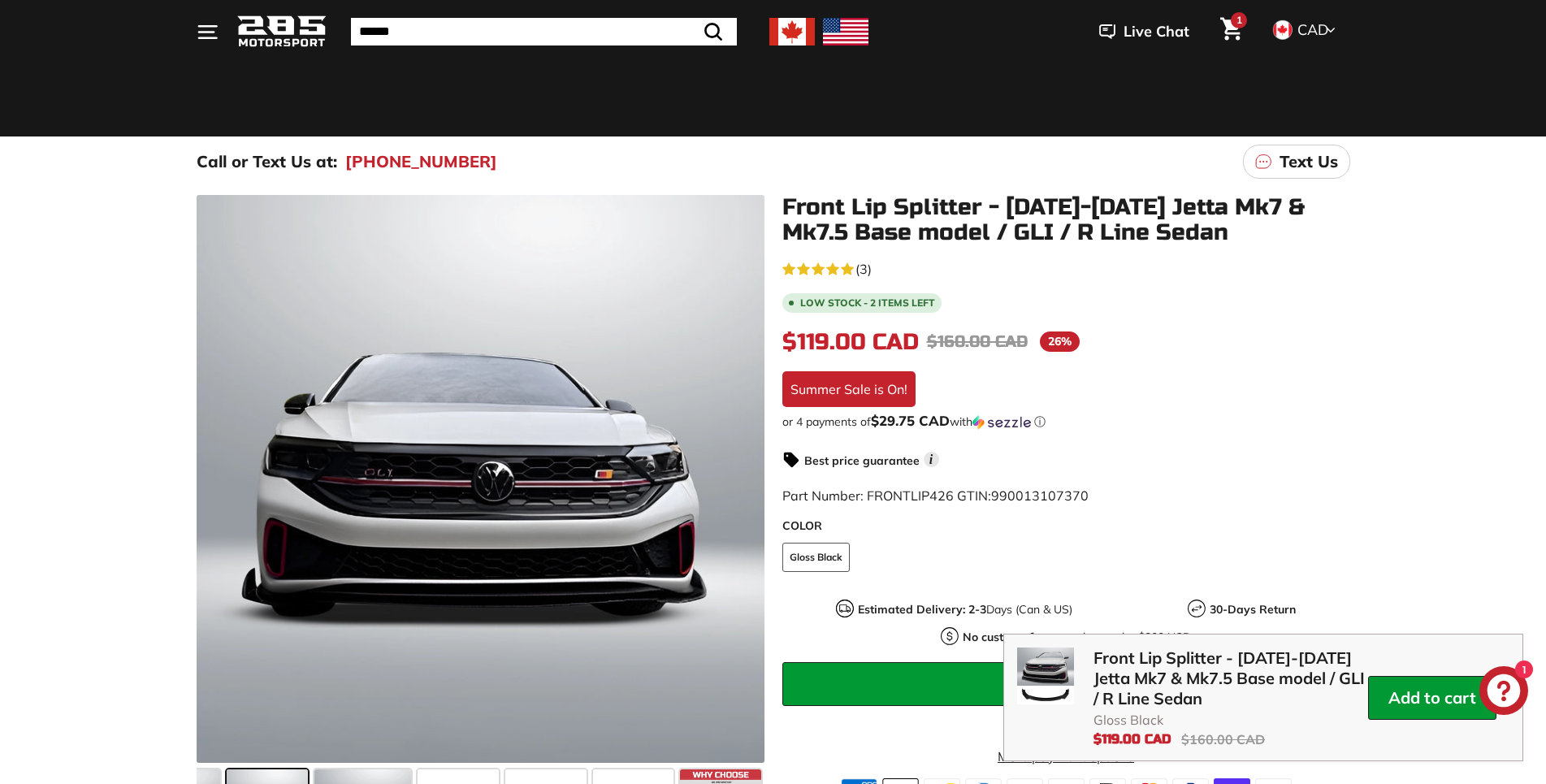
scroll to position [2685, 0]
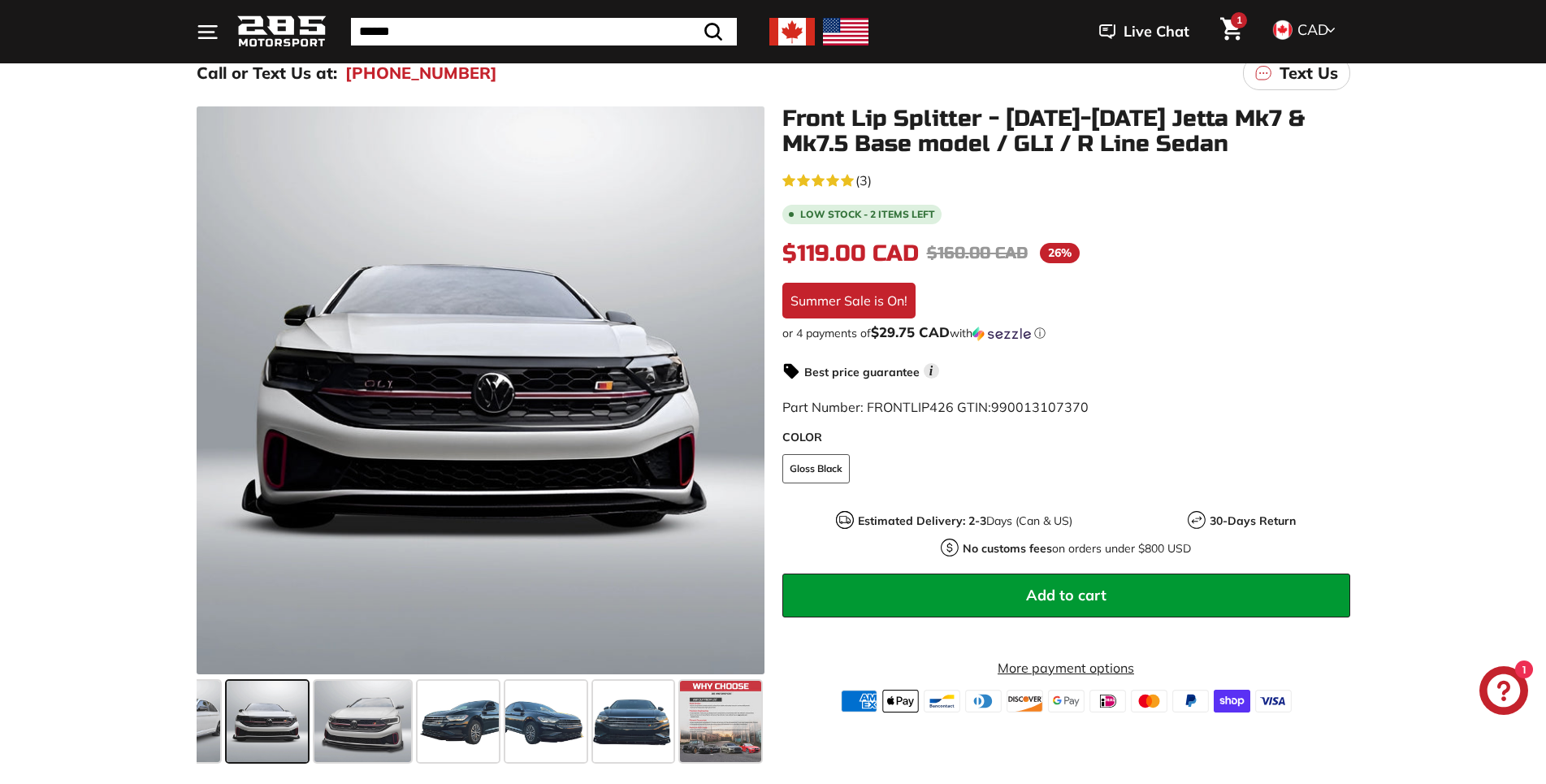
scroll to position [165, 0]
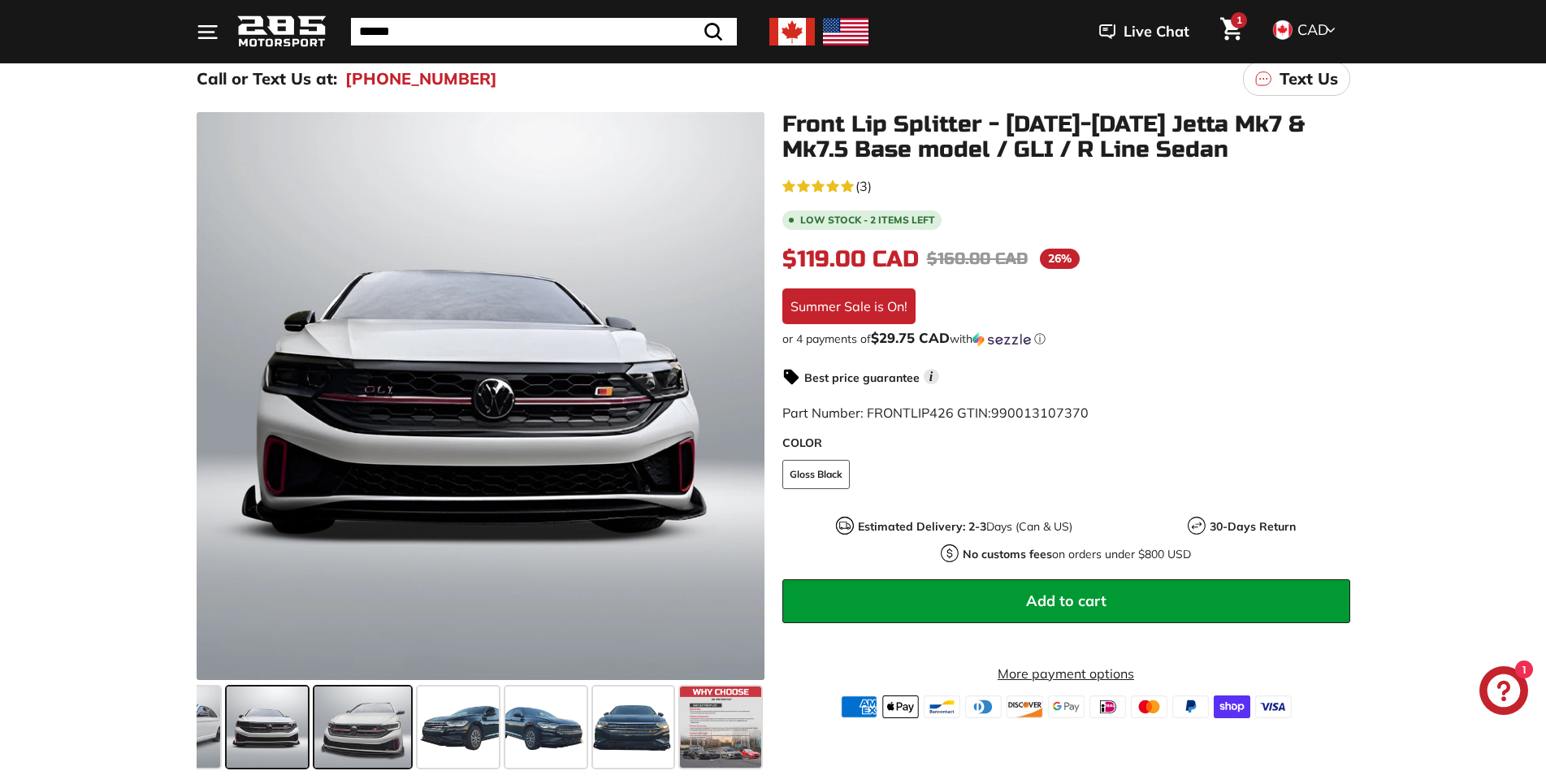
click at [334, 714] on span at bounding box center [362, 726] width 97 height 81
